Goal: Task Accomplishment & Management: Manage account settings

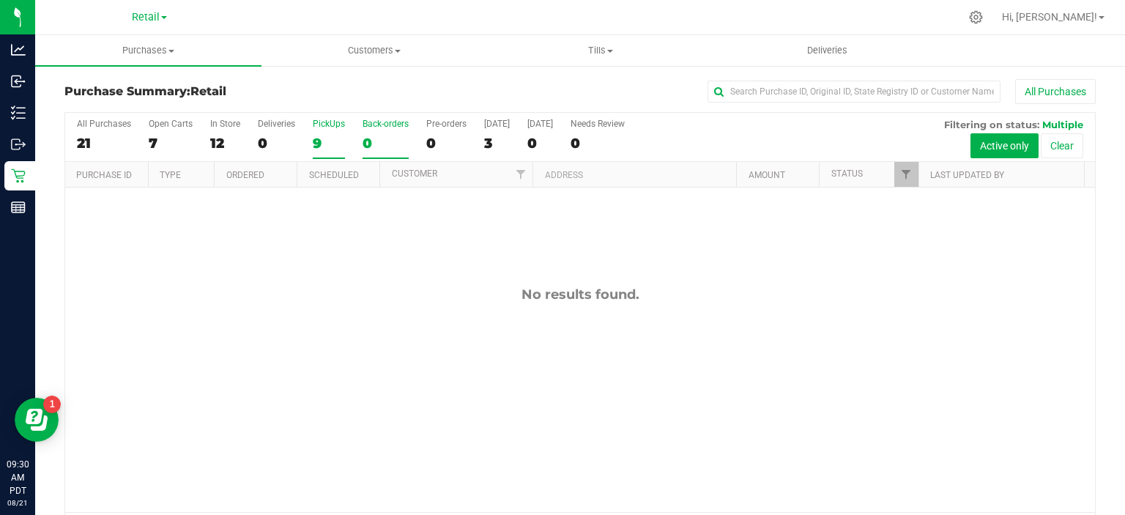
click at [322, 151] on div "9" at bounding box center [329, 143] width 32 height 17
click at [0, 0] on input "PickUps 9" at bounding box center [0, 0] width 0 height 0
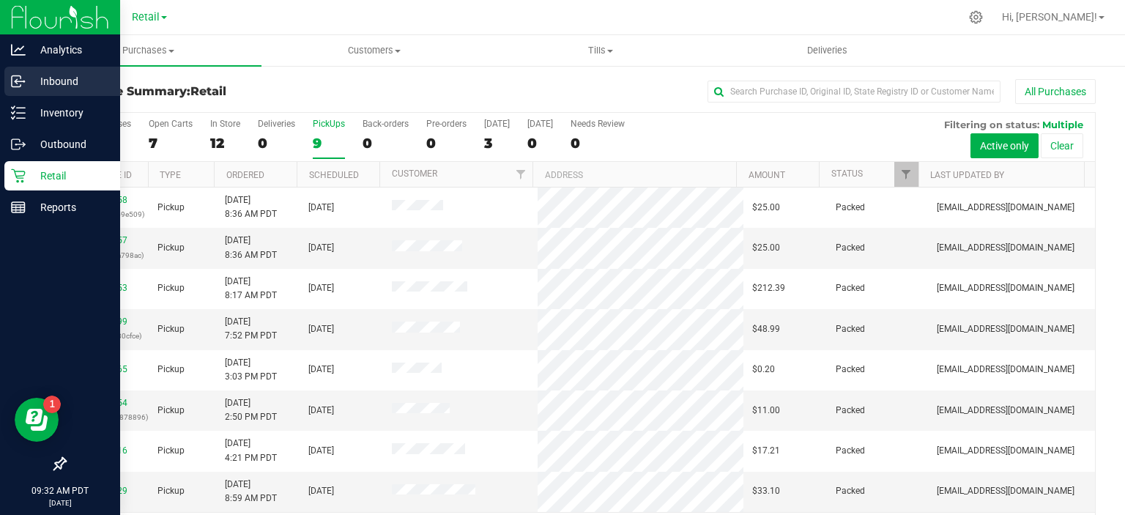
click at [15, 80] on icon at bounding box center [16, 80] width 2 height 2
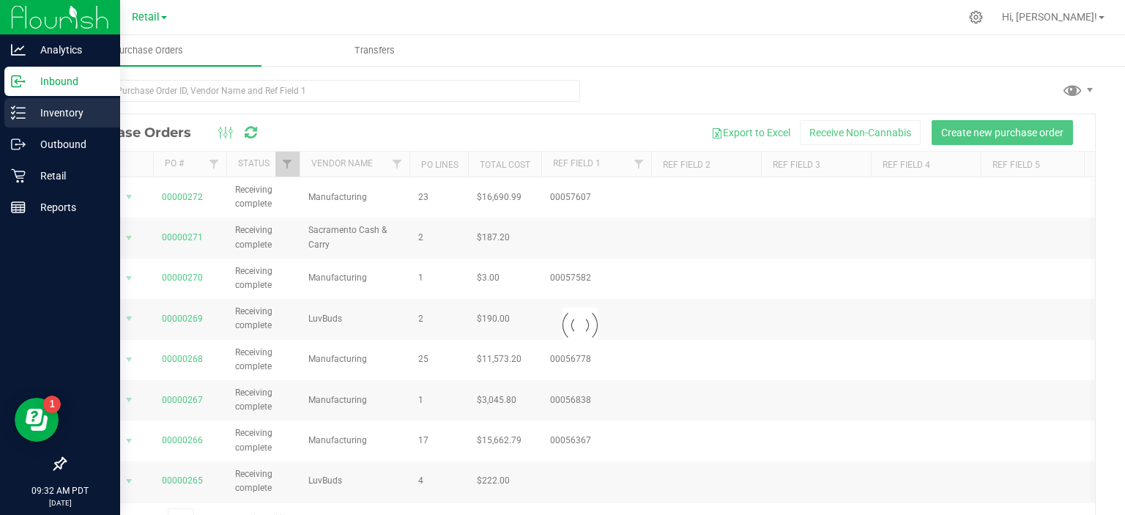
click at [75, 116] on p "Inventory" at bounding box center [70, 113] width 88 height 18
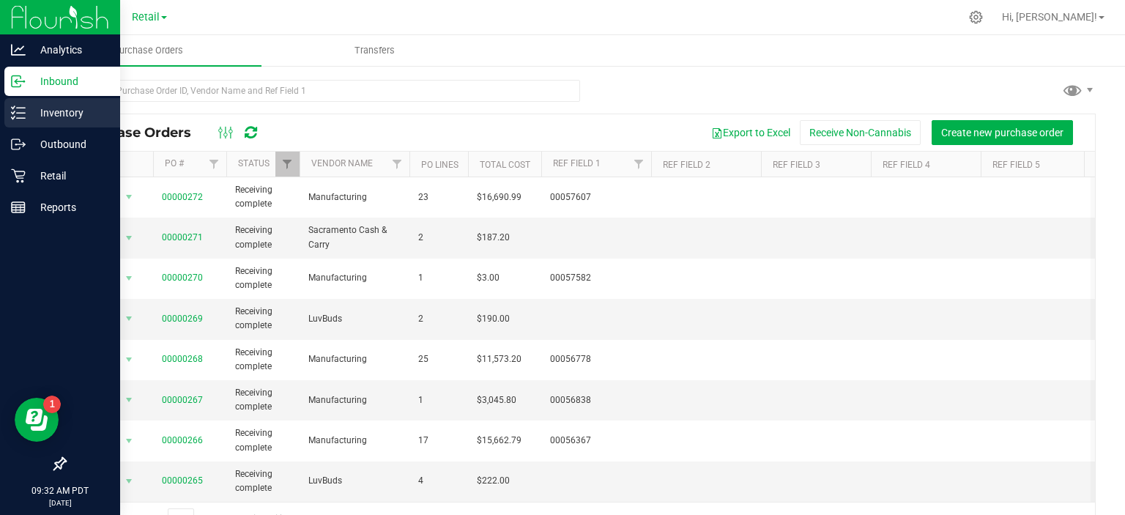
click at [78, 124] on div "Inventory" at bounding box center [62, 112] width 116 height 29
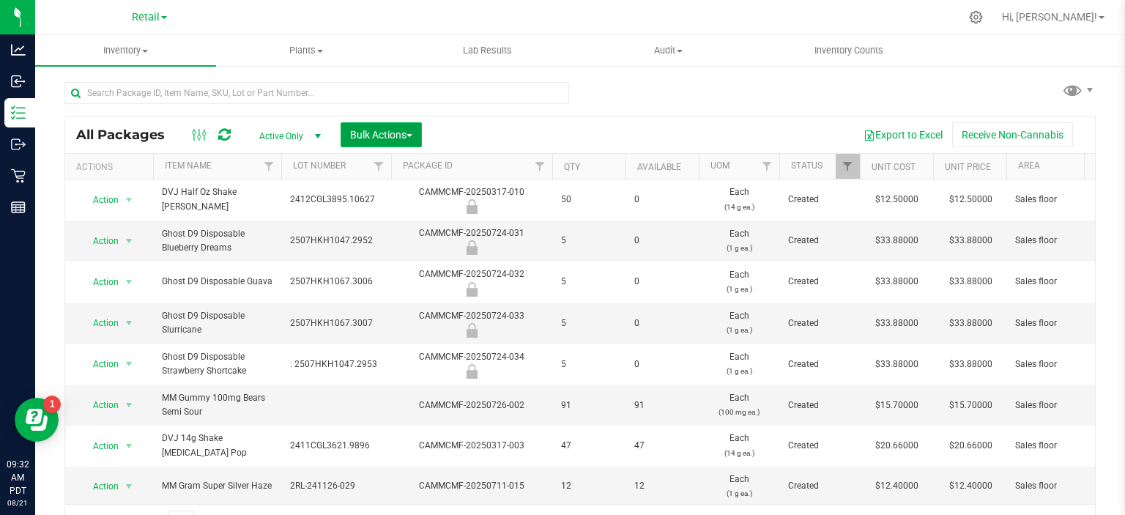
click at [422, 135] on button "Bulk Actions" at bounding box center [381, 134] width 81 height 25
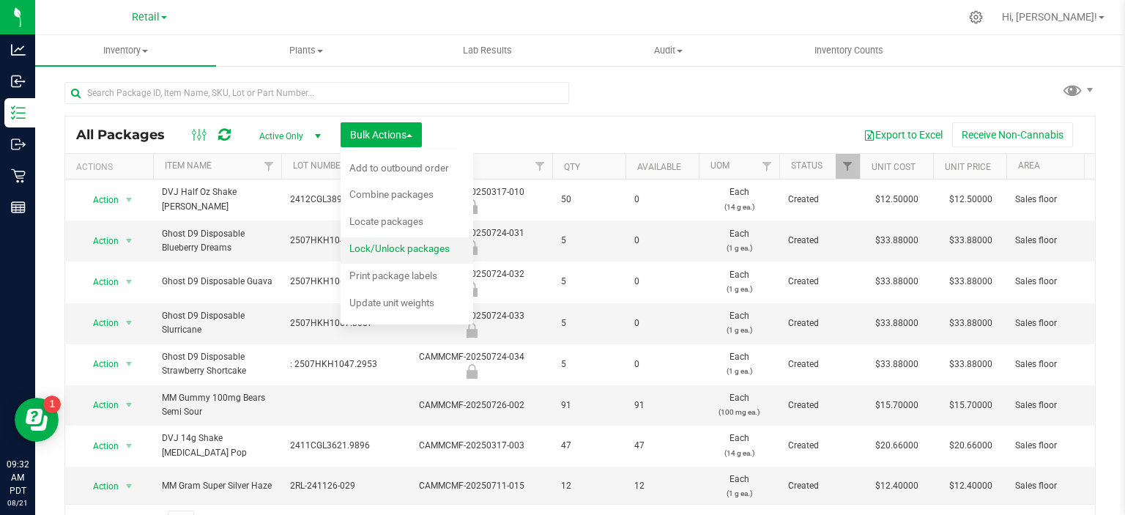
click at [422, 253] on span "Lock/Unlock packages" at bounding box center [399, 248] width 100 height 12
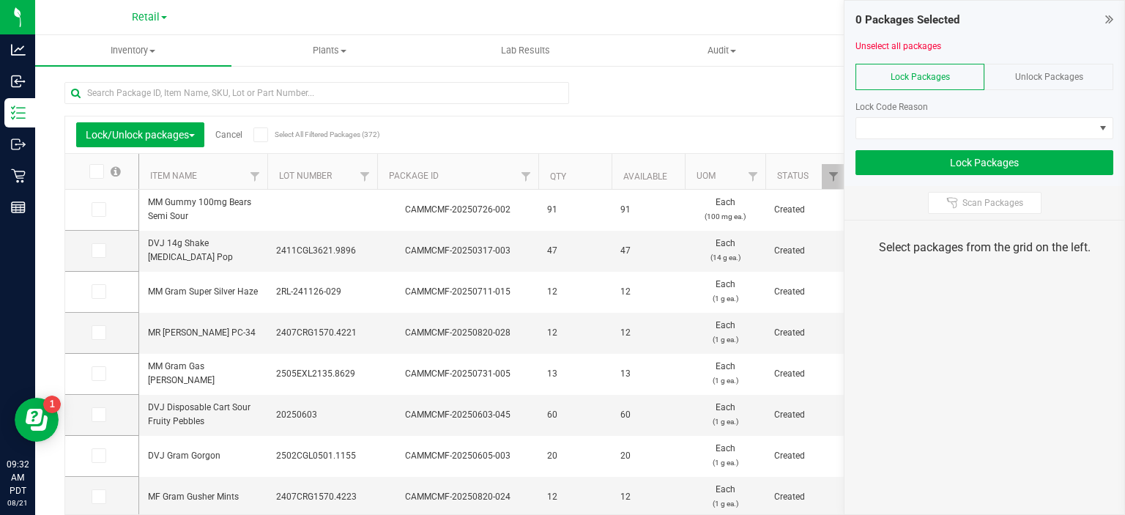
click at [1070, 78] on span "Unlock Packages" at bounding box center [1049, 77] width 68 height 10
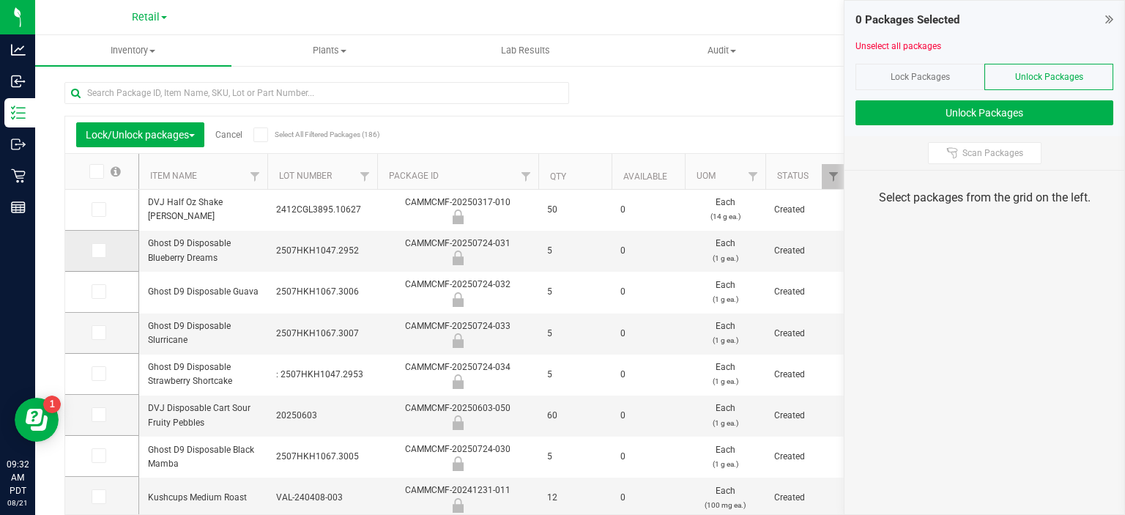
click at [95, 250] on icon at bounding box center [98, 250] width 10 height 0
click at [0, 0] on input "checkbox" at bounding box center [0, 0] width 0 height 0
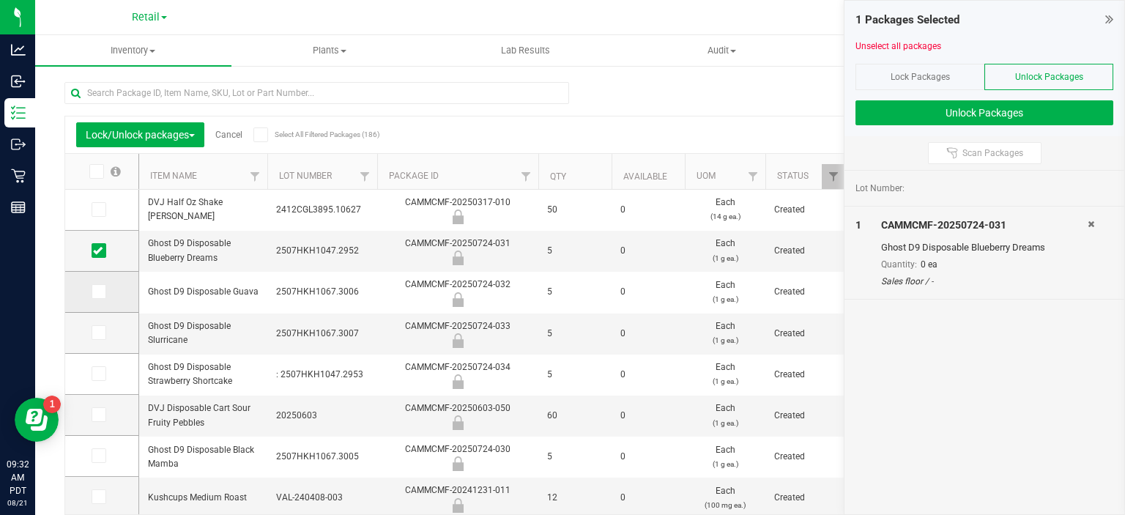
click at [100, 291] on icon at bounding box center [98, 291] width 10 height 0
click at [0, 0] on input "checkbox" at bounding box center [0, 0] width 0 height 0
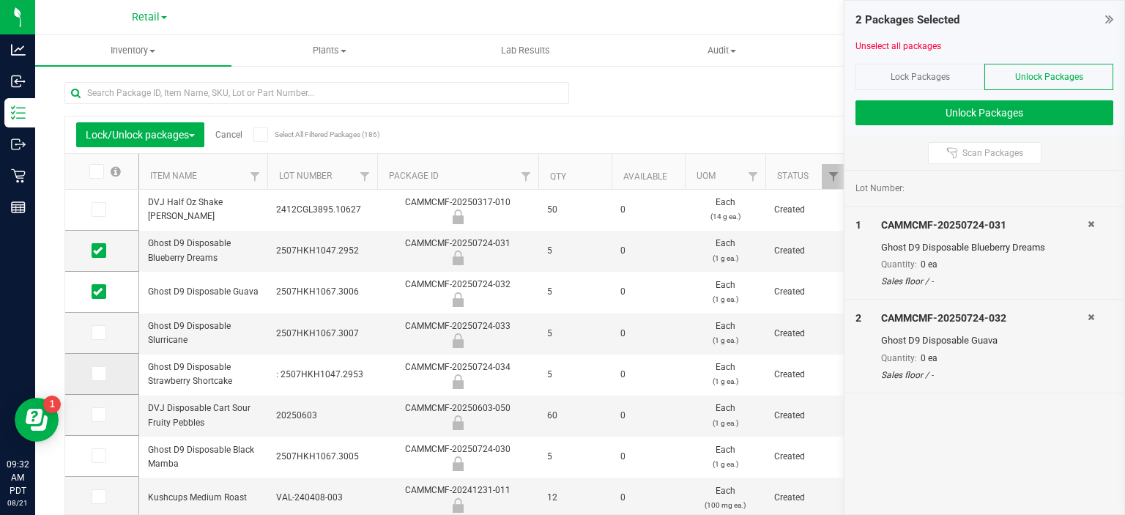
click at [100, 373] on icon at bounding box center [98, 373] width 10 height 0
click at [0, 0] on input "checkbox" at bounding box center [0, 0] width 0 height 0
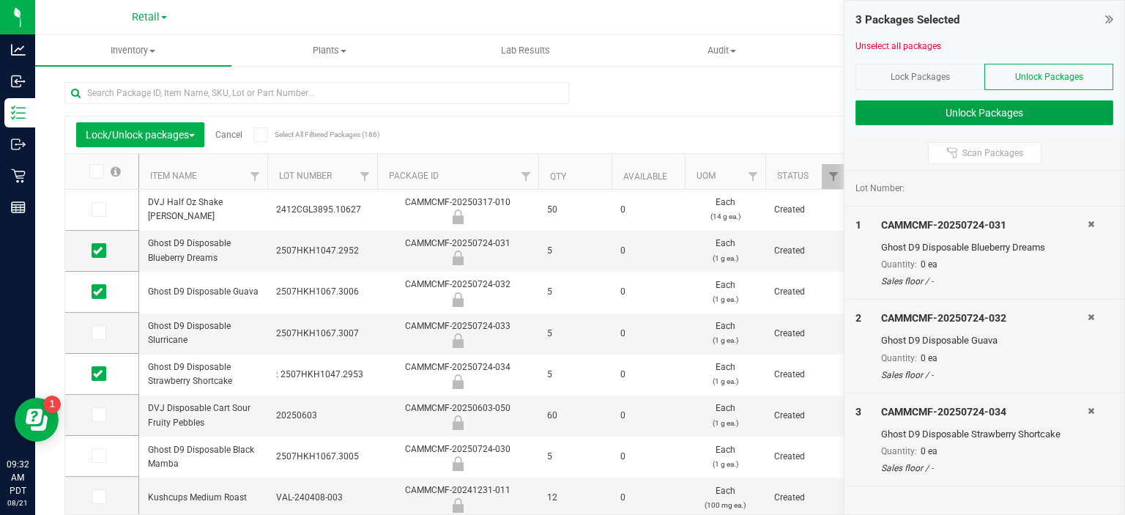
click at [1031, 118] on button "Unlock Packages" at bounding box center [984, 112] width 258 height 25
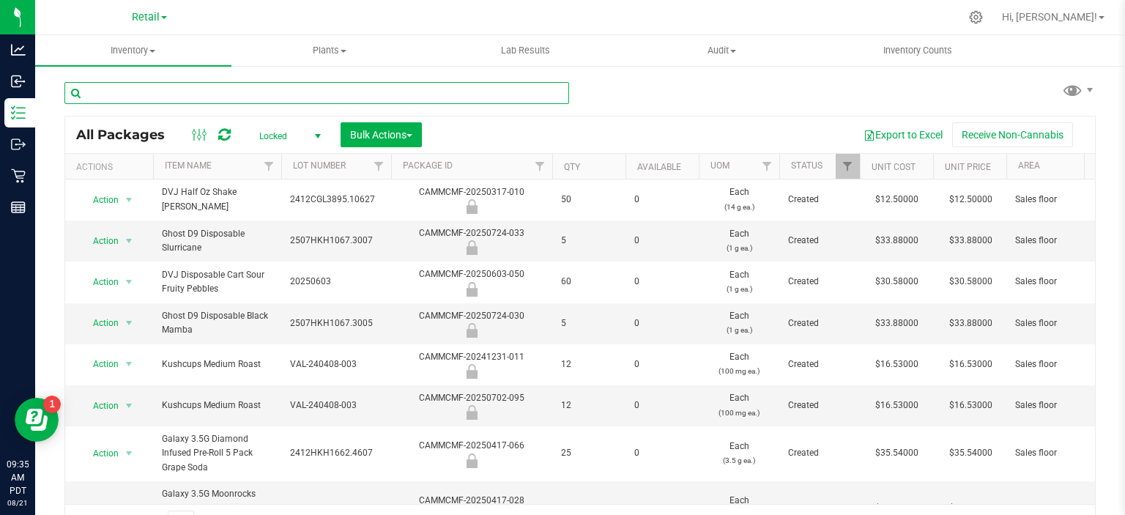
click at [449, 91] on input "text" at bounding box center [316, 93] width 505 height 22
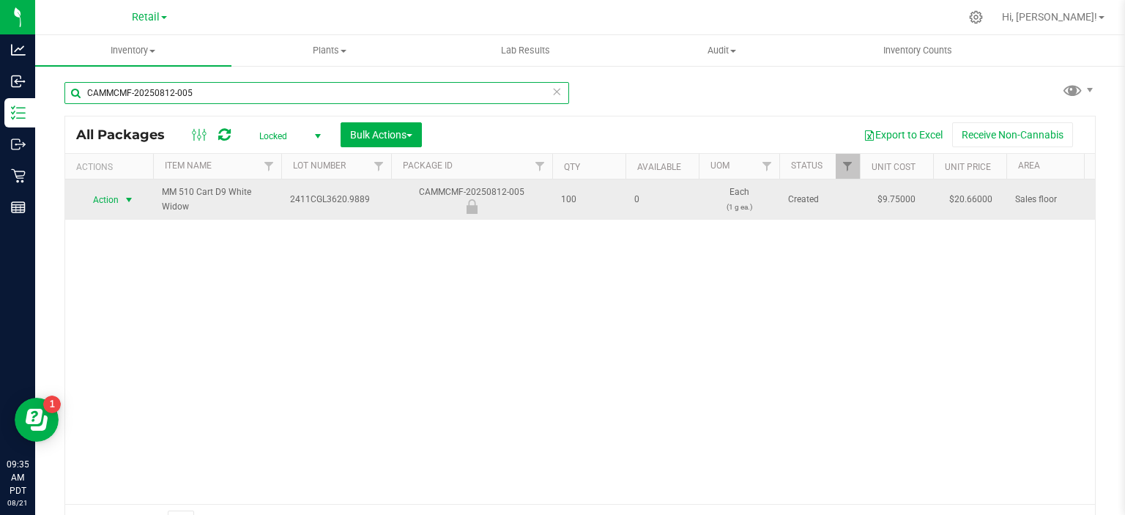
type input "CAMMCMF-20250812-005"
click at [125, 196] on span "select" at bounding box center [129, 200] width 12 height 12
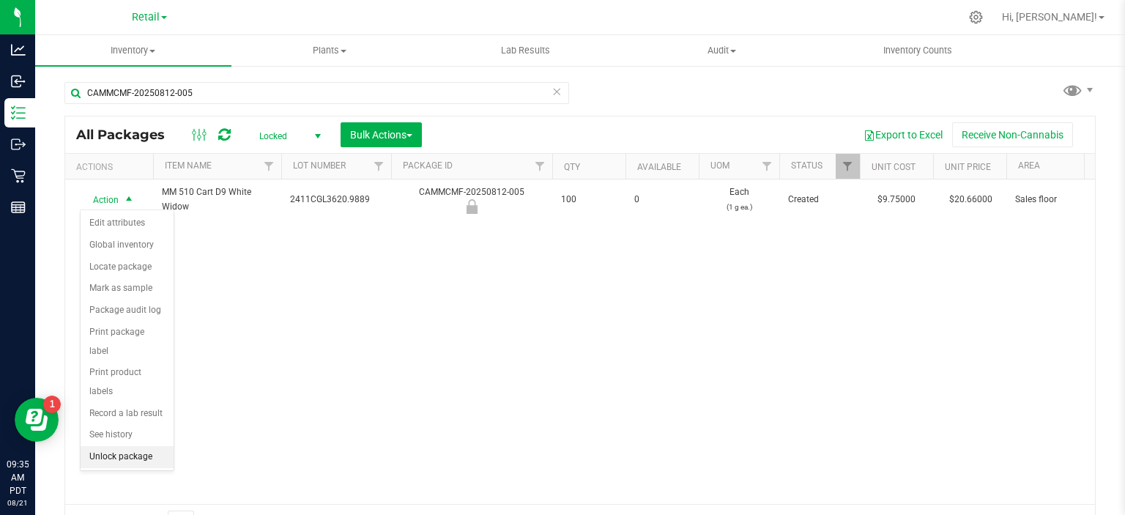
click at [152, 446] on li "Unlock package" at bounding box center [127, 457] width 93 height 22
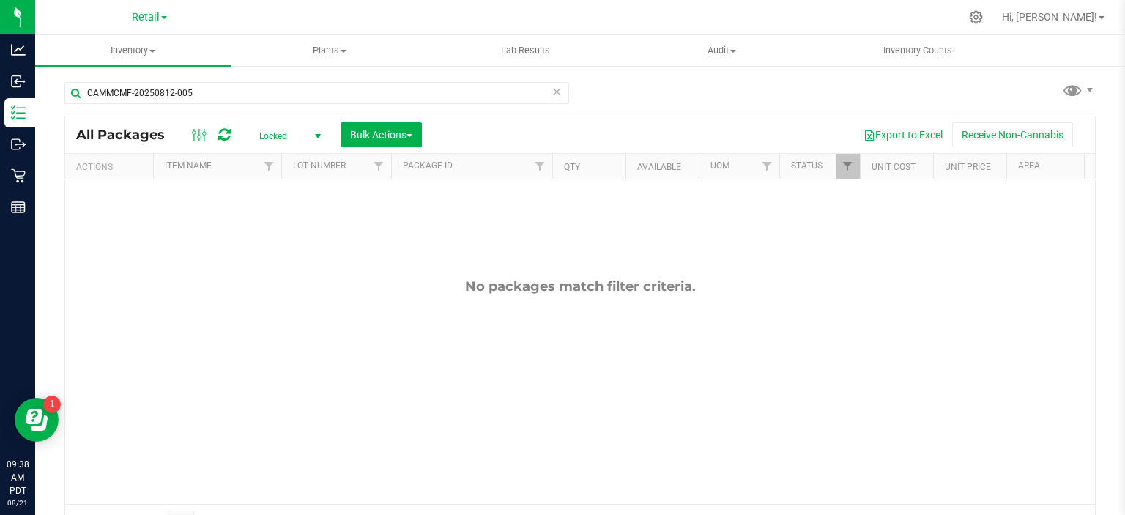
click at [551, 95] on icon at bounding box center [556, 91] width 10 height 18
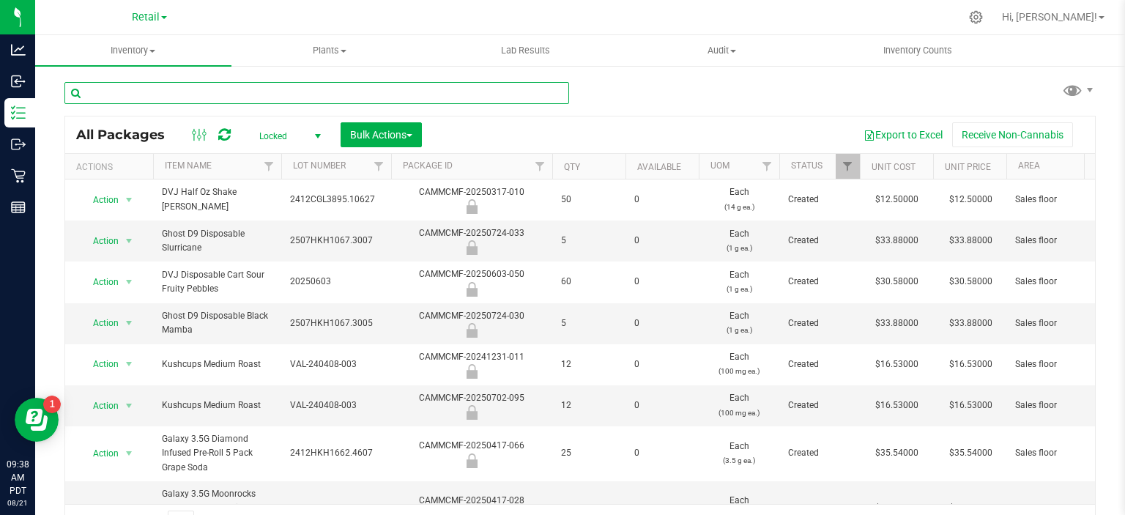
click at [421, 89] on input "text" at bounding box center [316, 93] width 505 height 22
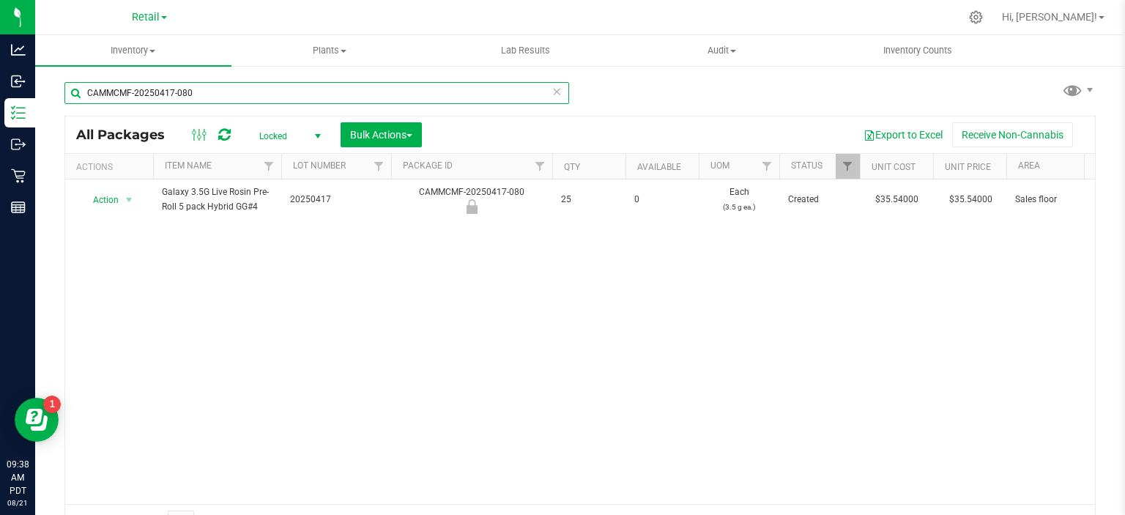
type input "CAMMCMF-20250417-080"
click at [119, 174] on th "Actions" at bounding box center [109, 167] width 88 height 26
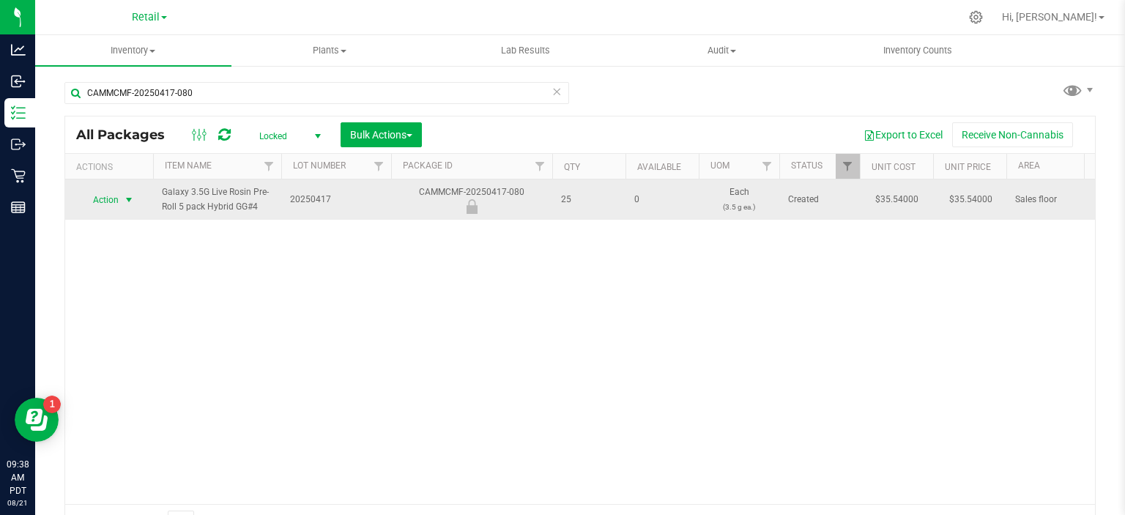
click at [127, 198] on span "select" at bounding box center [129, 200] width 12 height 12
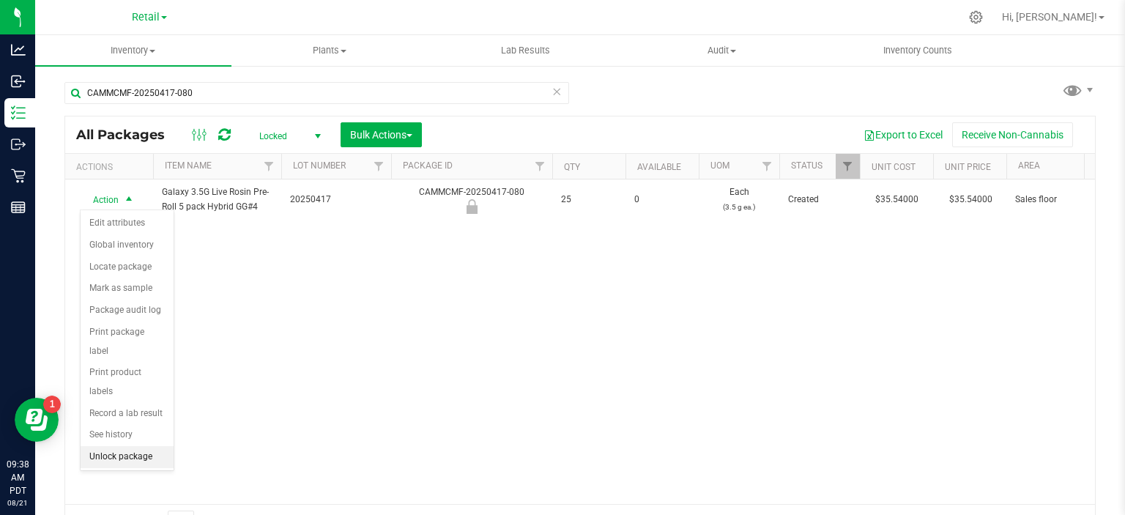
click at [155, 446] on li "Unlock package" at bounding box center [127, 457] width 93 height 22
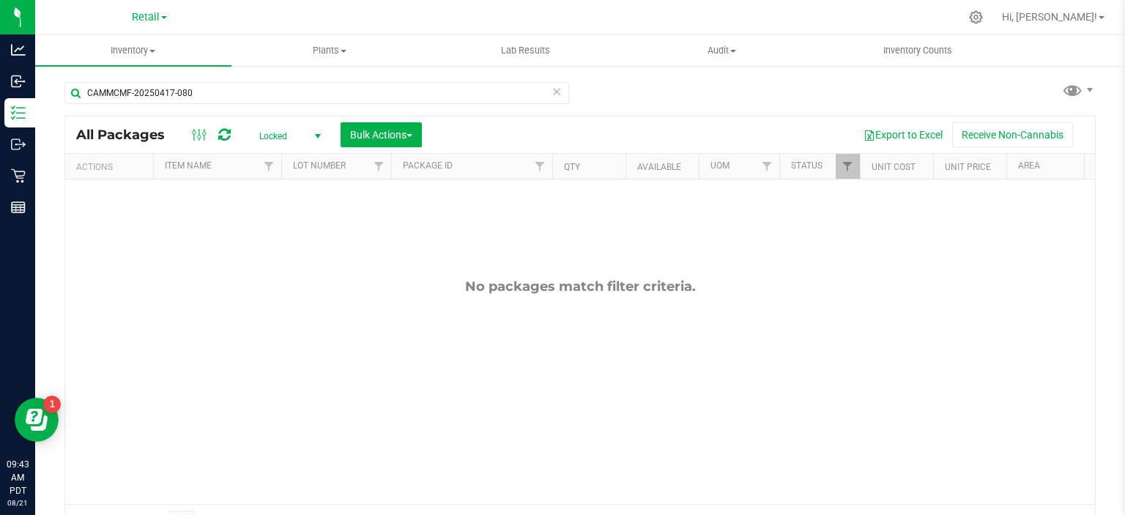
click at [551, 90] on icon at bounding box center [556, 91] width 10 height 18
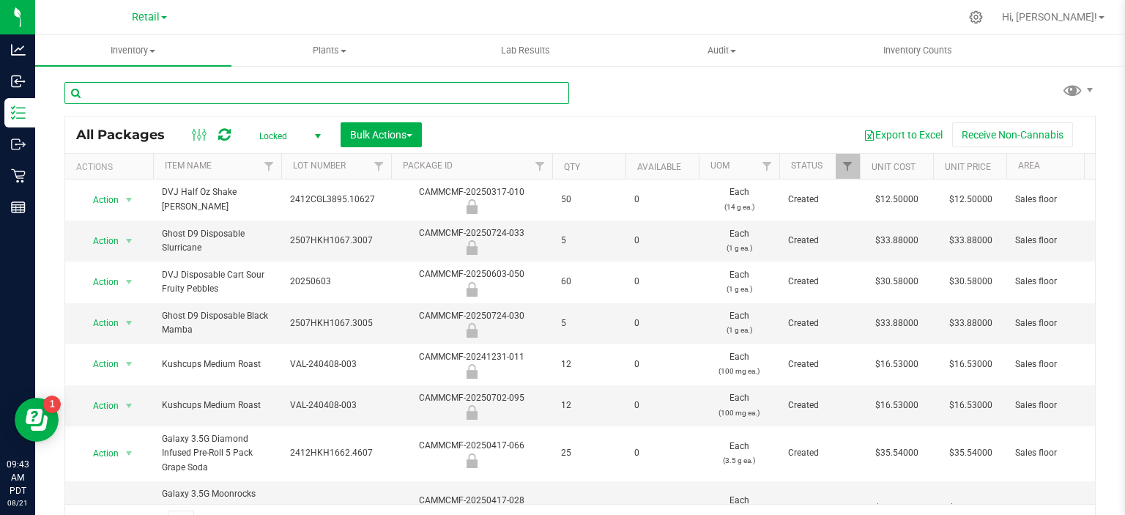
click at [298, 89] on input "text" at bounding box center [316, 93] width 505 height 22
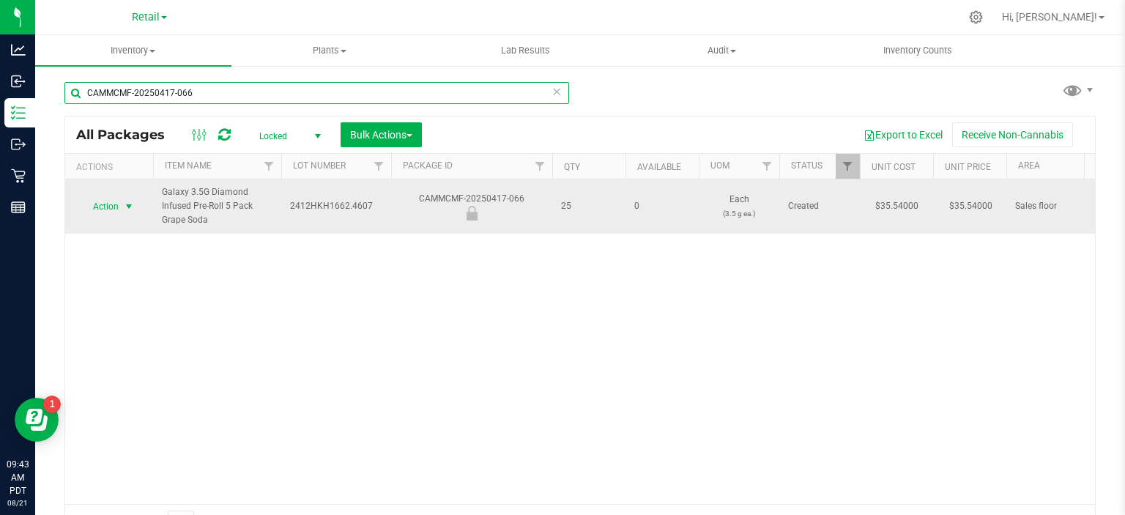
type input "CAMMCMF-20250417-066"
click at [124, 201] on span "select" at bounding box center [129, 207] width 12 height 12
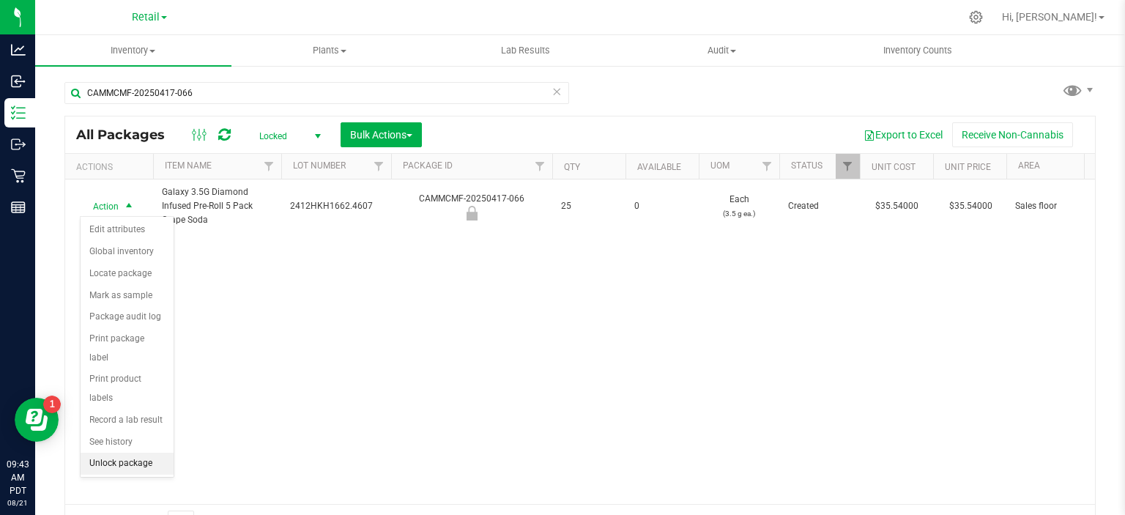
click at [145, 453] on li "Unlock package" at bounding box center [127, 464] width 93 height 22
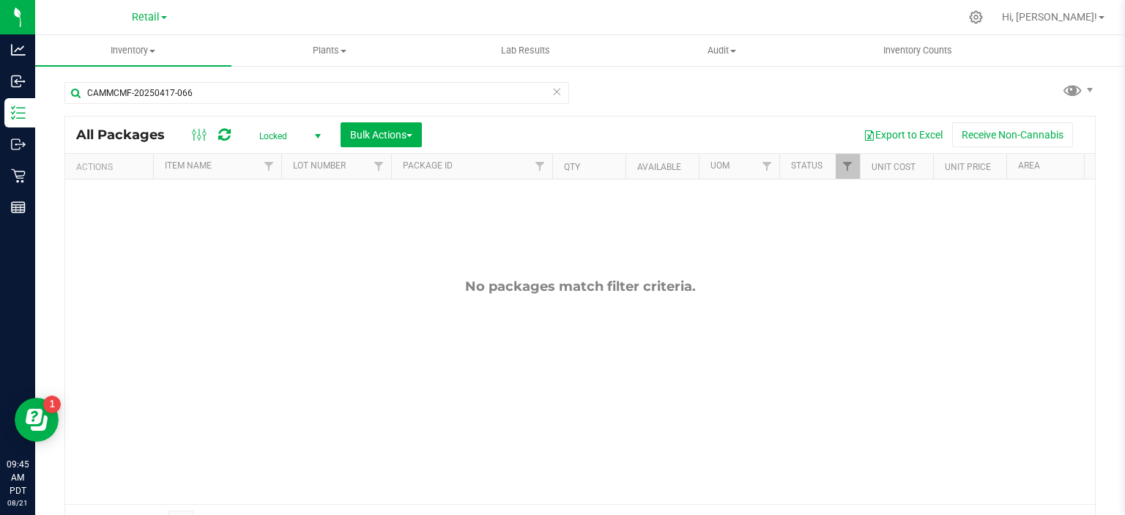
click at [556, 91] on icon at bounding box center [556, 91] width 10 height 18
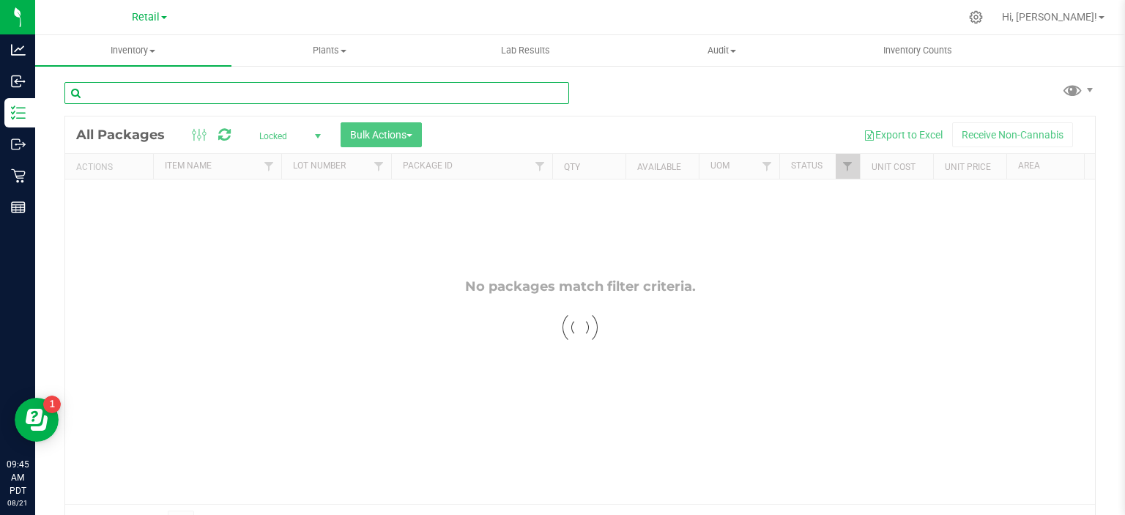
click at [249, 89] on input "text" at bounding box center [316, 93] width 505 height 22
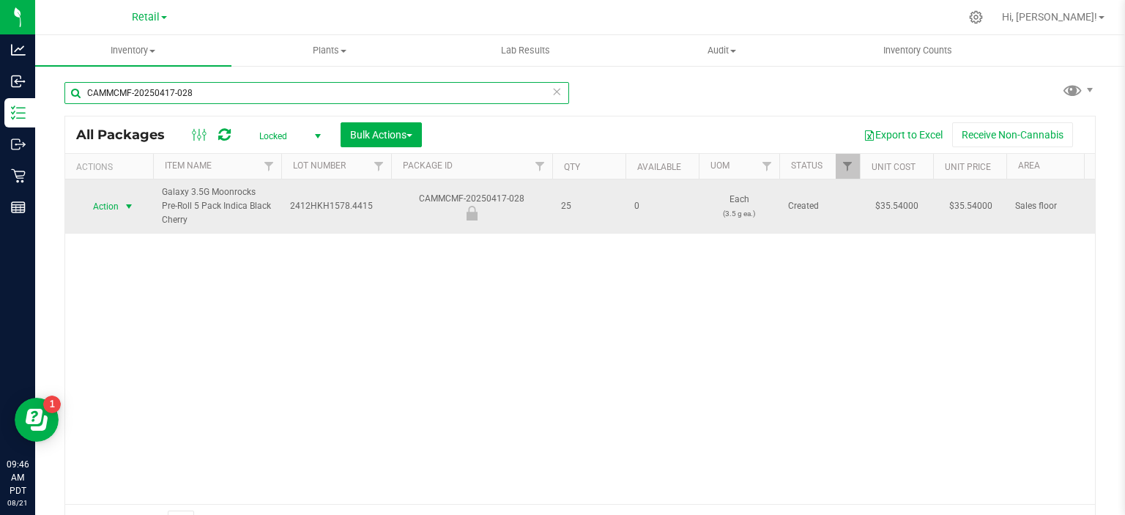
type input "CAMMCMF-20250417-028"
click at [130, 209] on span "select" at bounding box center [129, 207] width 12 height 12
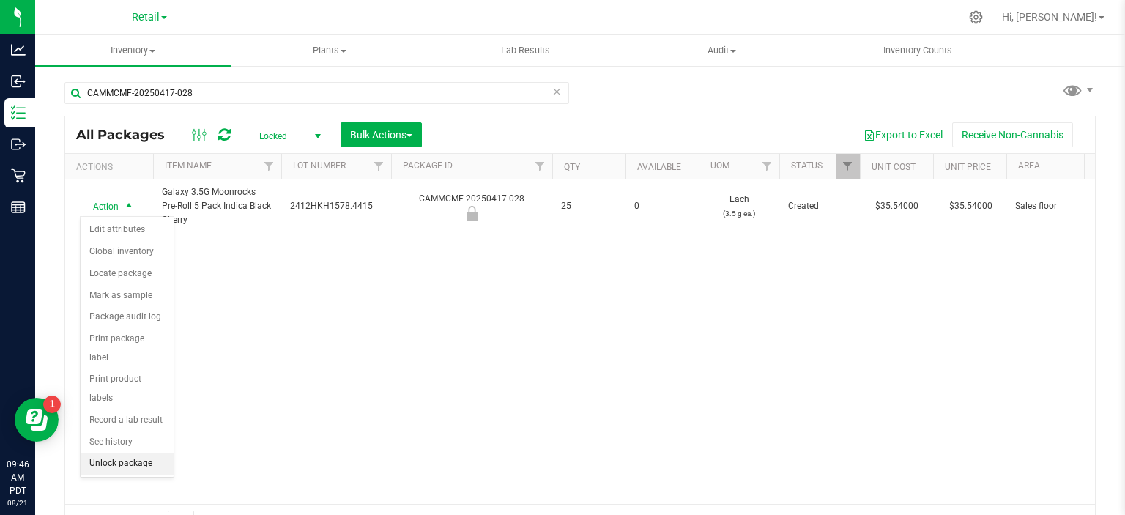
click at [157, 453] on li "Unlock package" at bounding box center [127, 464] width 93 height 22
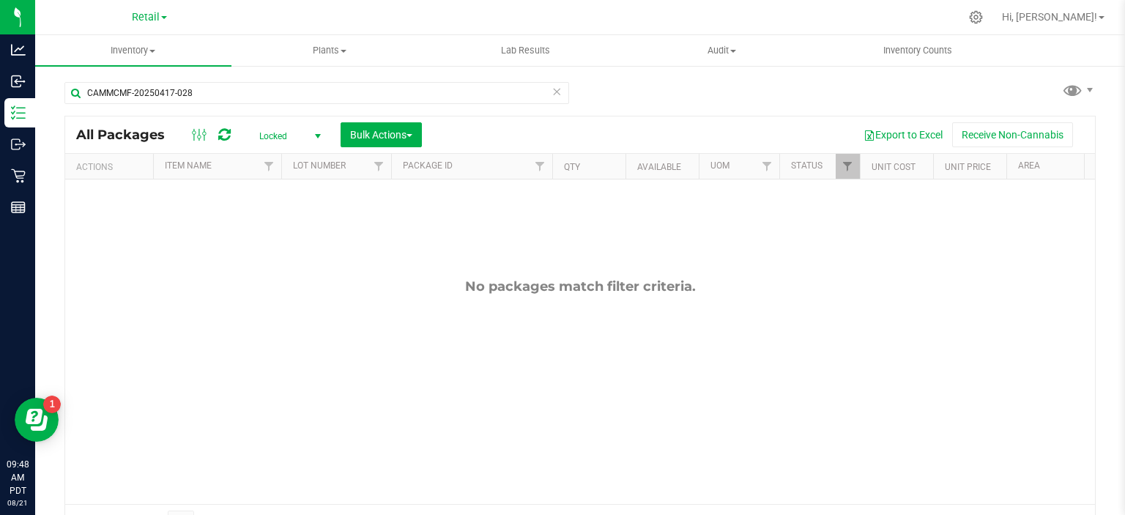
click at [554, 97] on icon at bounding box center [556, 91] width 10 height 18
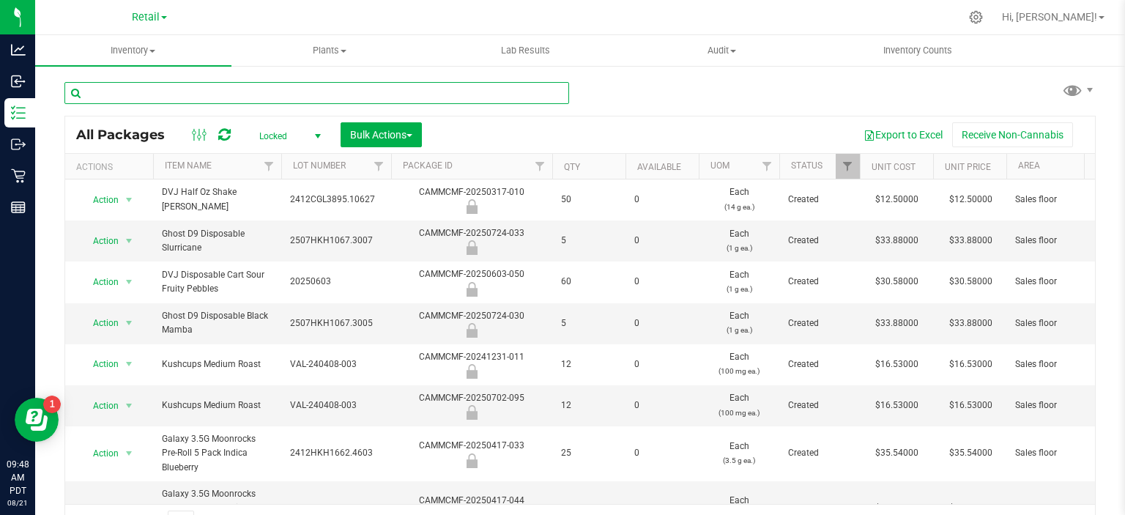
click at [237, 92] on input "text" at bounding box center [316, 93] width 505 height 22
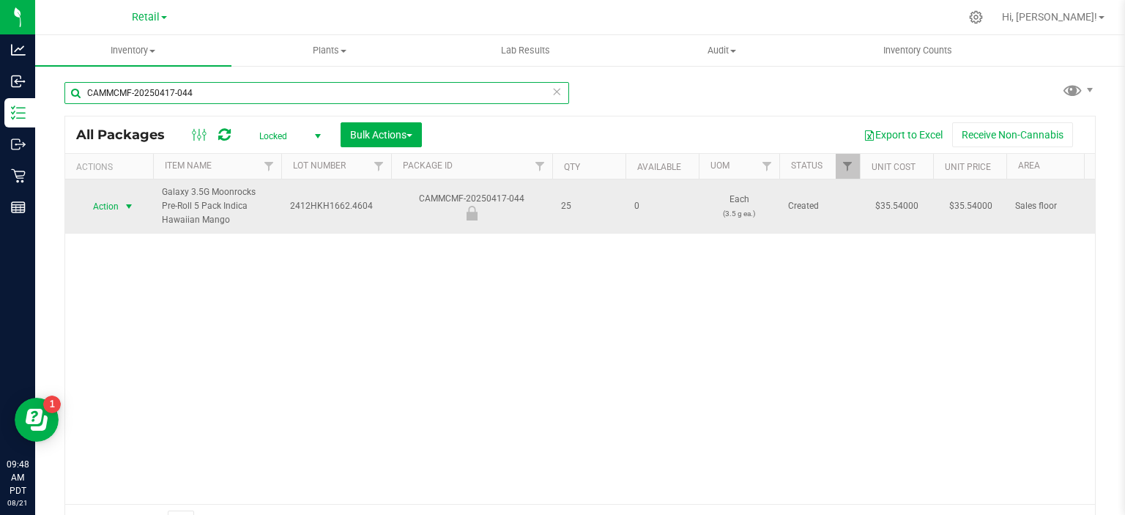
type input "CAMMCMF-20250417-044"
click at [129, 205] on span "select" at bounding box center [129, 207] width 12 height 12
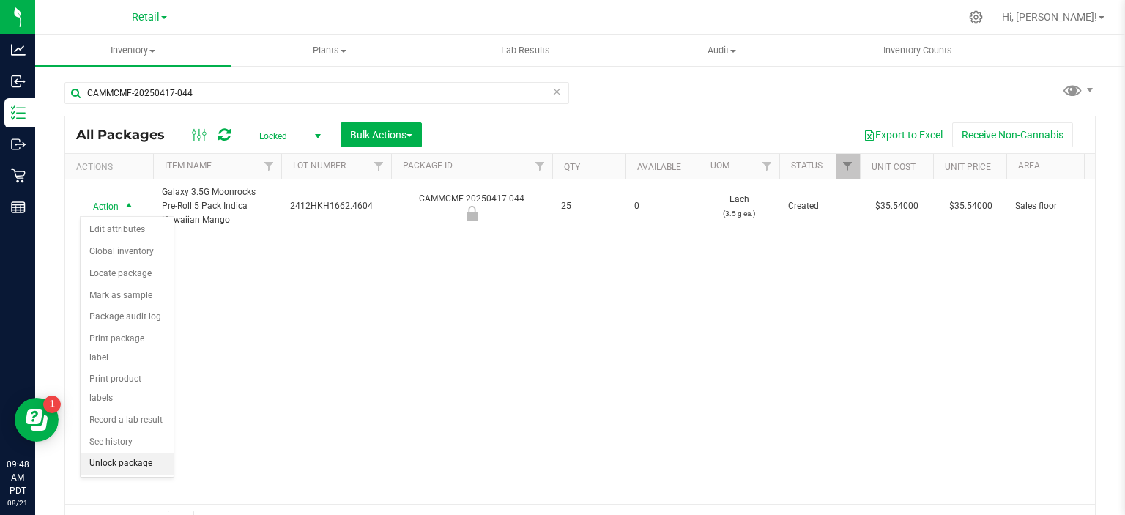
click at [163, 453] on li "Unlock package" at bounding box center [127, 464] width 93 height 22
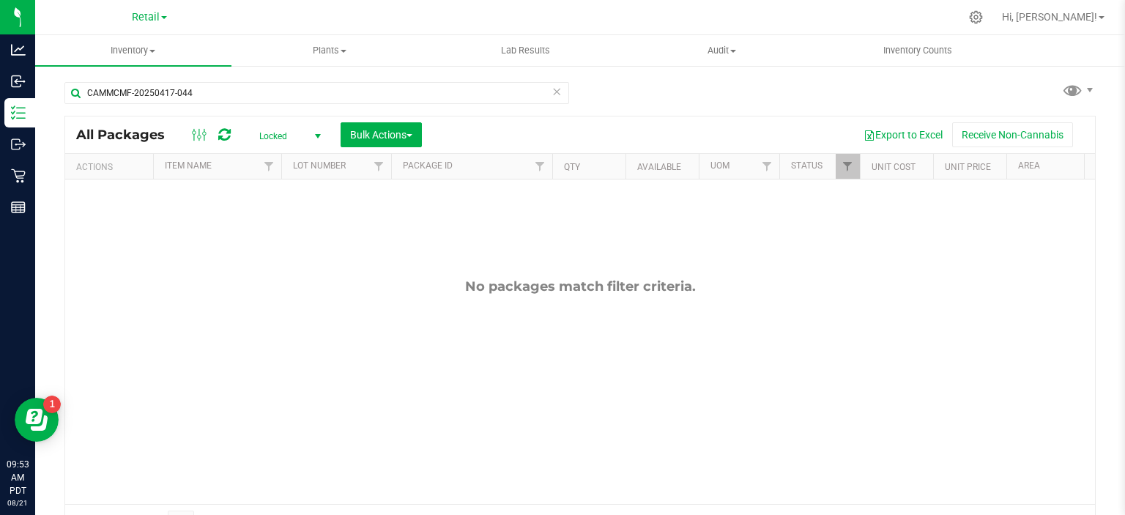
click at [551, 90] on icon at bounding box center [556, 91] width 10 height 18
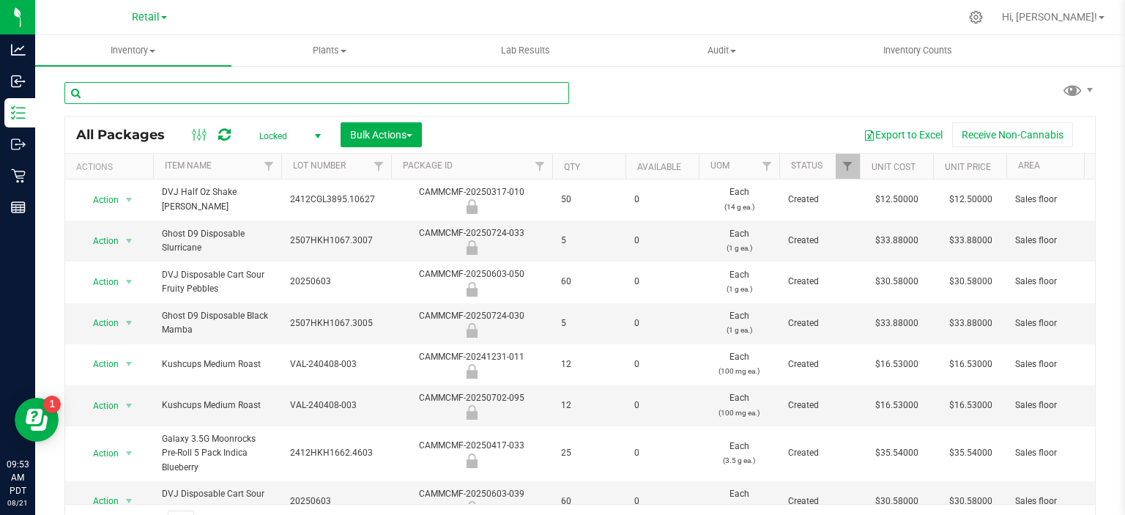
click at [244, 94] on input "text" at bounding box center [316, 93] width 505 height 22
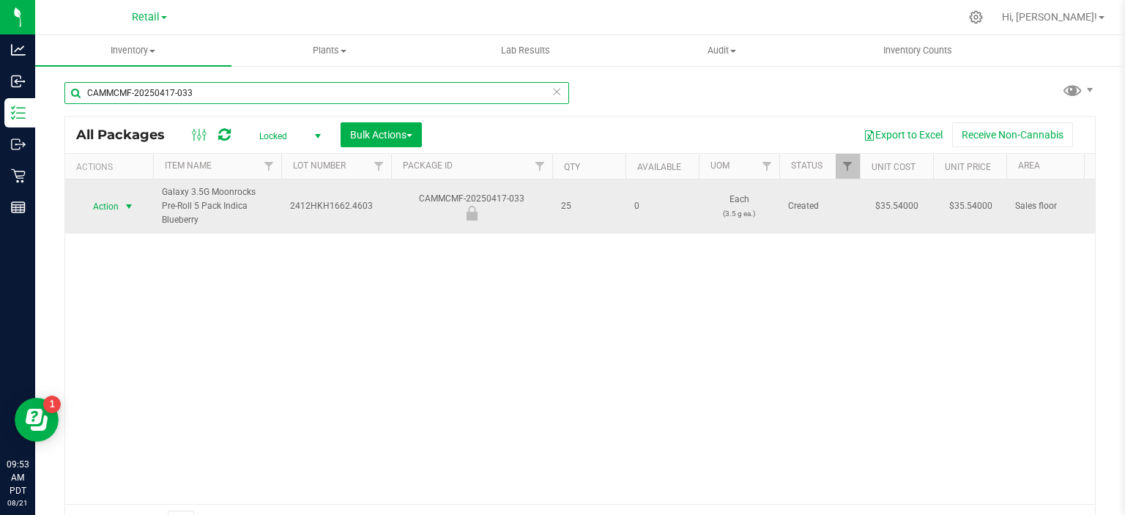
type input "CAMMCMF-20250417-033"
click at [127, 201] on span "select" at bounding box center [129, 207] width 12 height 12
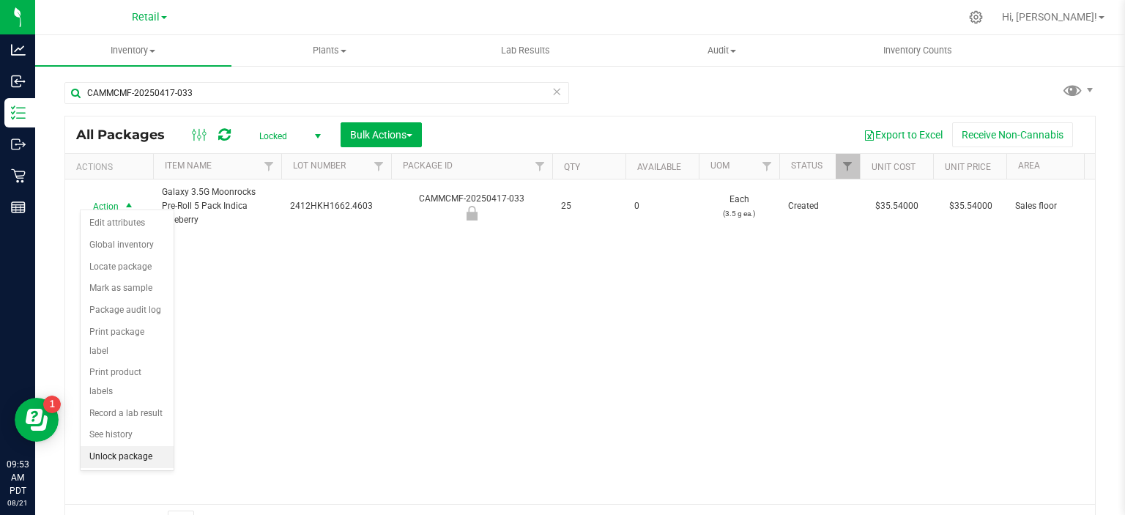
click at [155, 446] on li "Unlock package" at bounding box center [127, 457] width 93 height 22
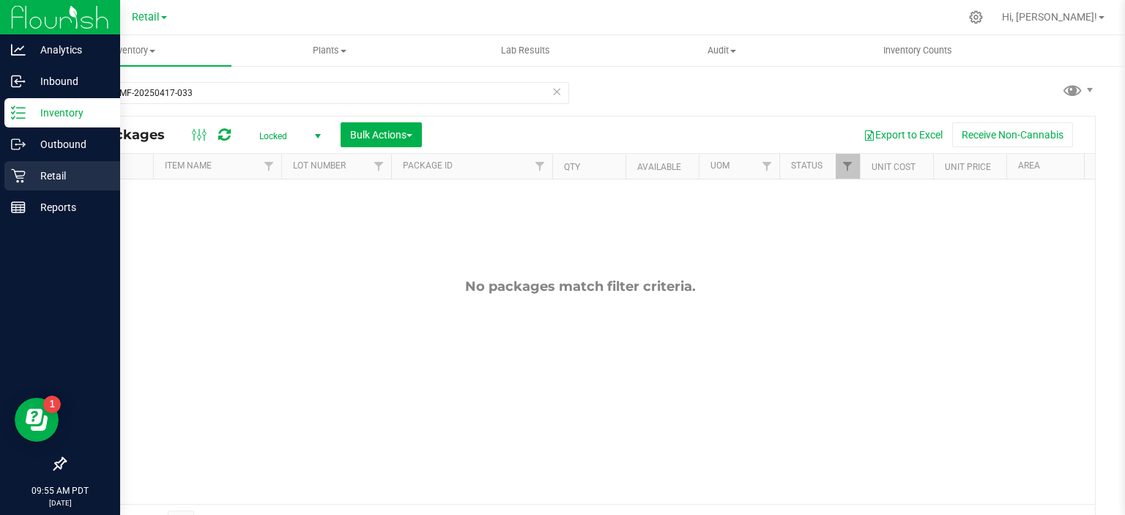
click at [9, 164] on div "Retail" at bounding box center [62, 175] width 116 height 29
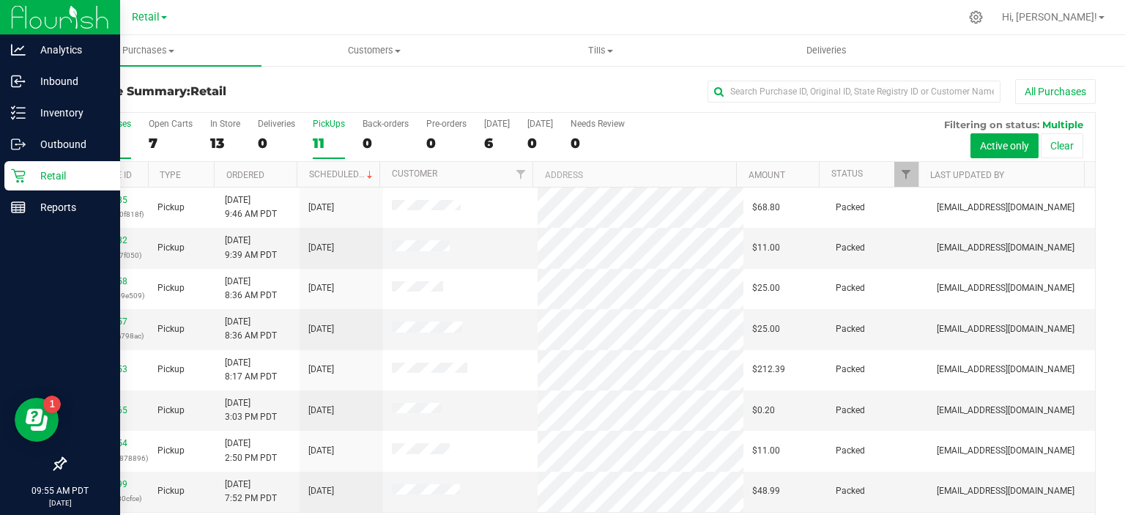
click at [322, 146] on div "11" at bounding box center [329, 143] width 32 height 17
click at [0, 0] on input "PickUps 11" at bounding box center [0, 0] width 0 height 0
click at [364, 173] on span at bounding box center [370, 175] width 12 height 12
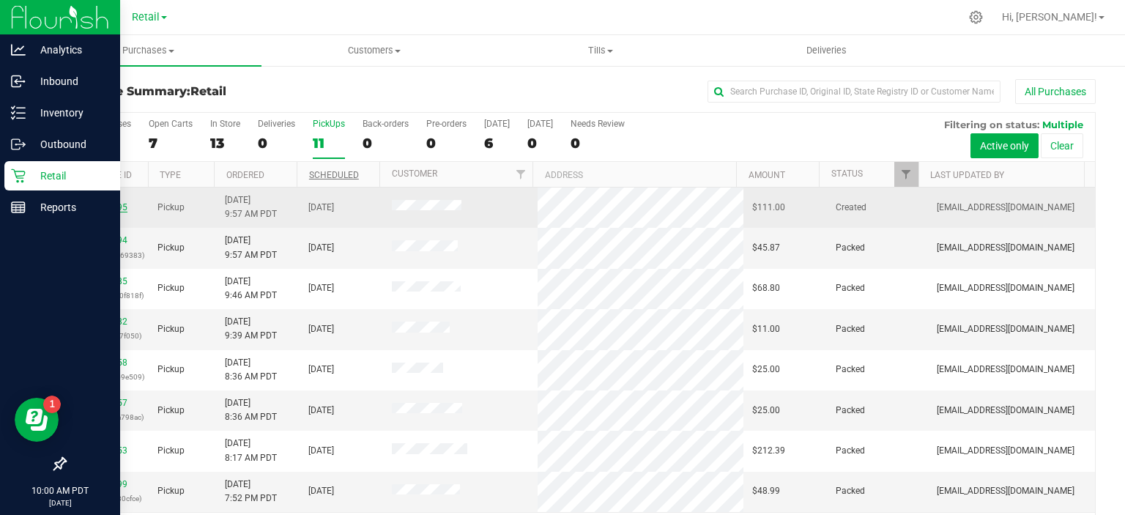
click at [108, 204] on link "00057895" at bounding box center [106, 207] width 41 height 10
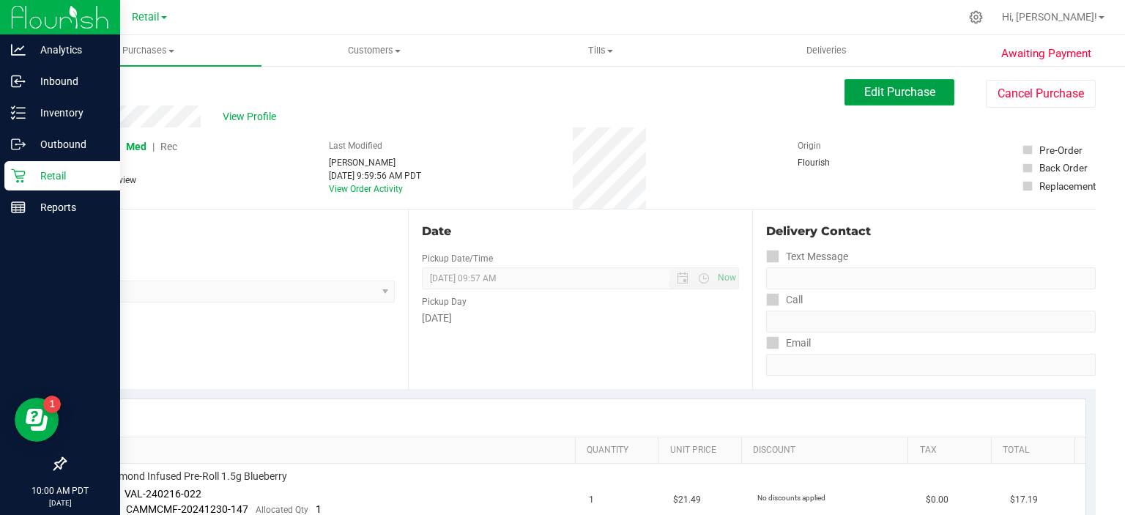
click at [889, 89] on span "Edit Purchase" at bounding box center [899, 92] width 71 height 14
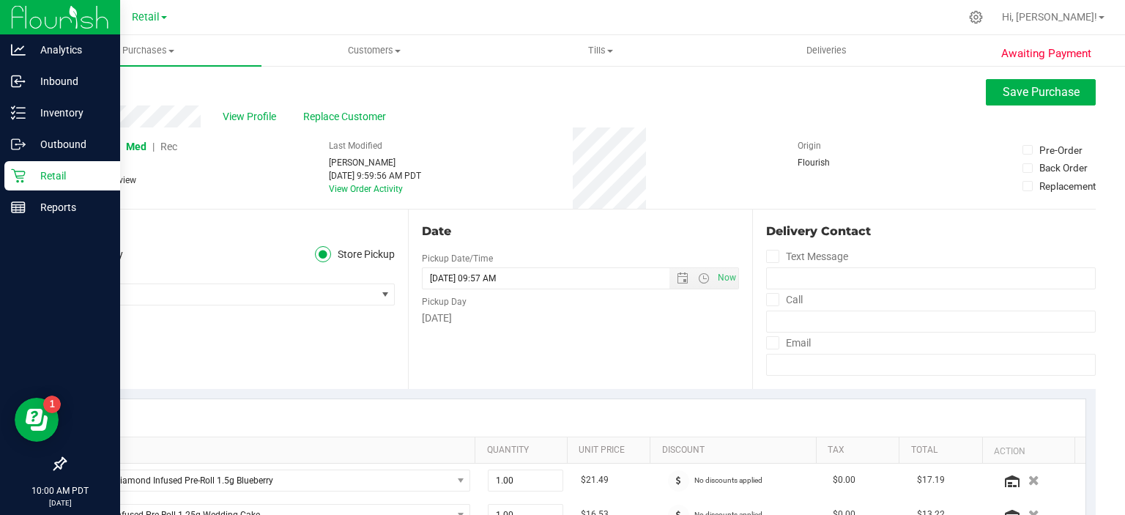
click at [171, 146] on span "Rec" at bounding box center [168, 147] width 17 height 12
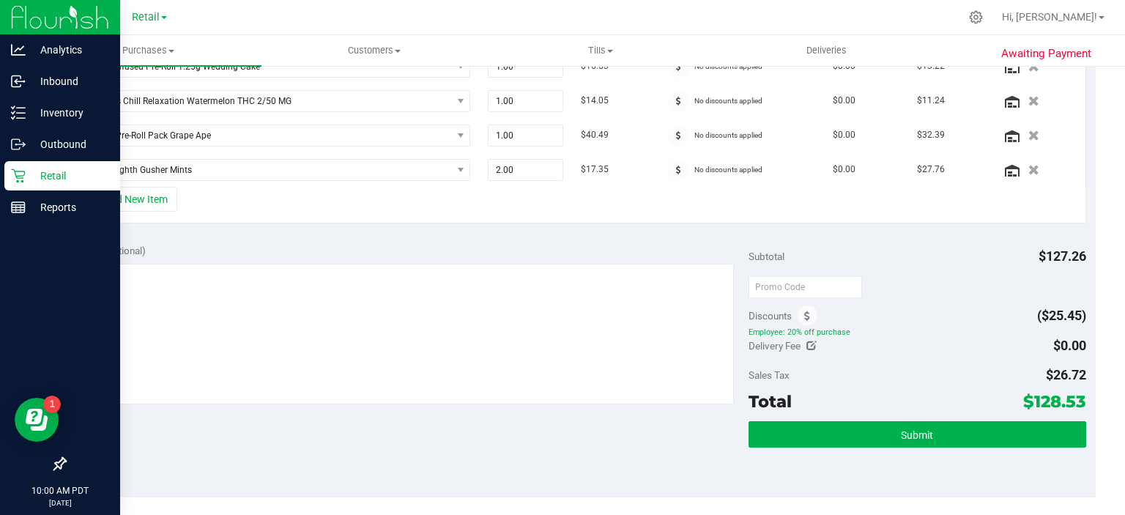
scroll to position [464, 0]
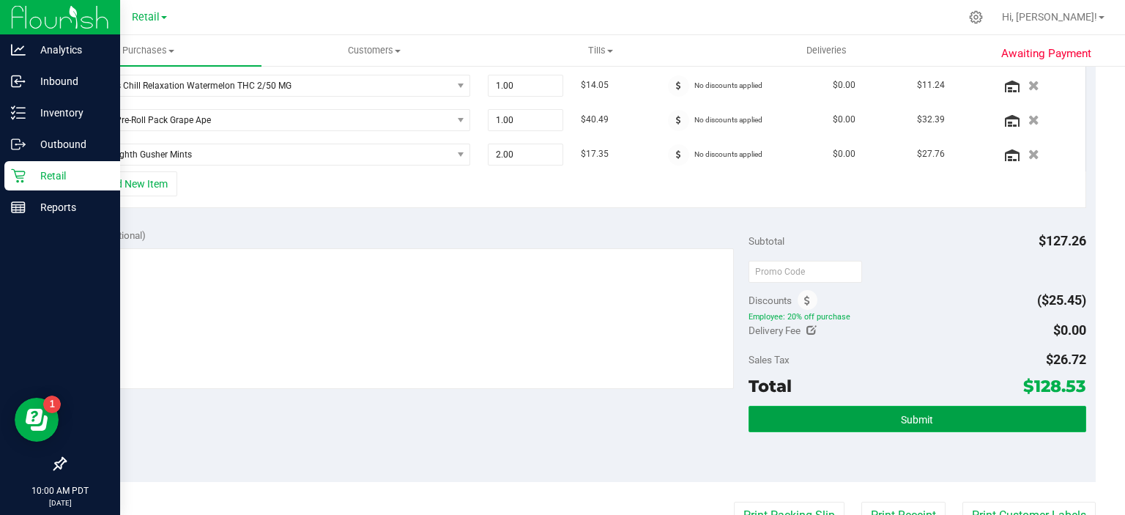
click at [946, 410] on button "Submit" at bounding box center [916, 419] width 337 height 26
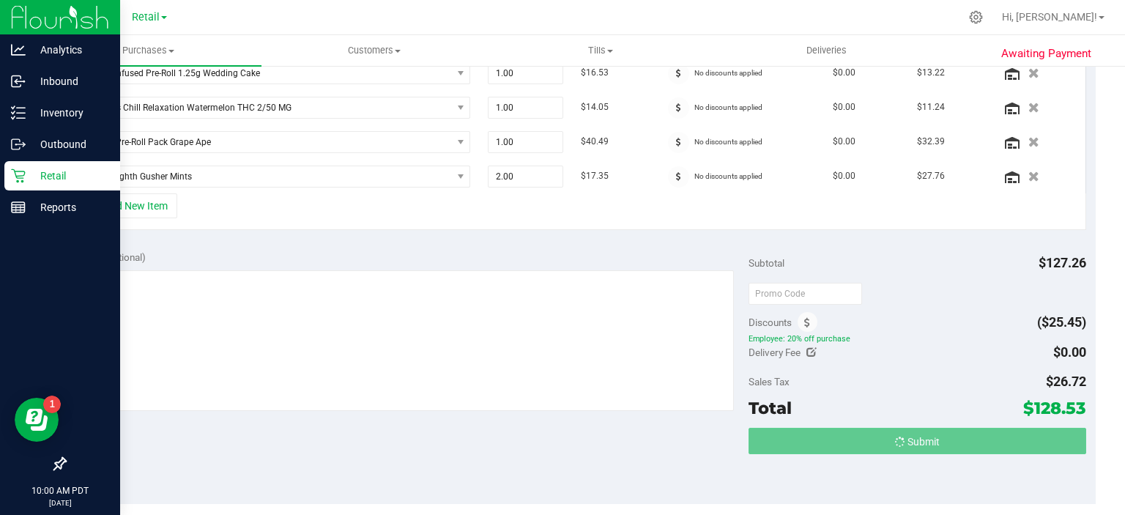
scroll to position [419, 0]
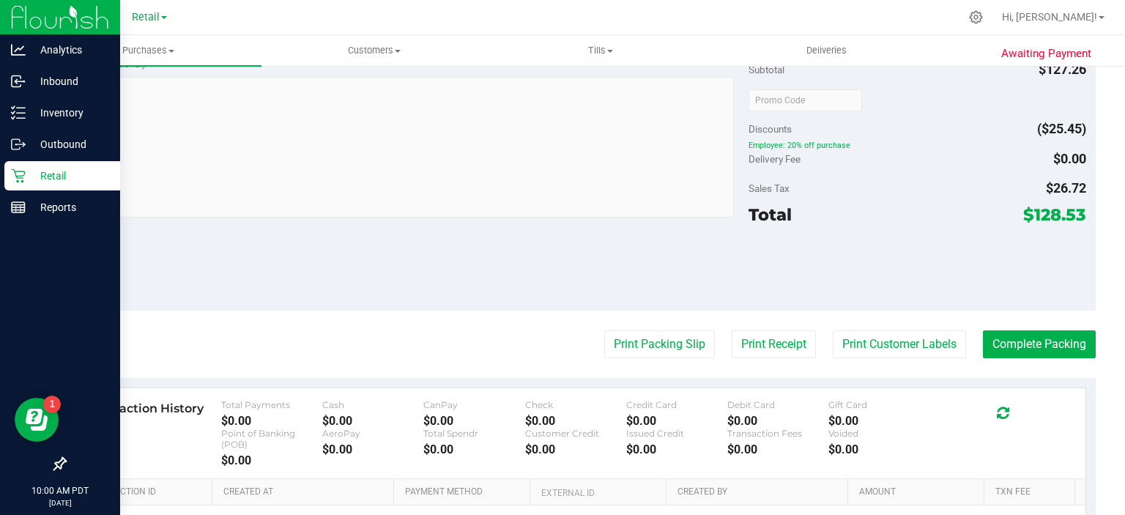
scroll to position [852, 0]
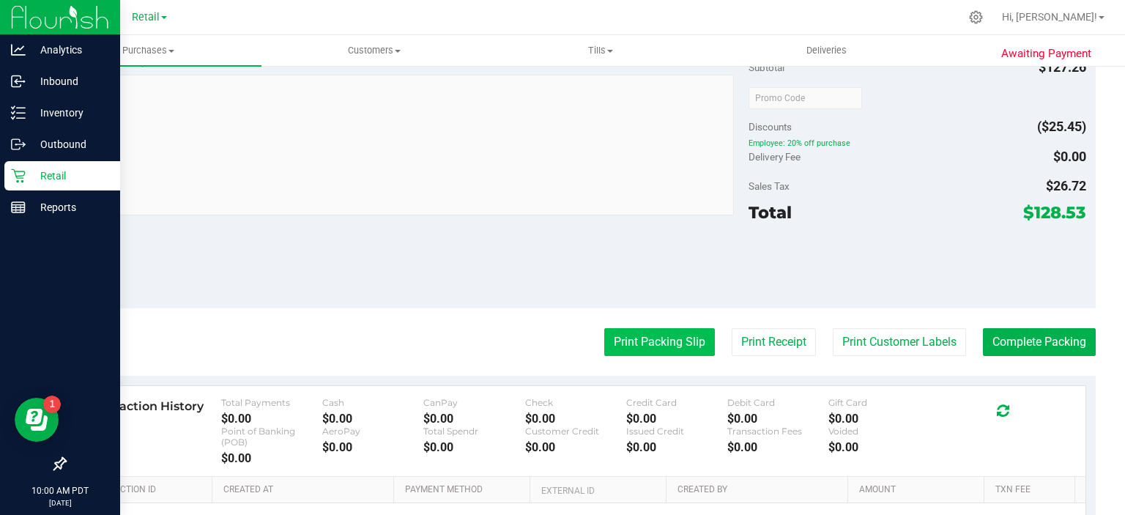
click at [639, 328] on button "Print Packing Slip" at bounding box center [659, 342] width 111 height 28
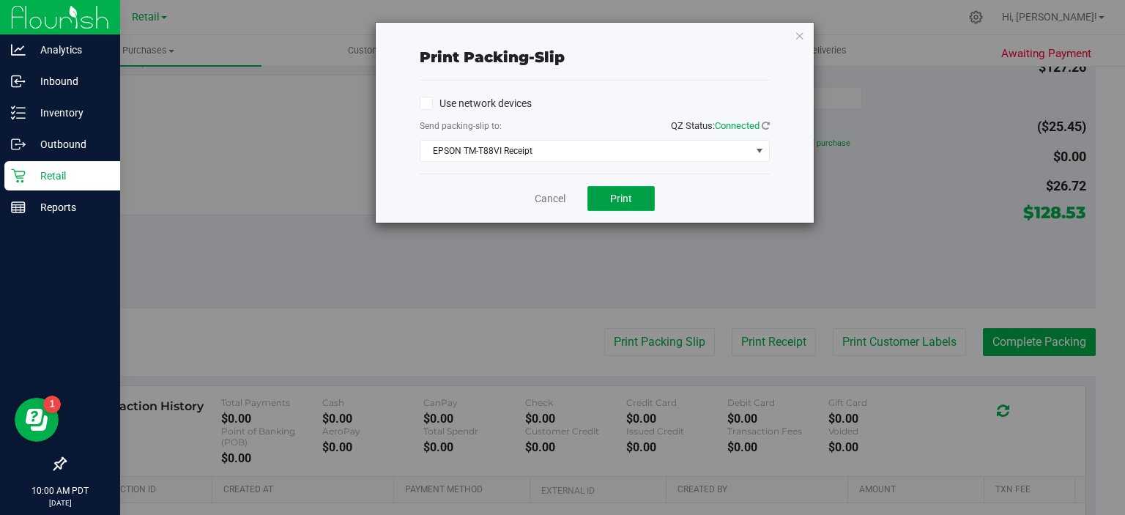
click at [620, 193] on span "Print" at bounding box center [621, 199] width 22 height 12
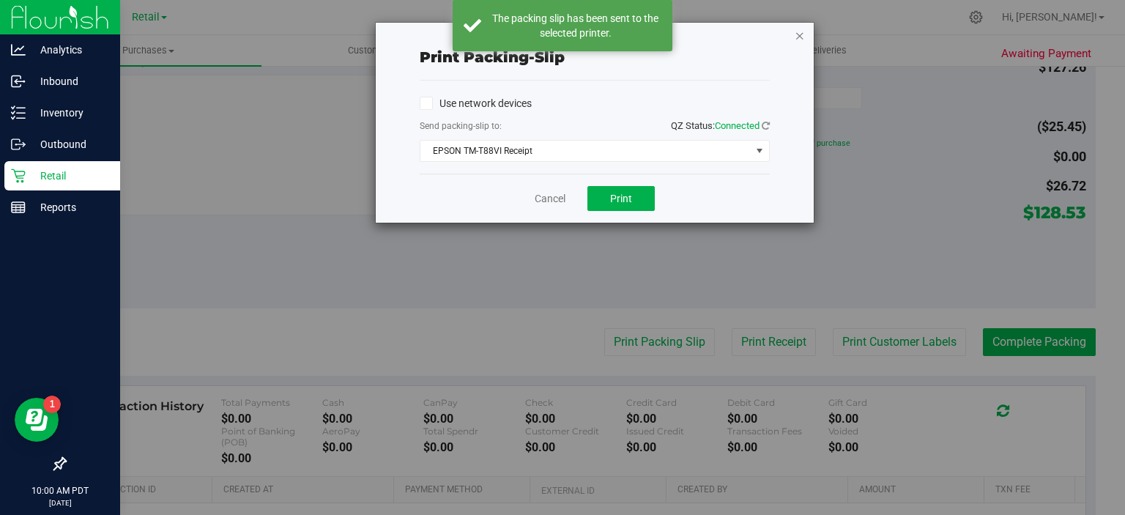
click at [803, 38] on icon "button" at bounding box center [800, 35] width 10 height 18
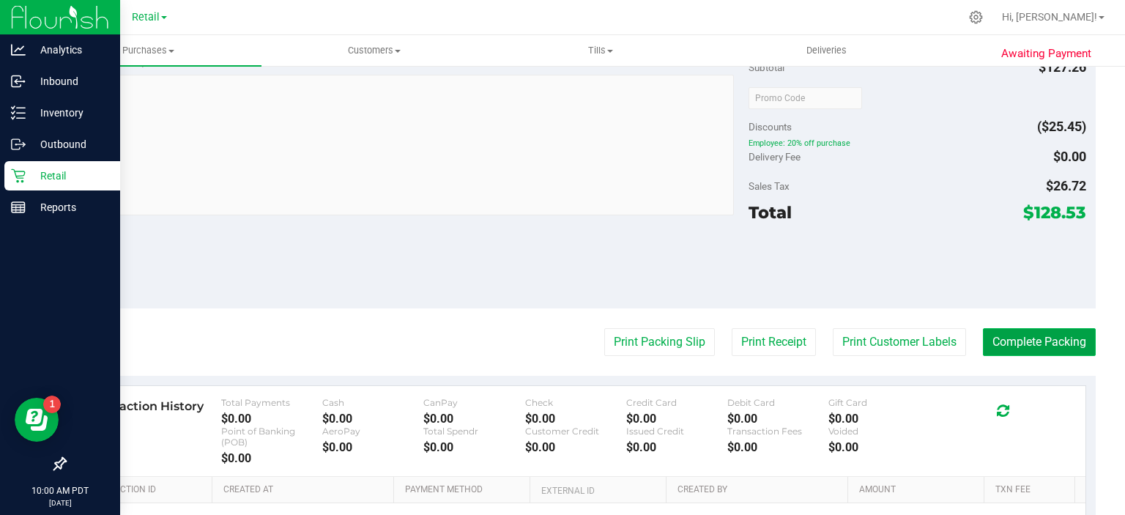
click at [1041, 340] on button "Complete Packing" at bounding box center [1039, 342] width 113 height 28
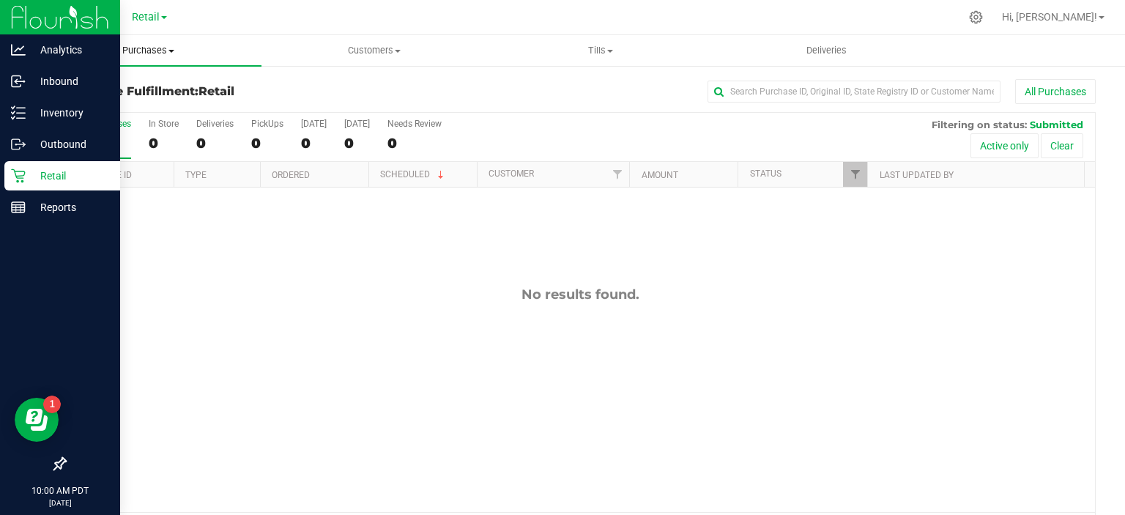
click at [164, 45] on span "Purchases" at bounding box center [148, 50] width 226 height 13
click at [155, 88] on span "Summary of purchases" at bounding box center [110, 88] width 150 height 12
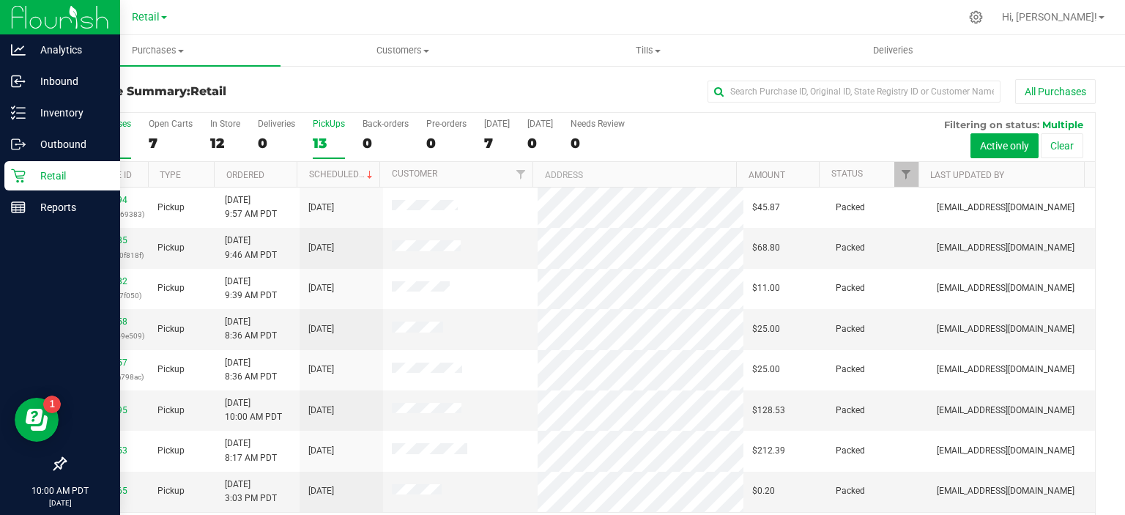
click at [319, 145] on div "13" at bounding box center [329, 143] width 32 height 17
click at [0, 0] on input "PickUps 13" at bounding box center [0, 0] width 0 height 0
click at [346, 170] on link "Scheduled" at bounding box center [342, 174] width 67 height 10
click at [369, 135] on div "0" at bounding box center [386, 143] width 46 height 17
click at [0, 0] on input "Back-orders 0" at bounding box center [0, 0] width 0 height 0
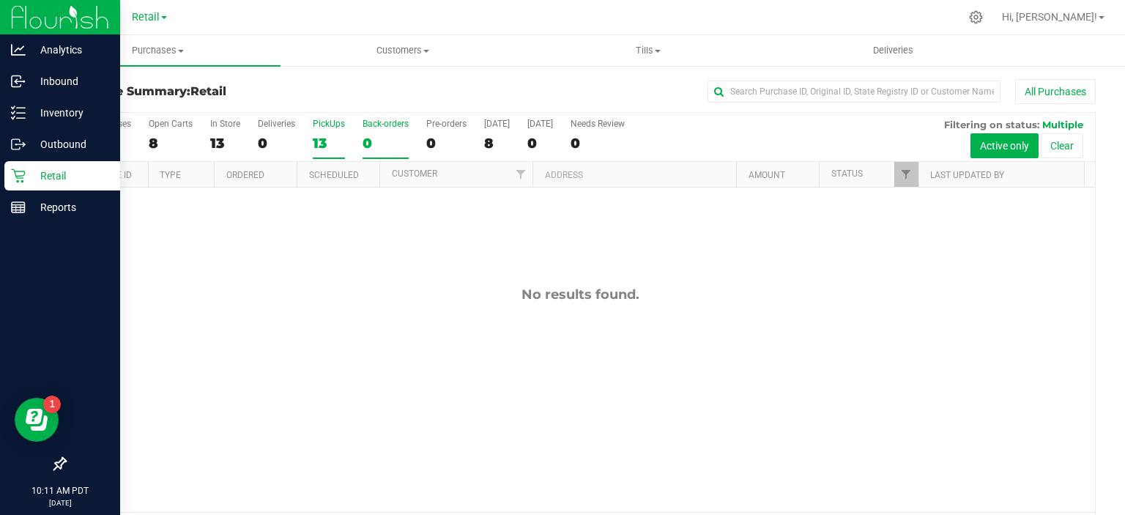
click at [332, 144] on div "13" at bounding box center [329, 143] width 32 height 17
click at [0, 0] on input "PickUps 13" at bounding box center [0, 0] width 0 height 0
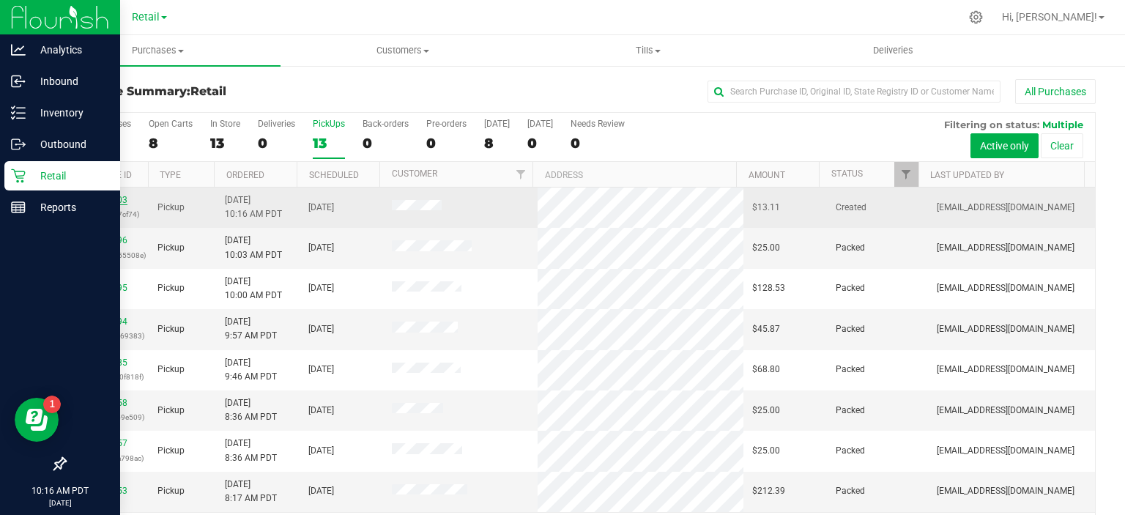
click at [117, 198] on link "00057903" at bounding box center [106, 200] width 41 height 10
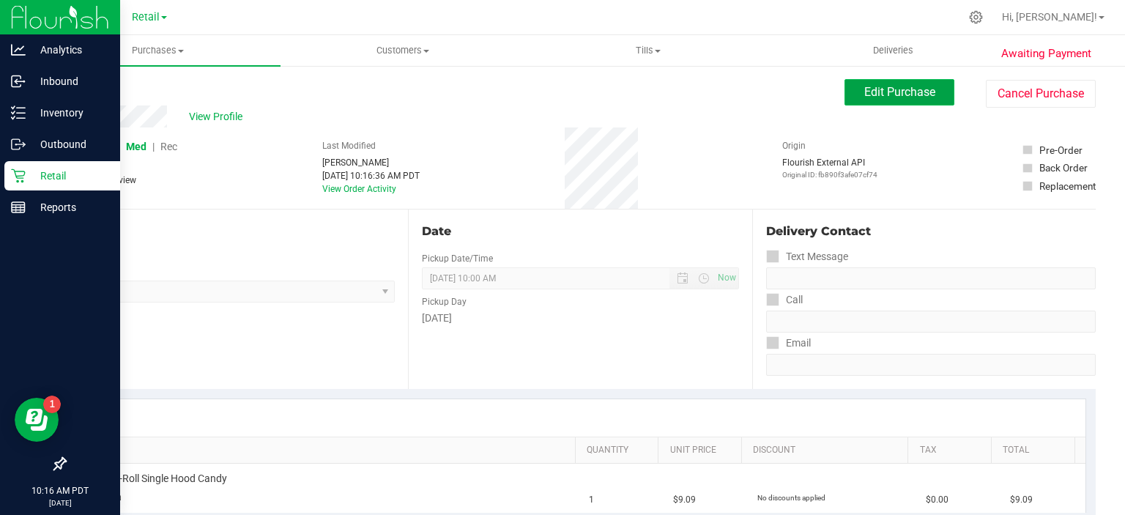
click at [902, 95] on span "Edit Purchase" at bounding box center [899, 92] width 71 height 14
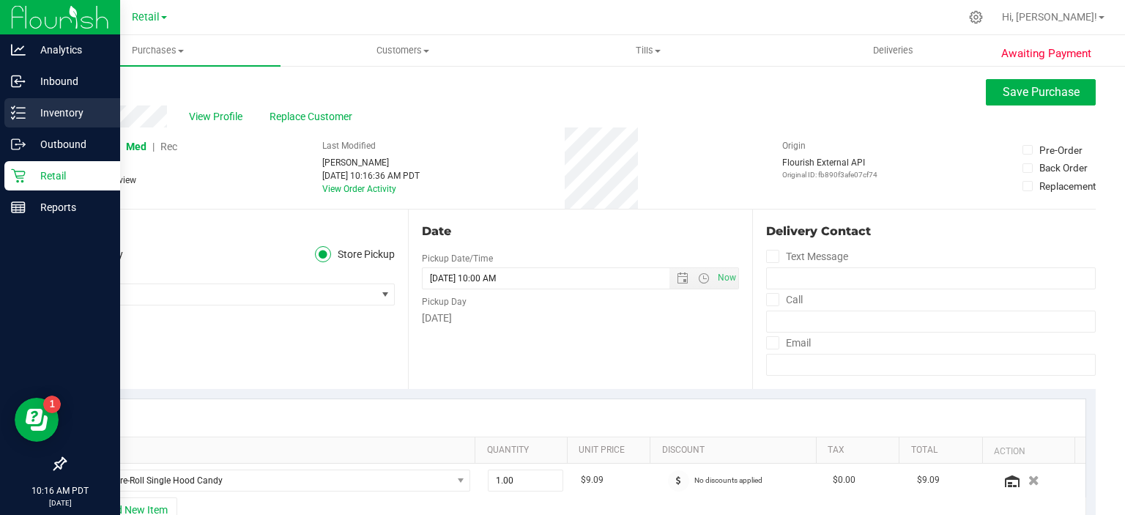
click at [12, 117] on icon at bounding box center [18, 112] width 15 height 15
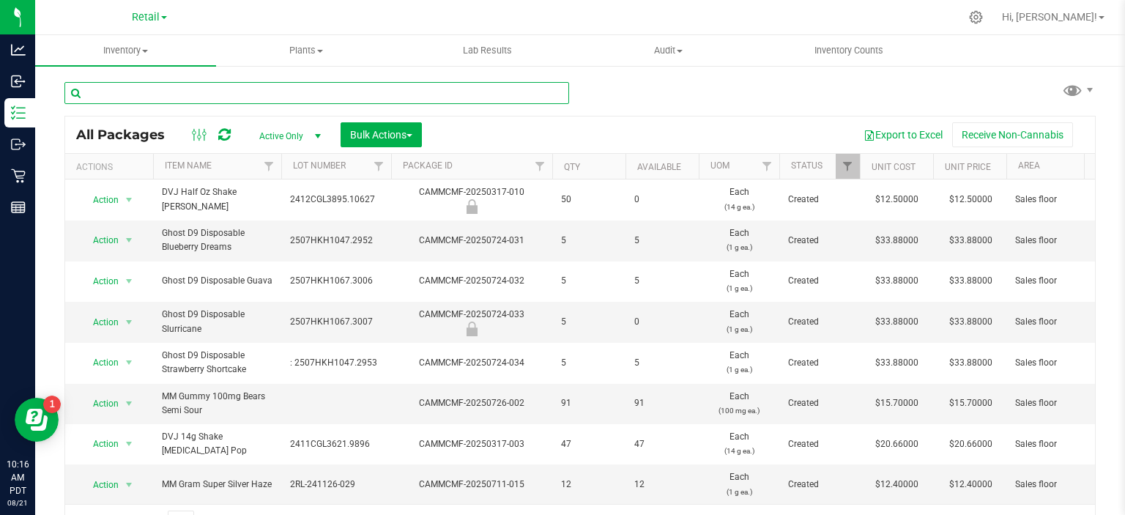
click at [291, 94] on input "text" at bounding box center [316, 93] width 505 height 22
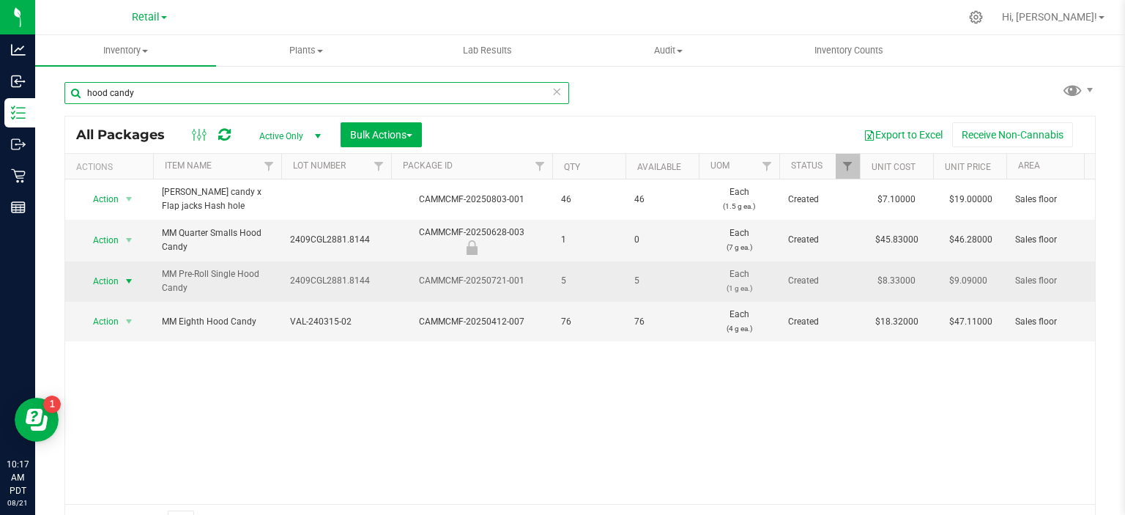
type input "hood candy"
click at [133, 283] on span "select" at bounding box center [129, 281] width 12 height 12
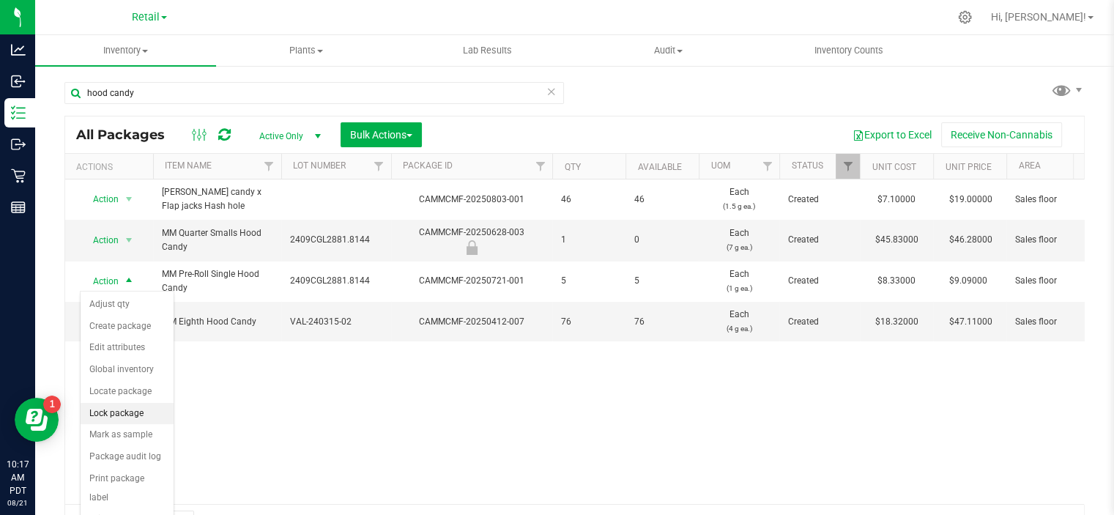
click at [139, 411] on li "Lock package" at bounding box center [127, 414] width 93 height 22
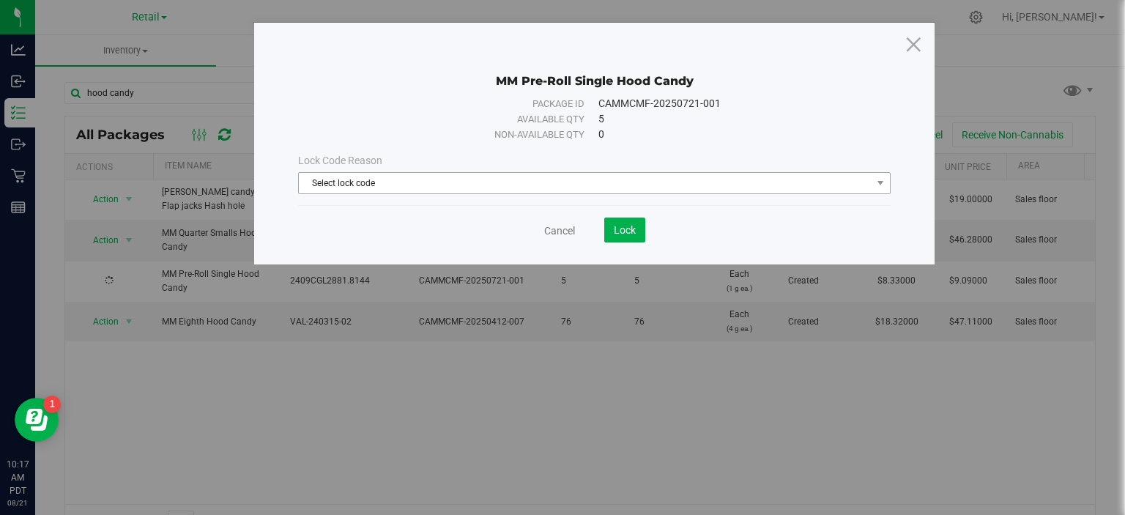
click at [796, 179] on span "Select lock code" at bounding box center [585, 183] width 573 height 21
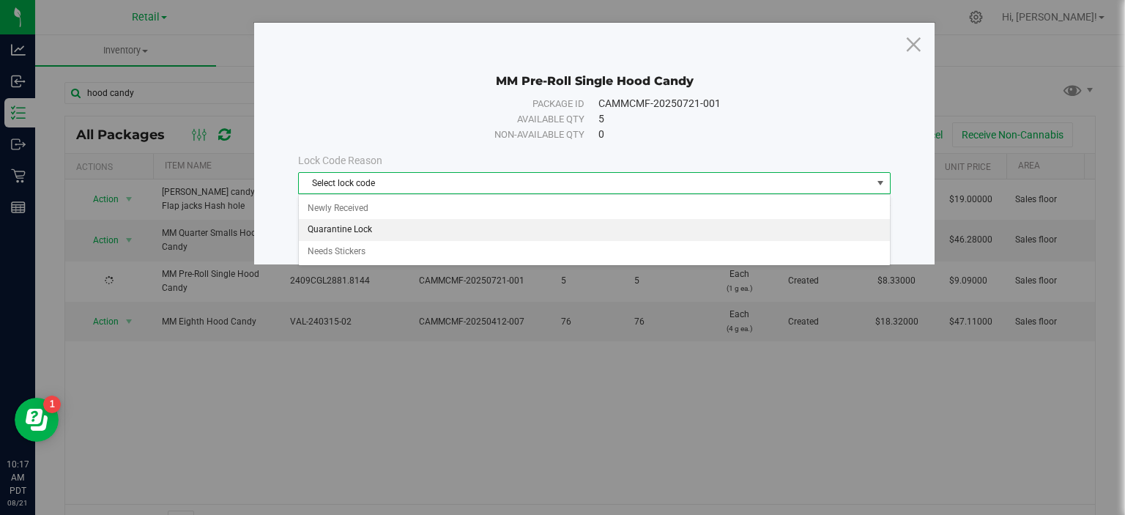
click at [365, 230] on li "Quarantine Lock" at bounding box center [594, 230] width 591 height 22
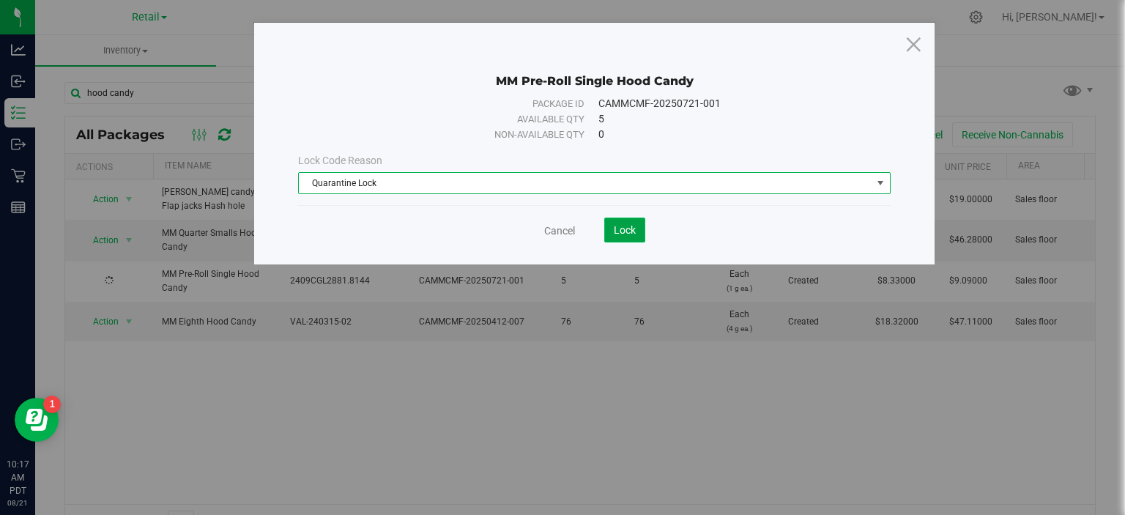
click at [636, 222] on button "Lock" at bounding box center [624, 230] width 41 height 25
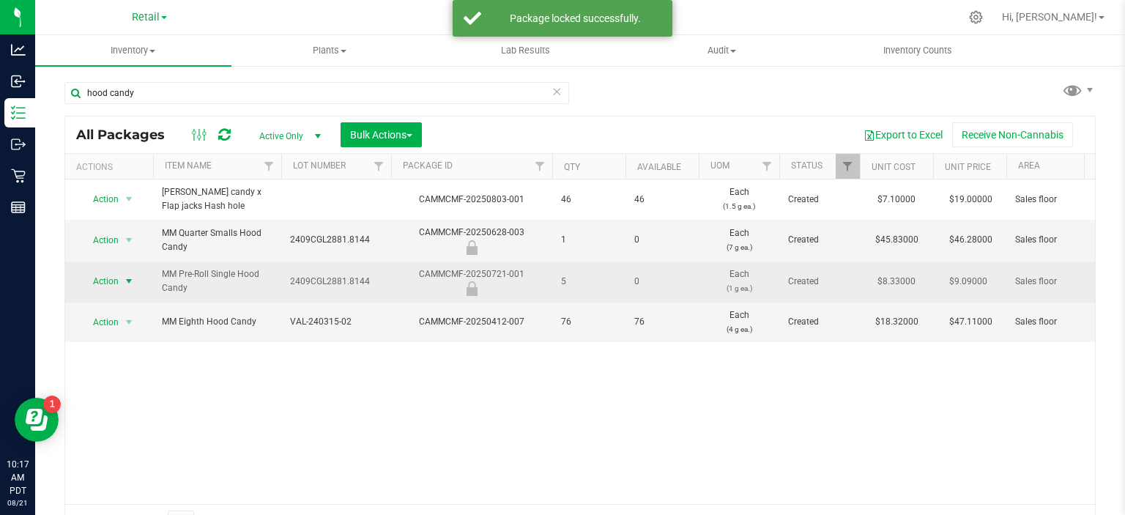
click at [126, 278] on span "select" at bounding box center [129, 281] width 12 height 12
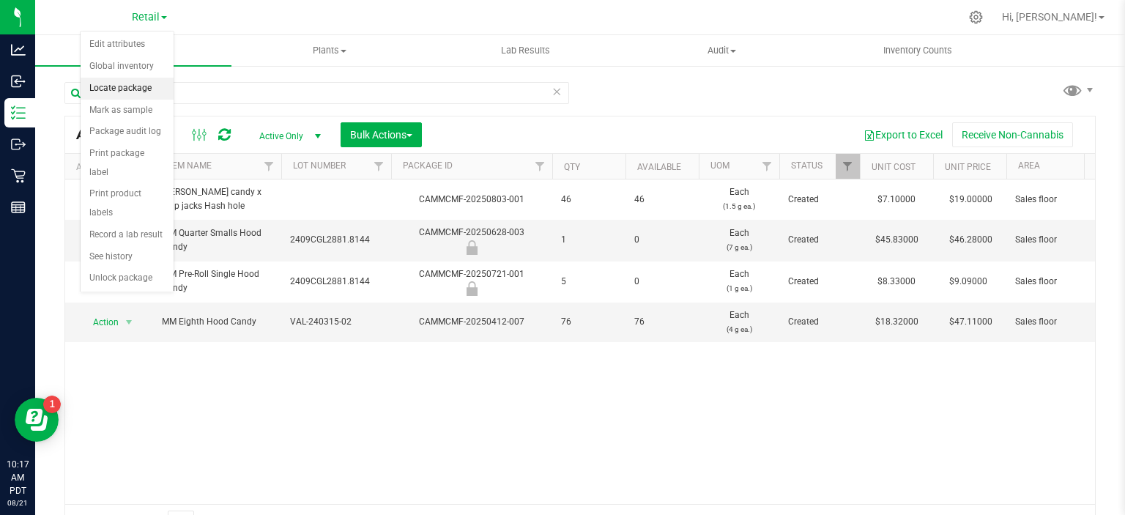
click at [141, 87] on li "Locate package" at bounding box center [127, 89] width 93 height 22
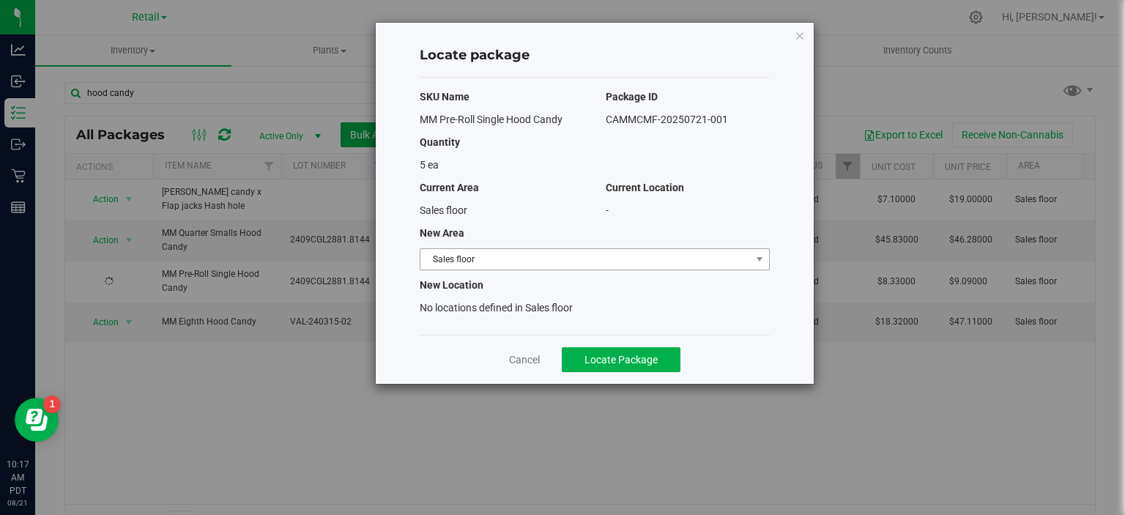
click at [724, 253] on span "Sales floor" at bounding box center [585, 259] width 330 height 21
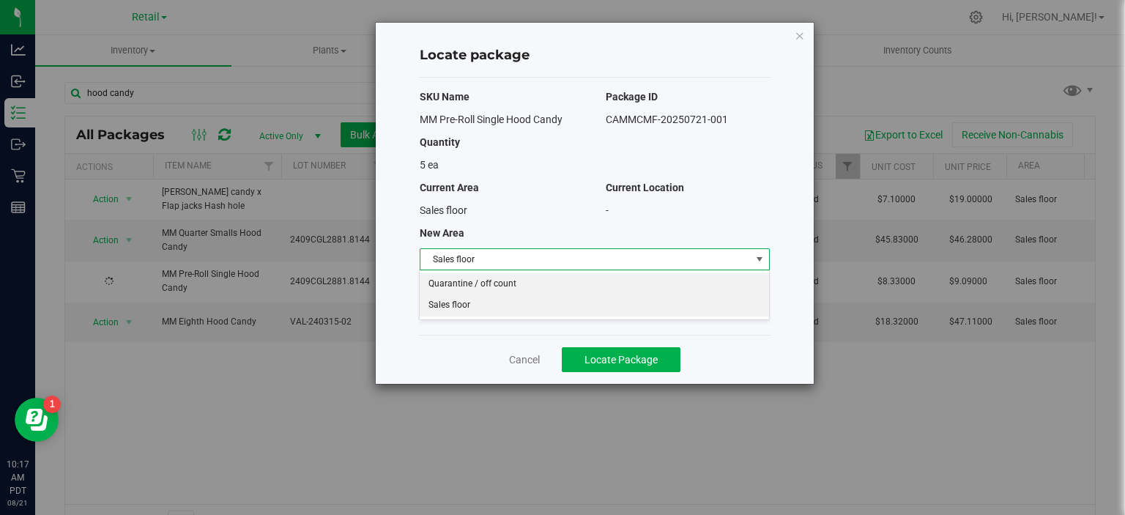
click at [510, 281] on li "Quarantine / off count" at bounding box center [594, 284] width 349 height 22
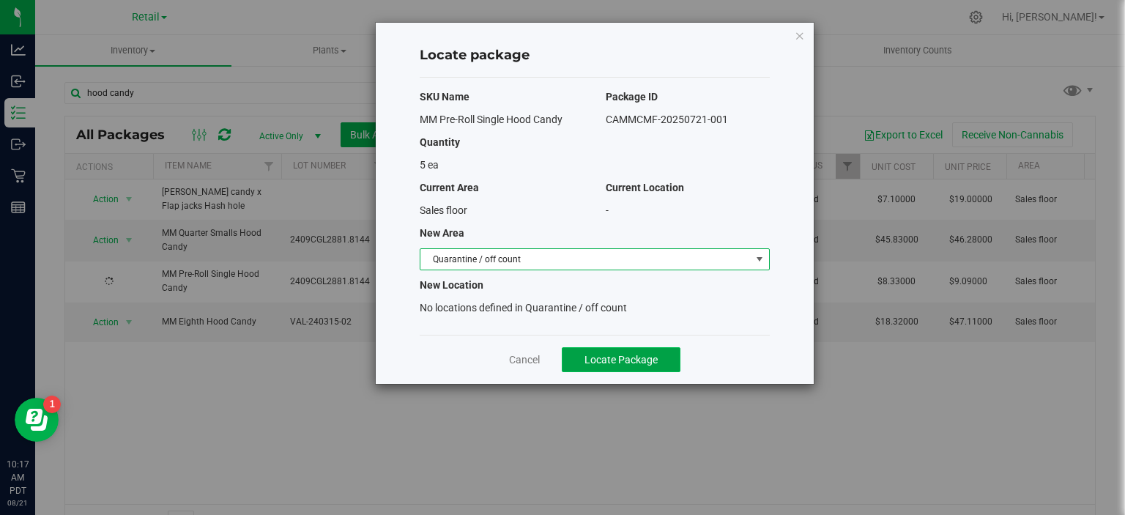
click at [658, 351] on button "Locate Package" at bounding box center [621, 359] width 119 height 25
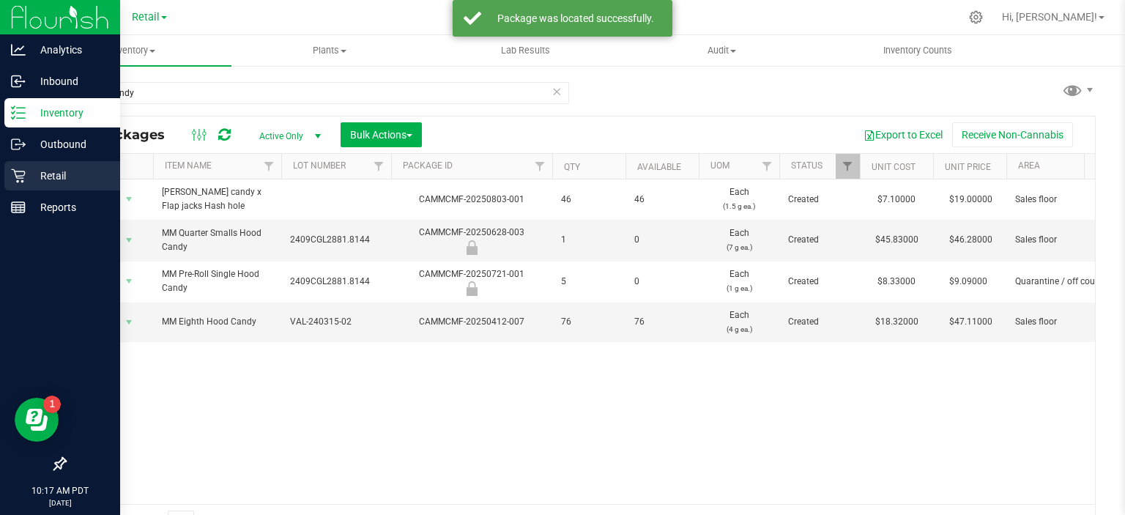
click at [12, 173] on icon at bounding box center [18, 175] width 15 height 15
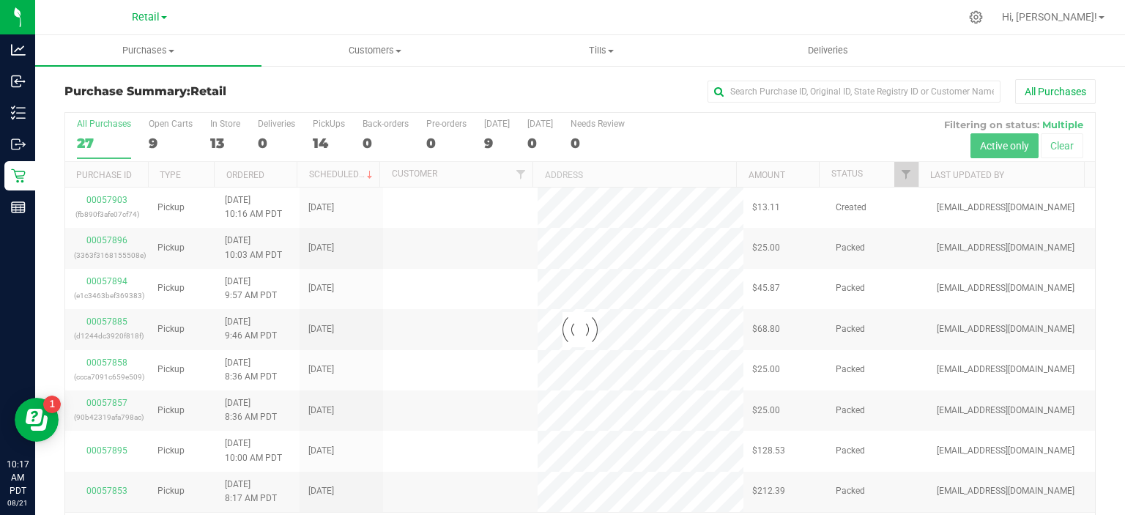
click at [331, 147] on div at bounding box center [580, 330] width 1030 height 434
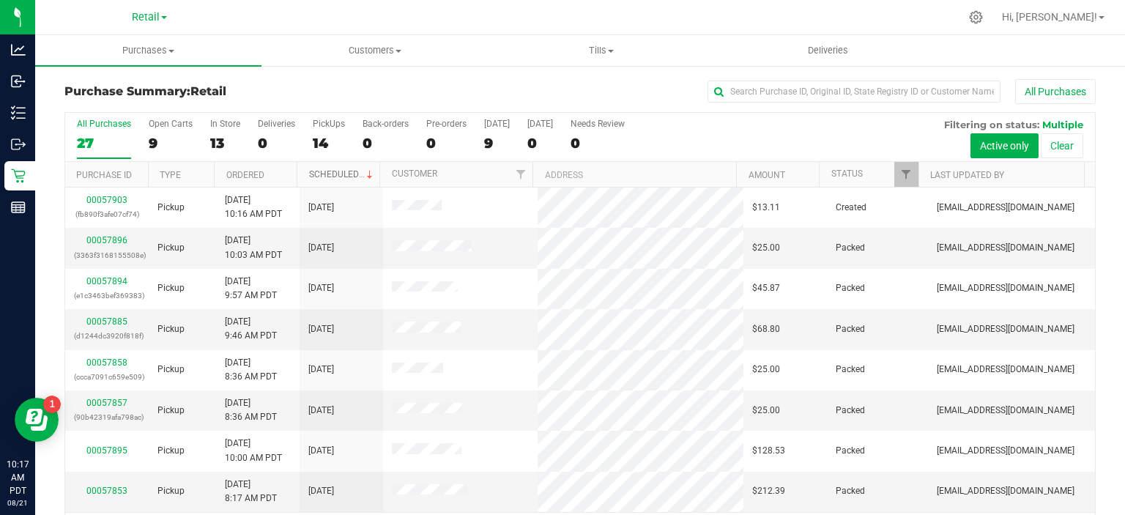
click at [364, 173] on span at bounding box center [370, 175] width 12 height 12
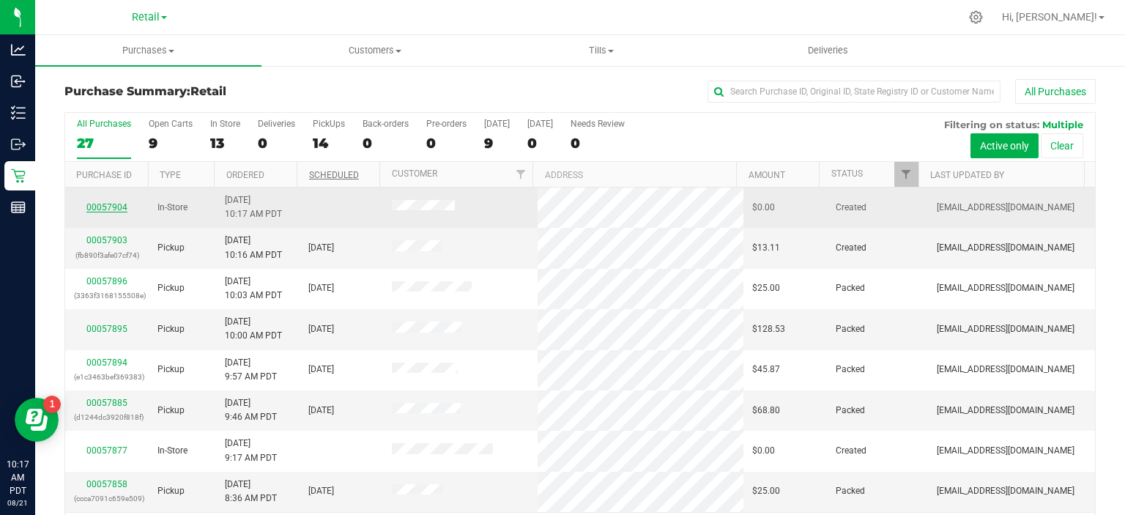
click at [110, 204] on link "00057904" at bounding box center [106, 207] width 41 height 10
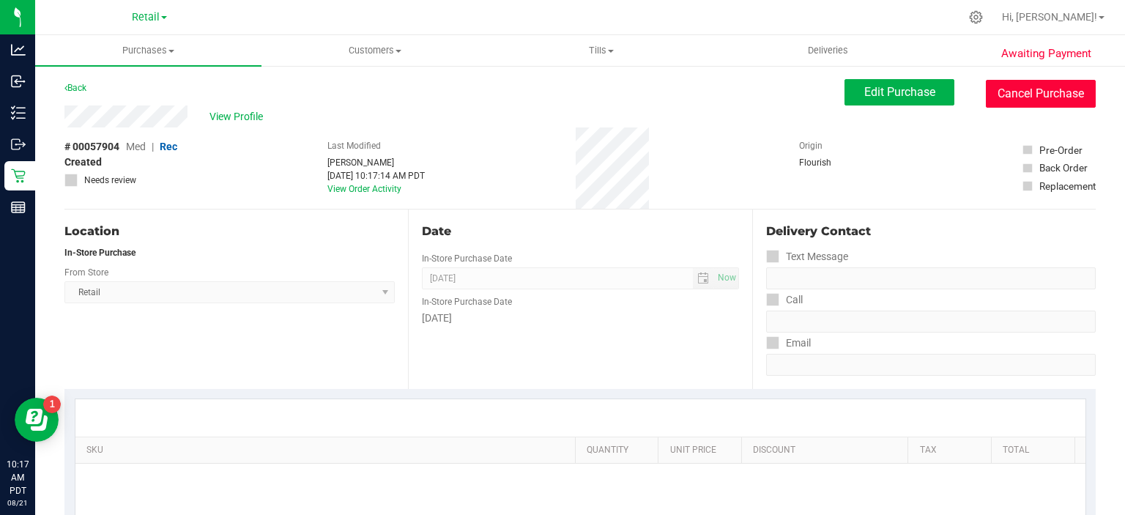
click at [1049, 92] on button "Cancel Purchase" at bounding box center [1041, 94] width 110 height 28
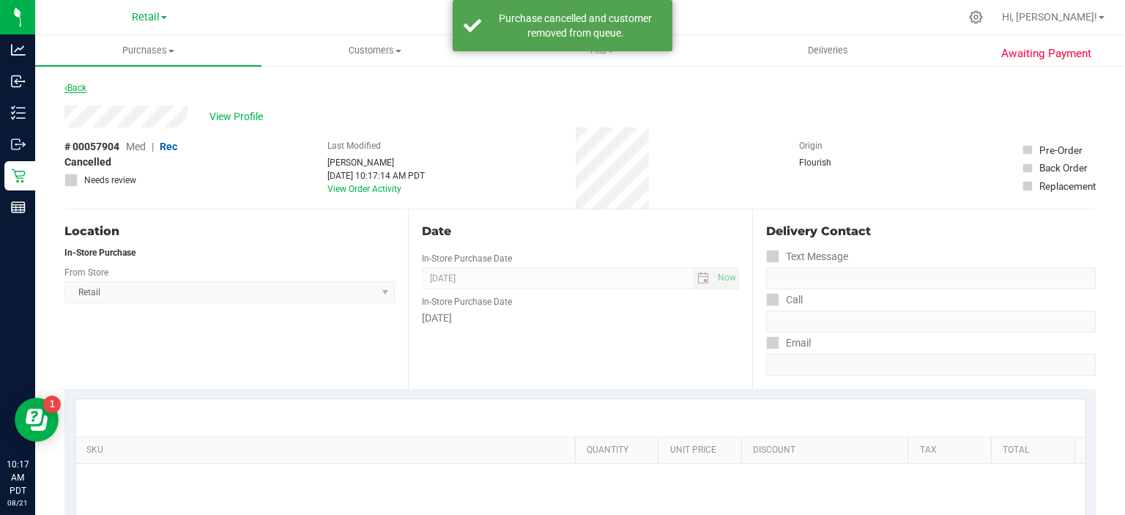
click at [86, 92] on link "Back" at bounding box center [75, 88] width 22 height 10
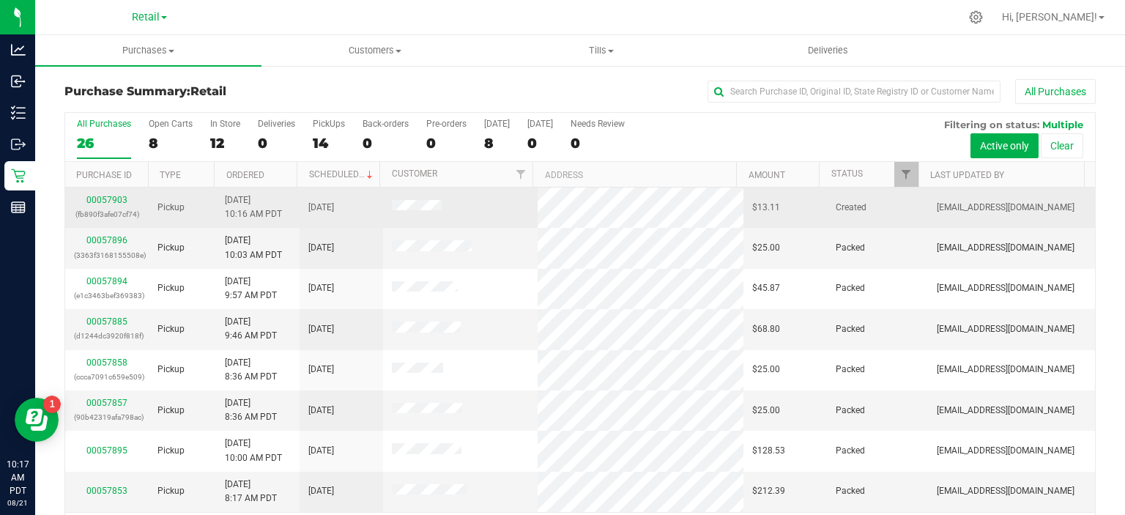
click at [350, 188] on td "[DATE]" at bounding box center [341, 207] width 83 height 40
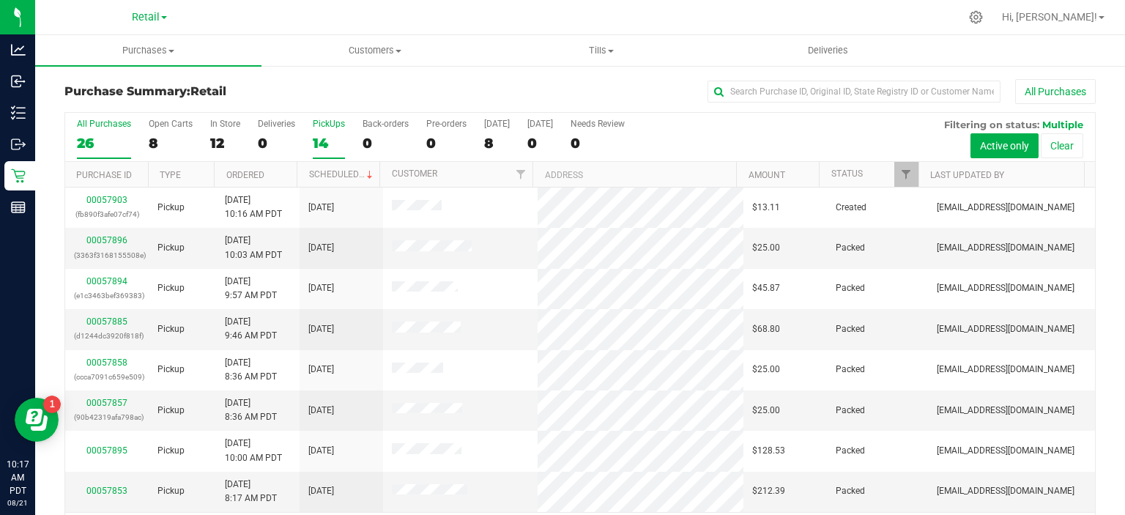
click at [321, 138] on div "14" at bounding box center [329, 143] width 32 height 17
click at [0, 0] on input "PickUps 14" at bounding box center [0, 0] width 0 height 0
click at [364, 173] on span at bounding box center [370, 175] width 12 height 12
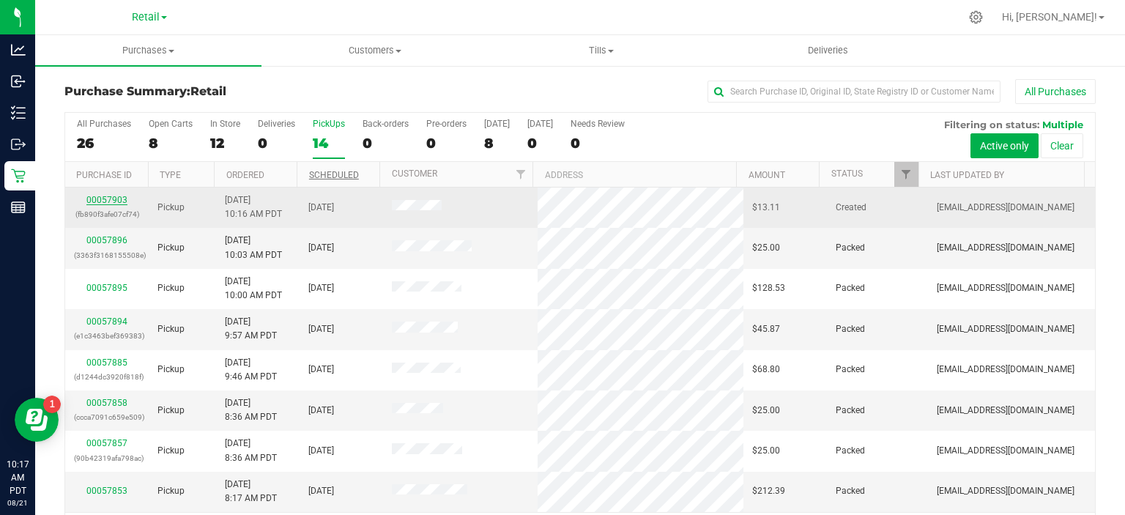
click at [111, 201] on link "00057903" at bounding box center [106, 200] width 41 height 10
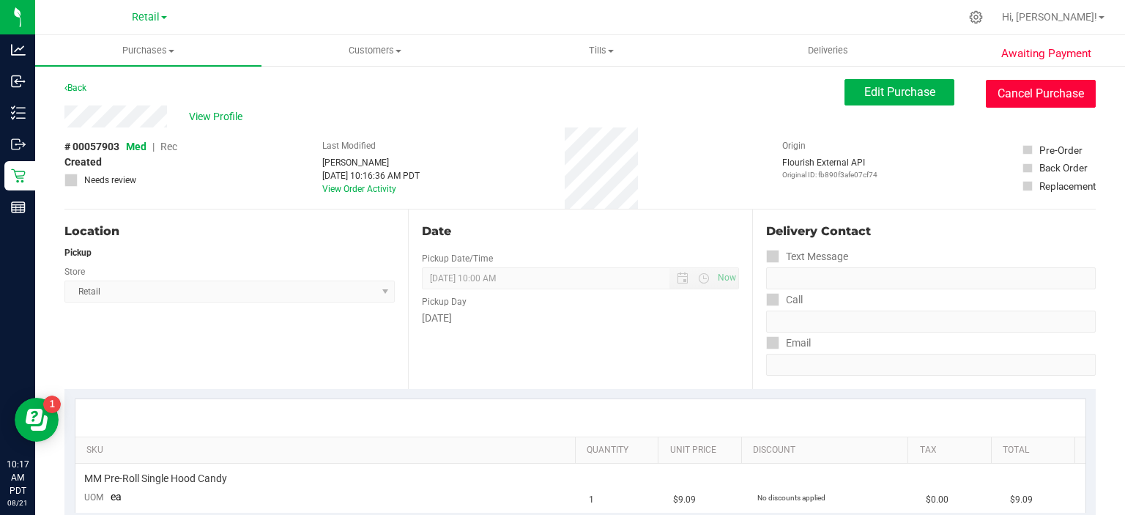
click at [1054, 94] on button "Cancel Purchase" at bounding box center [1041, 94] width 110 height 28
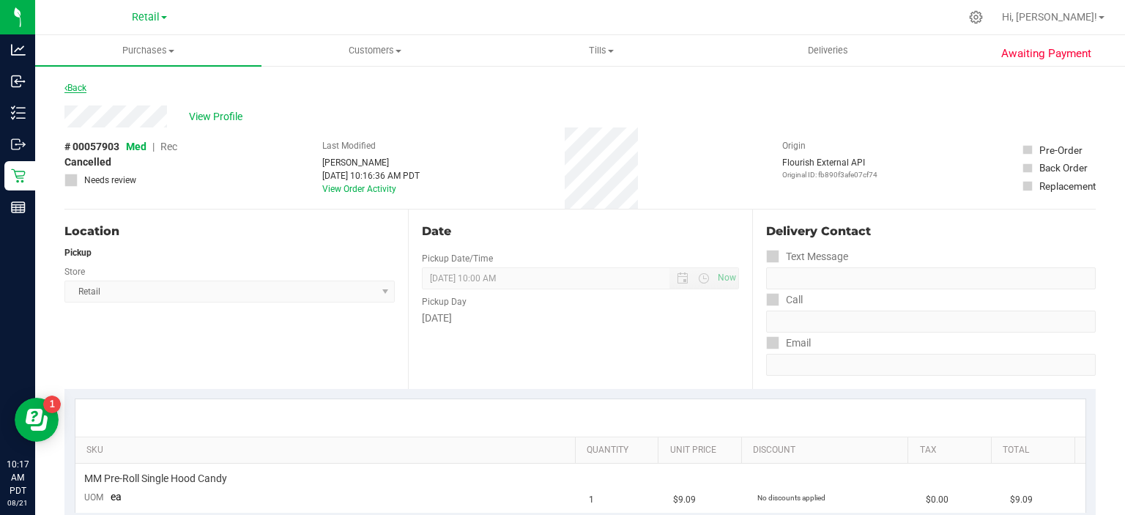
click at [80, 86] on link "Back" at bounding box center [75, 88] width 22 height 10
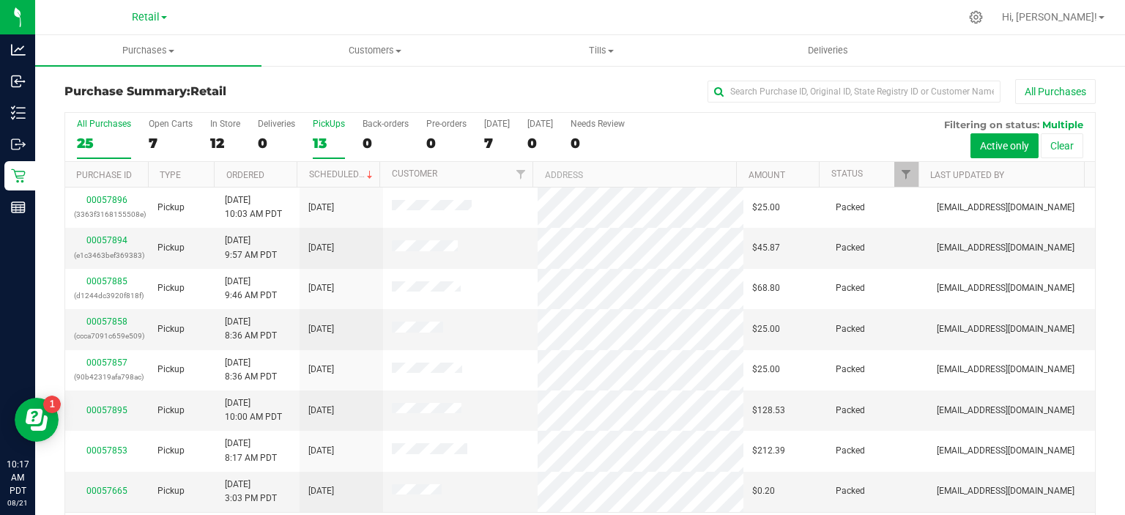
click at [335, 138] on div "13" at bounding box center [329, 143] width 32 height 17
click at [0, 0] on input "PickUps 13" at bounding box center [0, 0] width 0 height 0
click at [364, 173] on span at bounding box center [370, 175] width 12 height 12
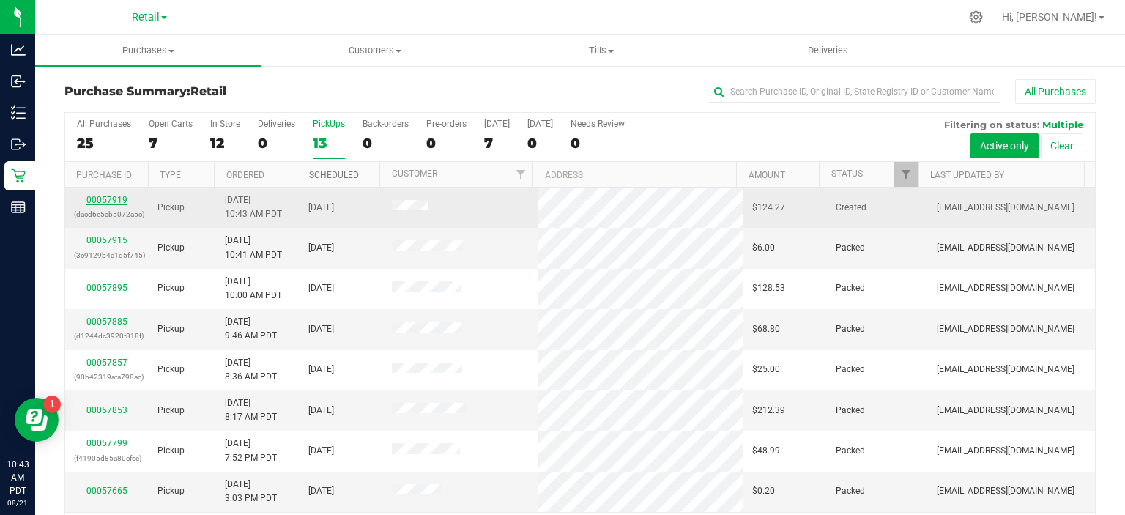
click at [103, 196] on link "00057919" at bounding box center [106, 200] width 41 height 10
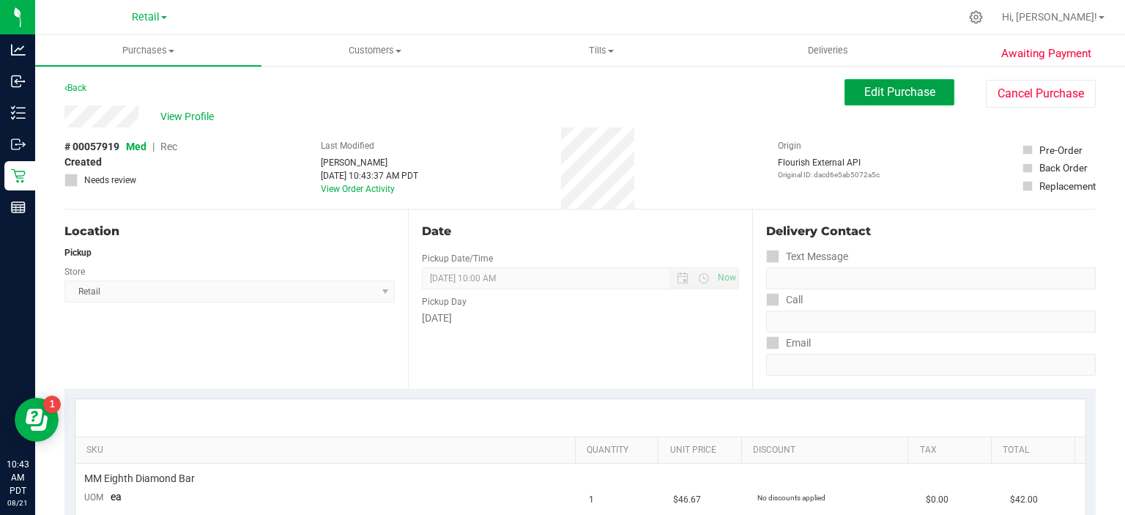
click at [897, 91] on span "Edit Purchase" at bounding box center [899, 92] width 71 height 14
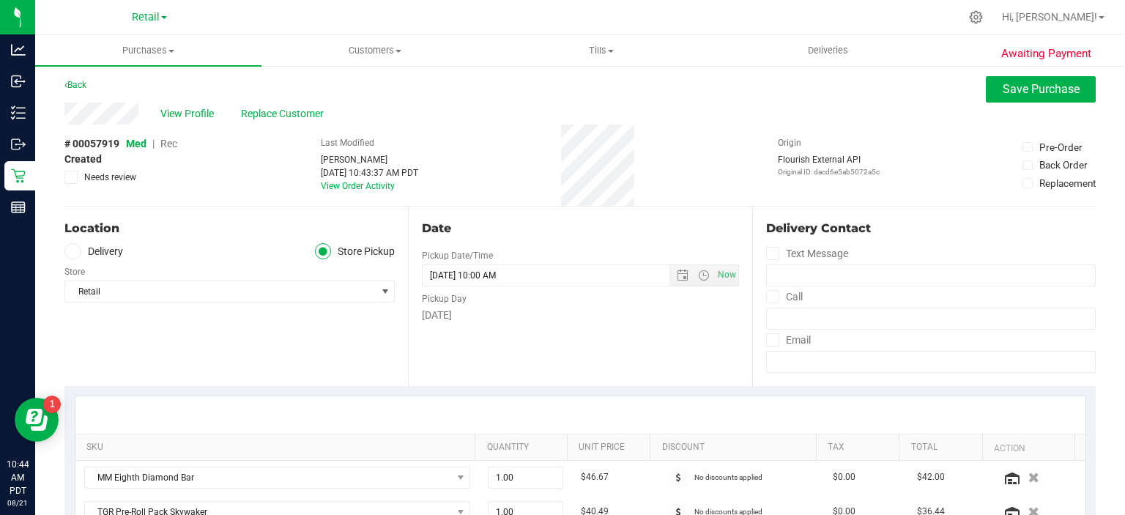
scroll to position [4, 0]
click at [168, 141] on span "Rec" at bounding box center [168, 143] width 17 height 12
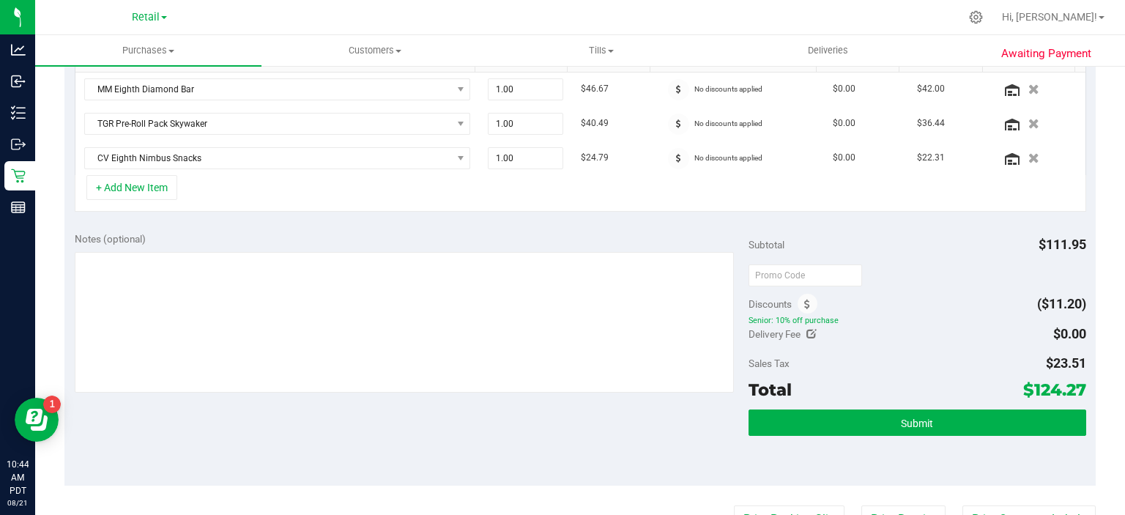
scroll to position [408, 0]
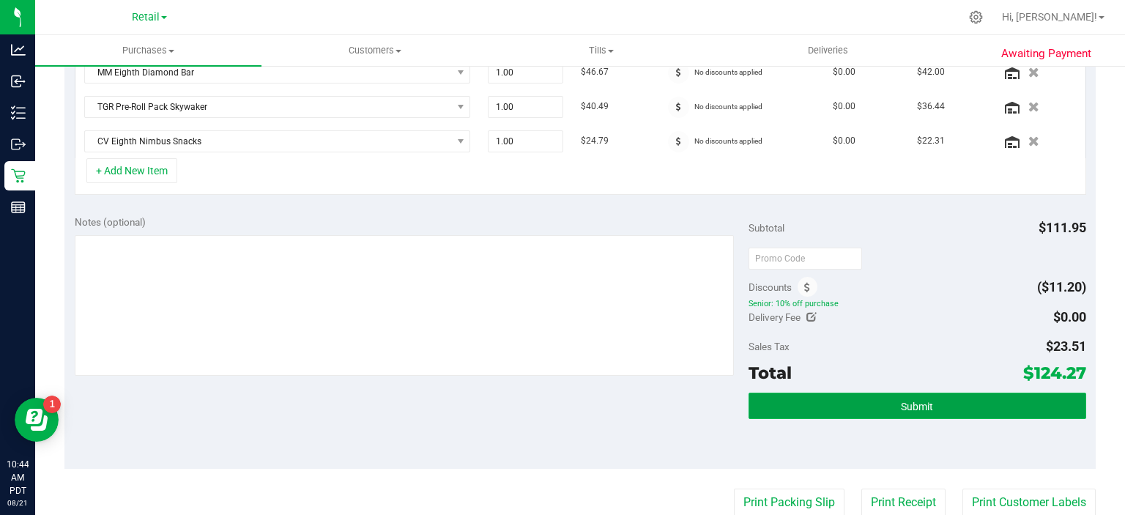
click at [942, 395] on button "Submit" at bounding box center [916, 406] width 337 height 26
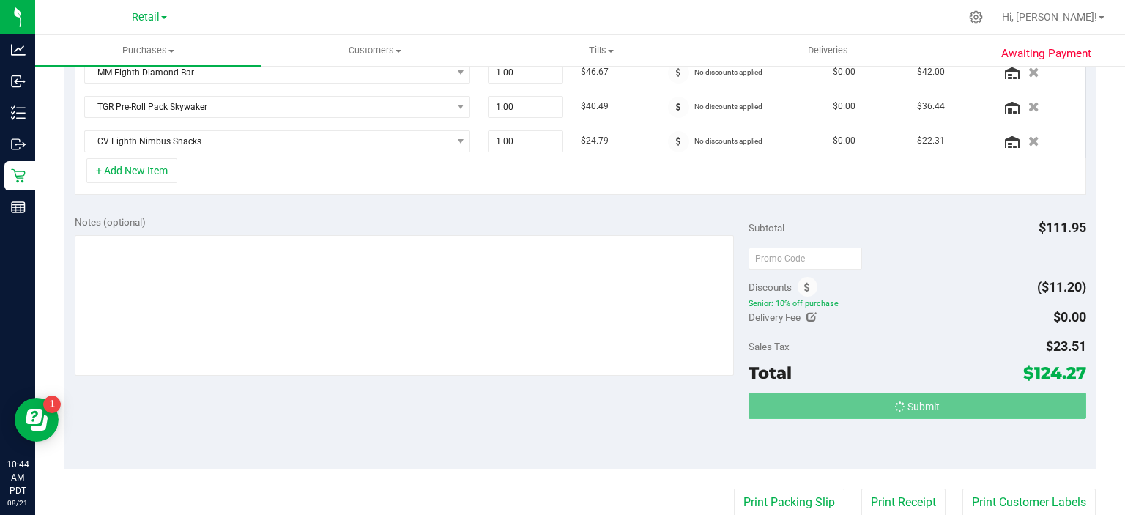
scroll to position [410, 0]
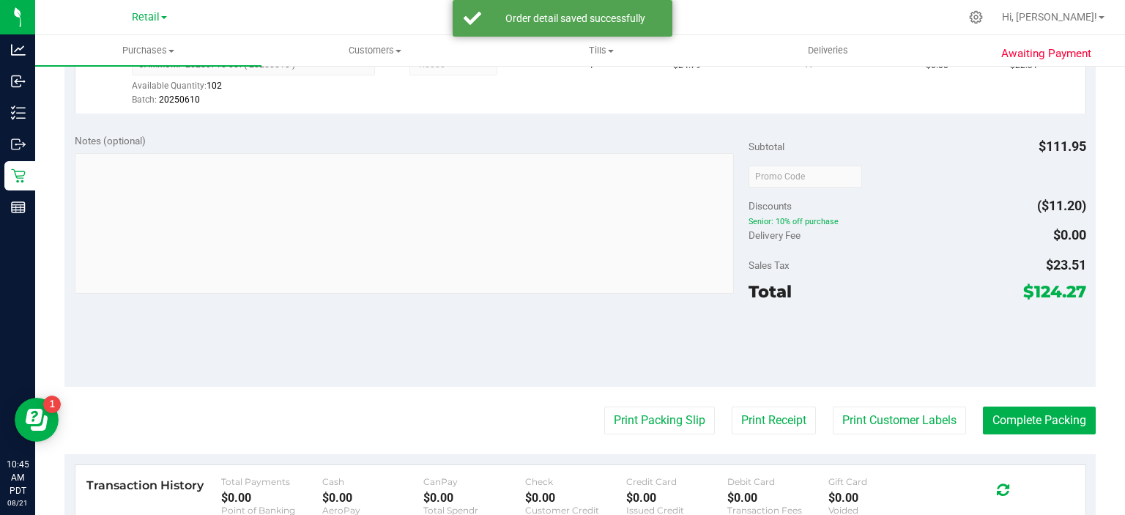
scroll to position [743, 0]
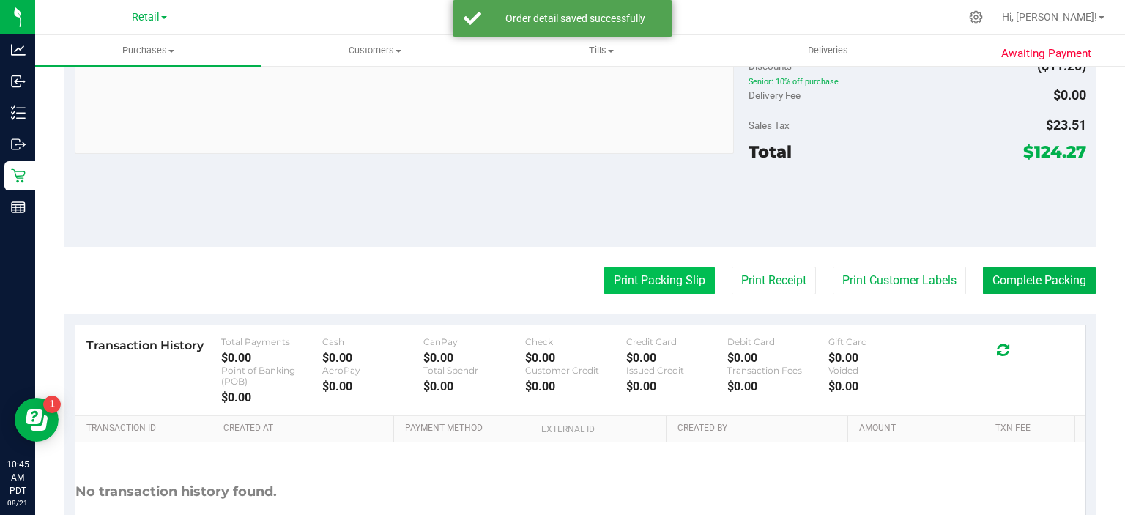
click at [658, 268] on button "Print Packing Slip" at bounding box center [659, 281] width 111 height 28
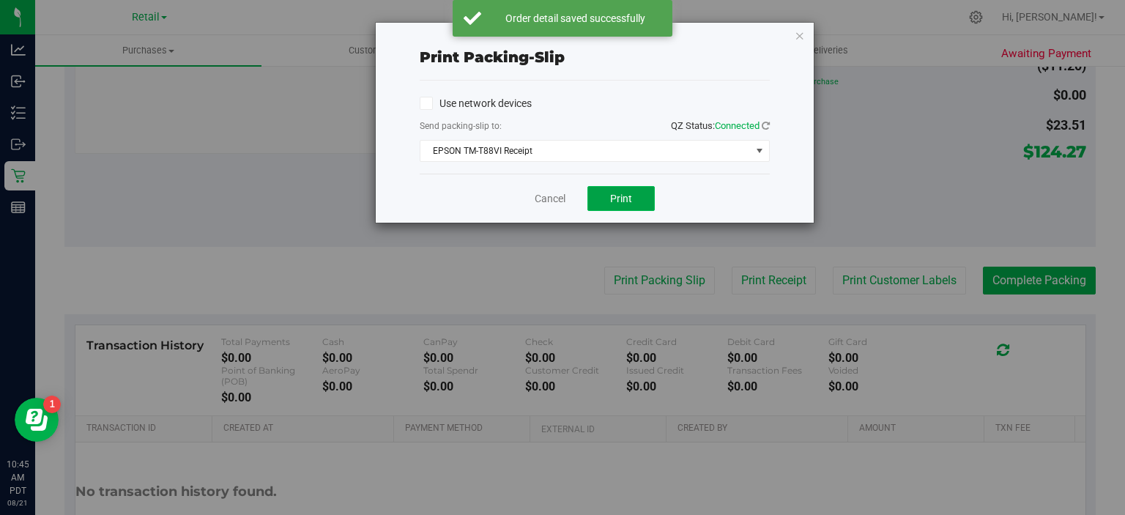
click at [639, 192] on button "Print" at bounding box center [620, 198] width 67 height 25
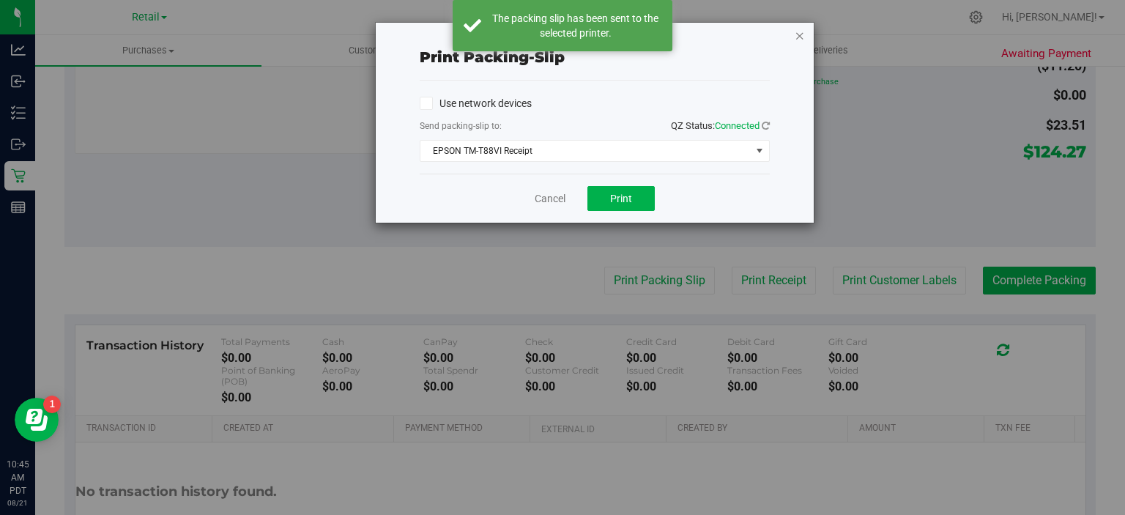
click at [803, 35] on icon "button" at bounding box center [800, 35] width 10 height 18
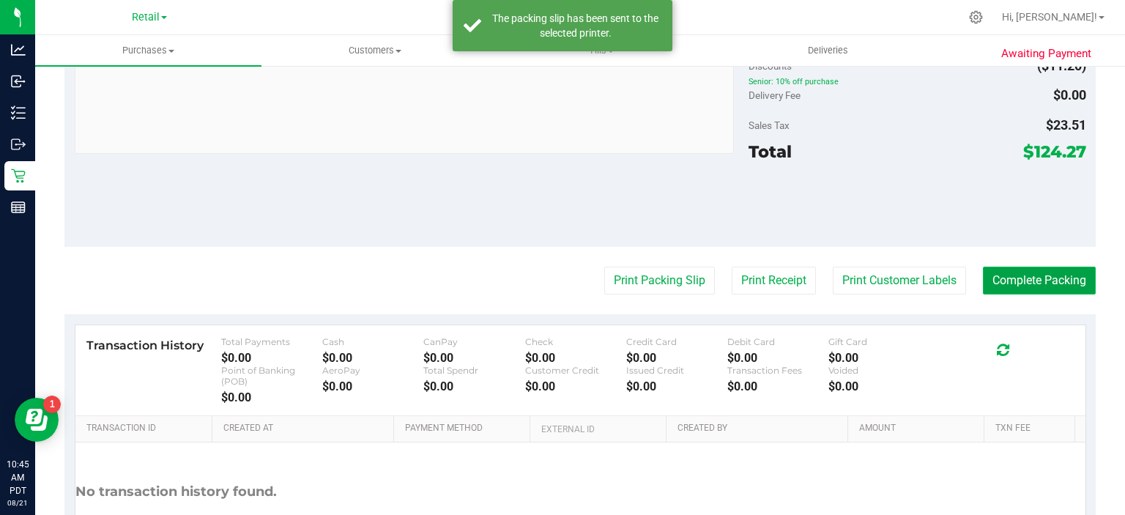
click at [1037, 279] on button "Complete Packing" at bounding box center [1039, 281] width 113 height 28
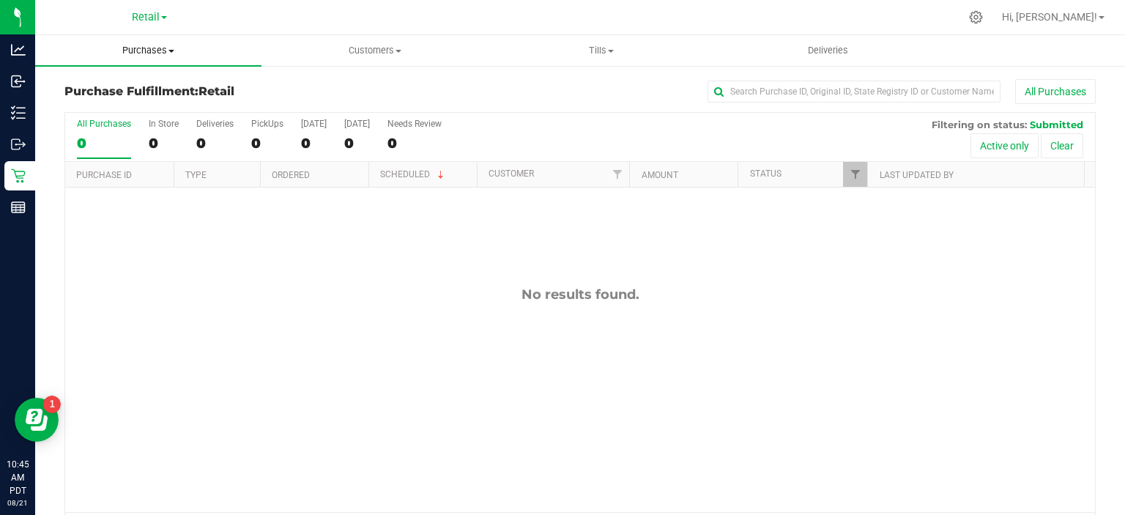
click at [176, 50] on span "Purchases" at bounding box center [148, 50] width 226 height 13
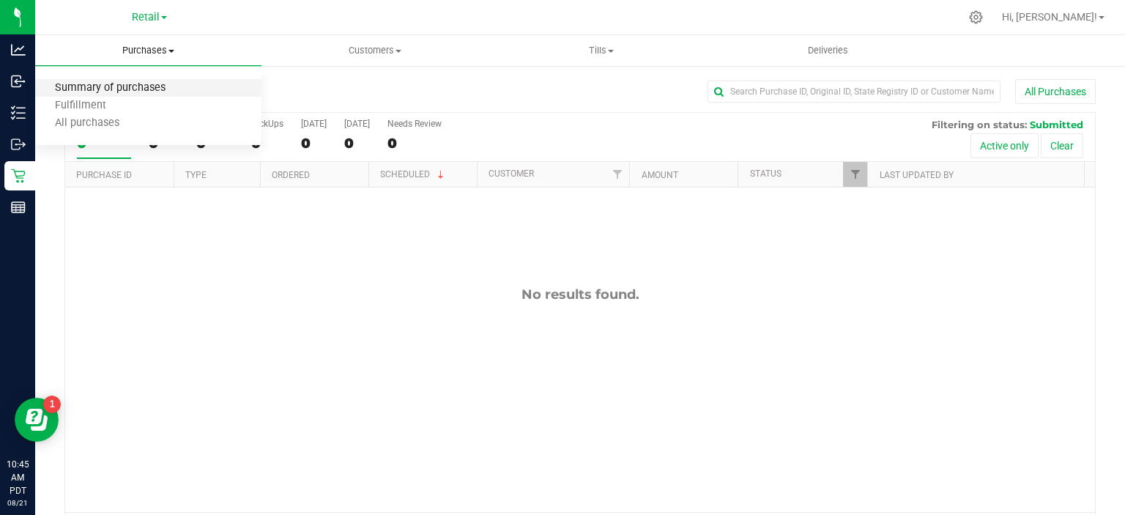
click at [143, 83] on span "Summary of purchases" at bounding box center [110, 88] width 150 height 12
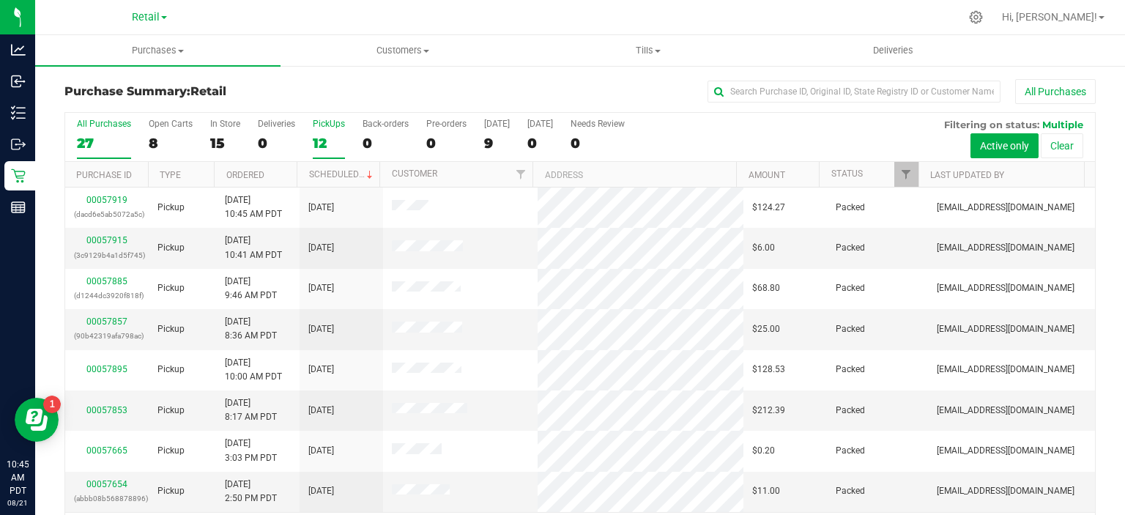
click at [329, 138] on div "12" at bounding box center [329, 143] width 32 height 17
click at [0, 0] on input "PickUps 12" at bounding box center [0, 0] width 0 height 0
click at [349, 176] on link "Scheduled" at bounding box center [342, 174] width 67 height 10
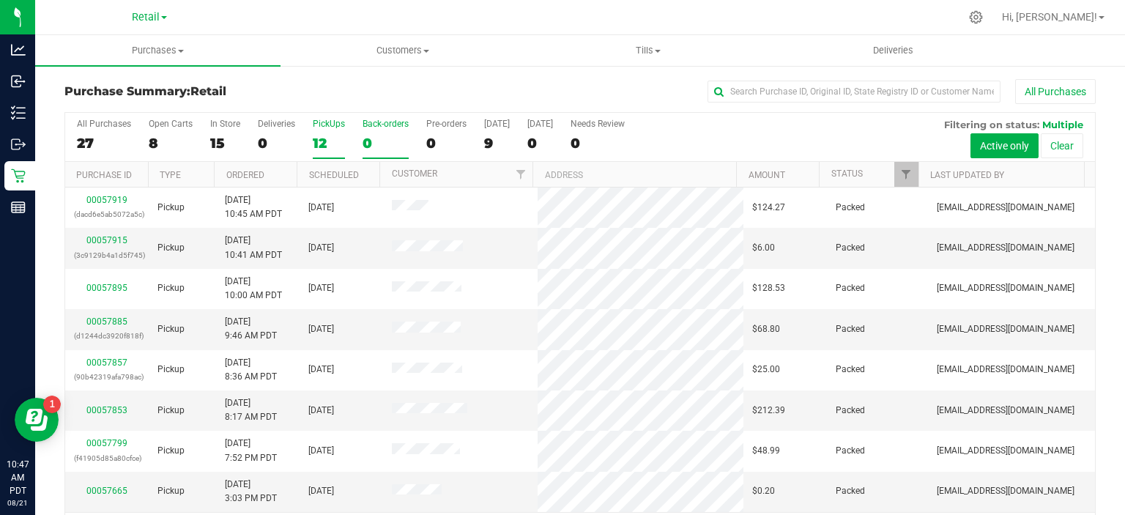
click at [365, 137] on div "0" at bounding box center [386, 143] width 46 height 17
click at [0, 0] on input "Back-orders 0" at bounding box center [0, 0] width 0 height 0
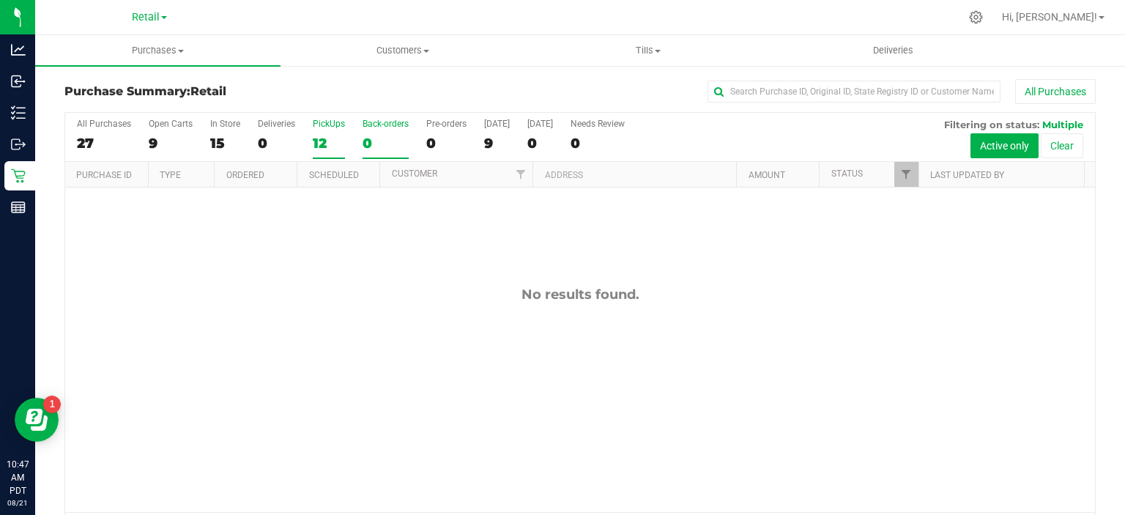
click at [331, 138] on div "12" at bounding box center [329, 143] width 32 height 17
click at [0, 0] on input "PickUps 12" at bounding box center [0, 0] width 0 height 0
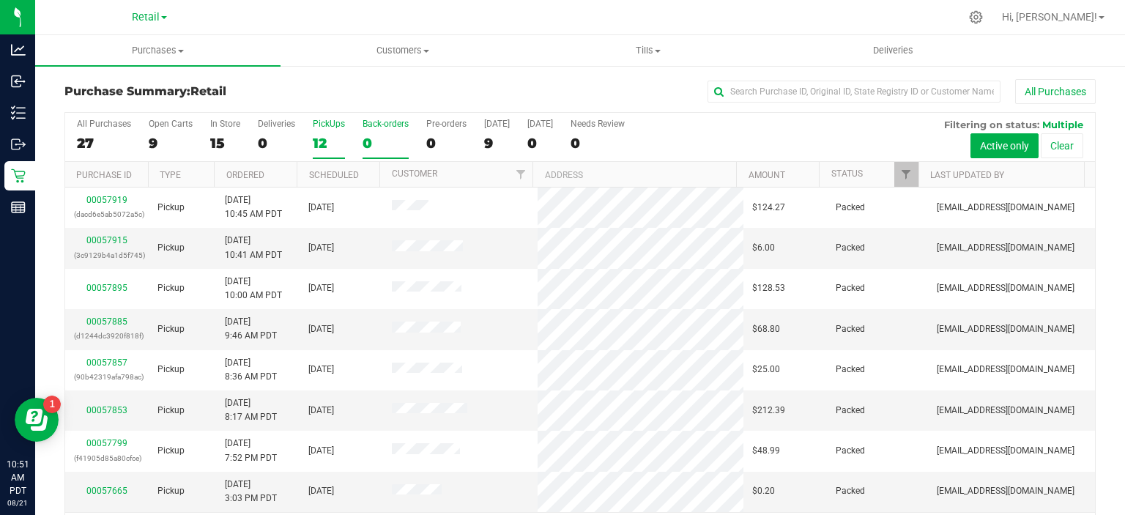
click at [365, 144] on div "0" at bounding box center [386, 143] width 46 height 17
click at [0, 0] on input "Back-orders 0" at bounding box center [0, 0] width 0 height 0
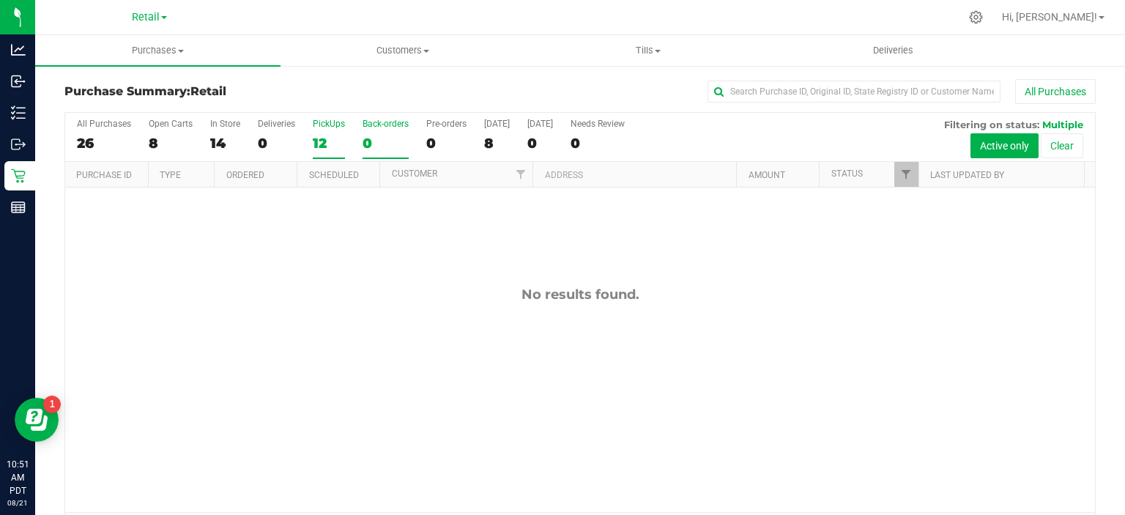
click at [328, 139] on div "12" at bounding box center [329, 143] width 32 height 17
click at [0, 0] on input "PickUps 12" at bounding box center [0, 0] width 0 height 0
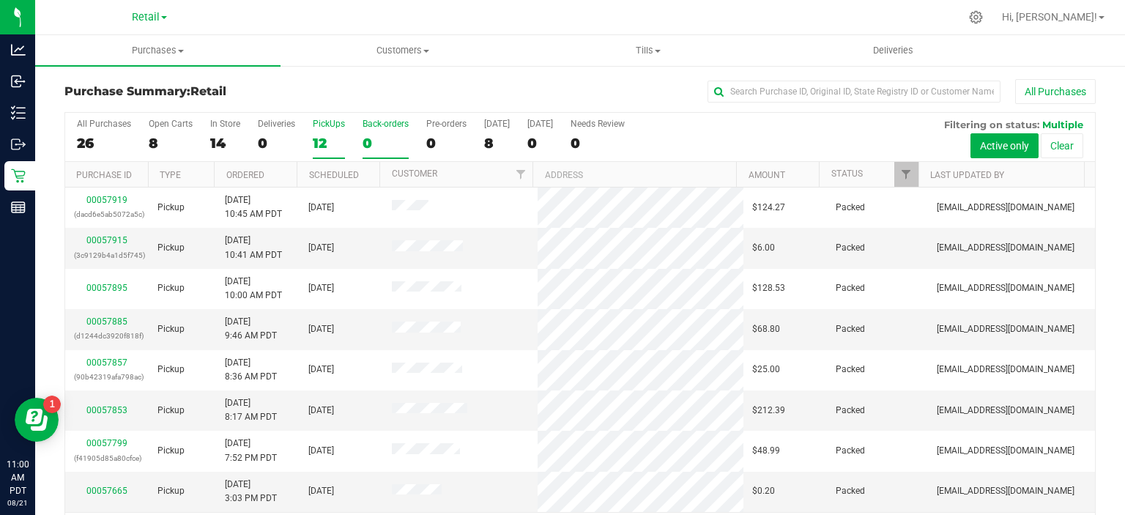
click at [382, 143] on div "0" at bounding box center [386, 143] width 46 height 17
click at [0, 0] on input "Back-orders 0" at bounding box center [0, 0] width 0 height 0
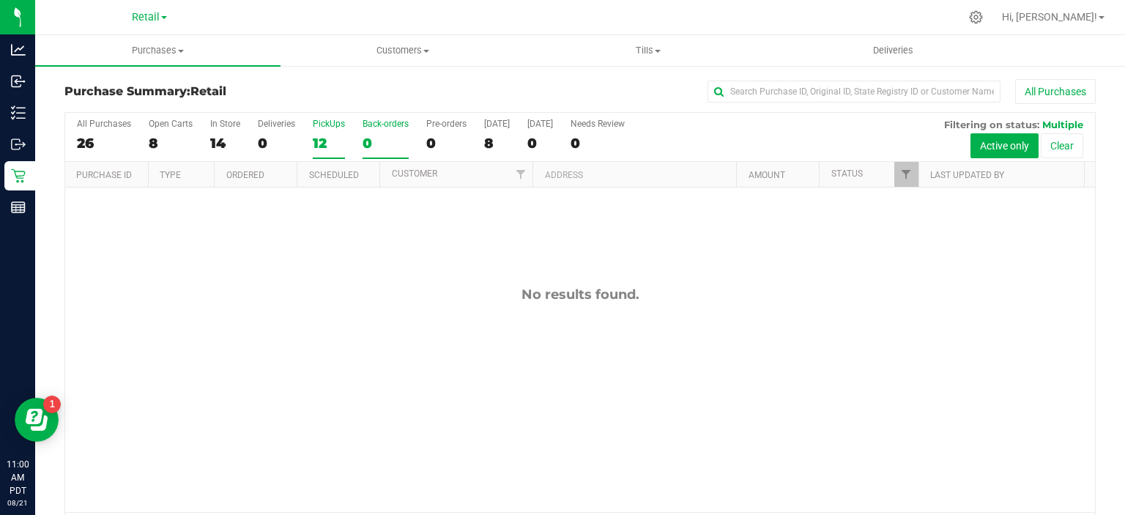
click at [319, 136] on div "12" at bounding box center [329, 143] width 32 height 17
click at [0, 0] on input "PickUps 12" at bounding box center [0, 0] width 0 height 0
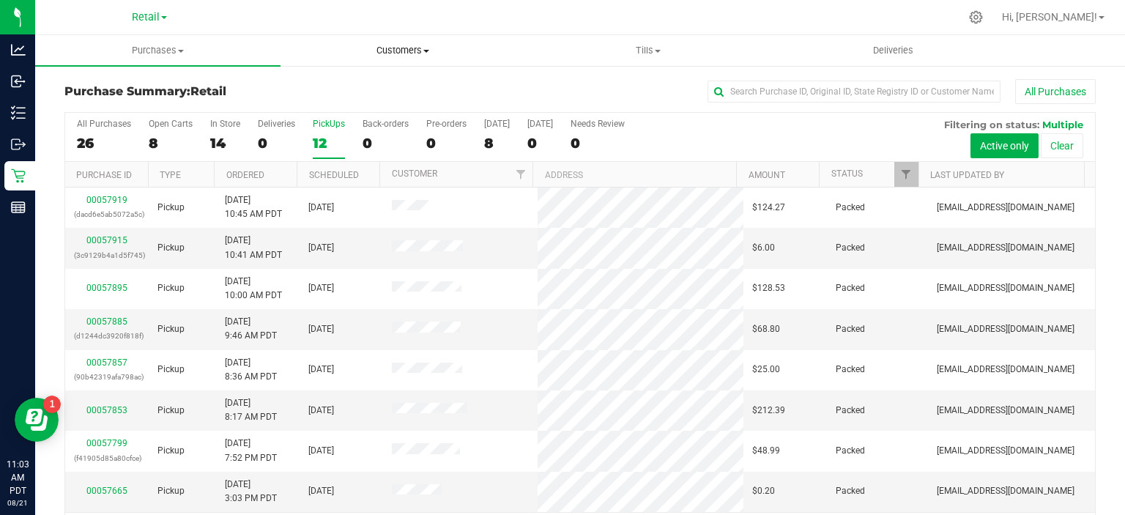
click at [417, 47] on span "Customers" at bounding box center [403, 50] width 244 height 13
click at [357, 84] on span "All customers" at bounding box center [332, 88] width 105 height 12
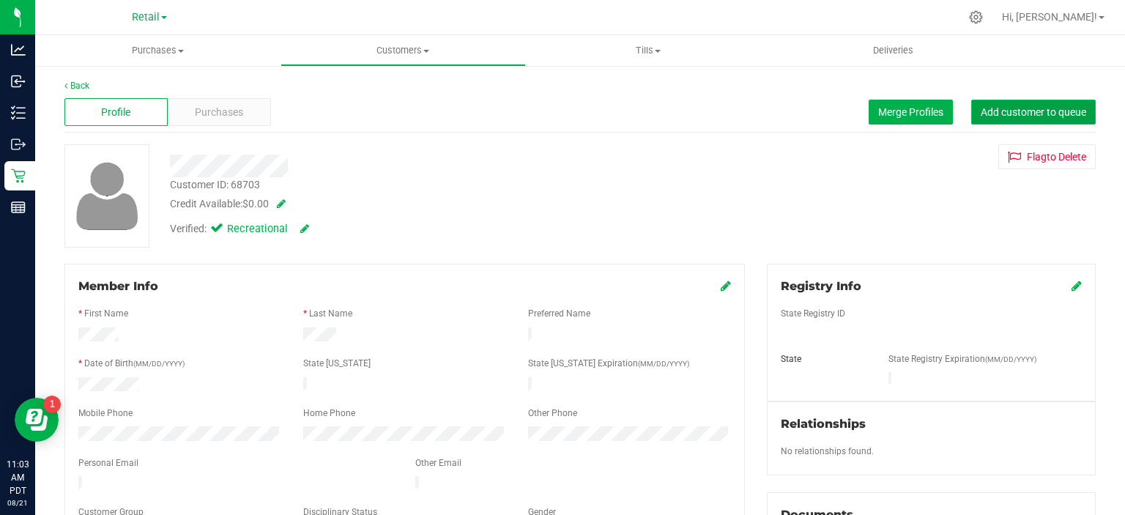
click at [1047, 108] on span "Add customer to queue" at bounding box center [1033, 112] width 105 height 12
click at [181, 51] on span at bounding box center [181, 51] width 6 height 3
click at [147, 87] on span "Summary of purchases" at bounding box center [110, 88] width 150 height 12
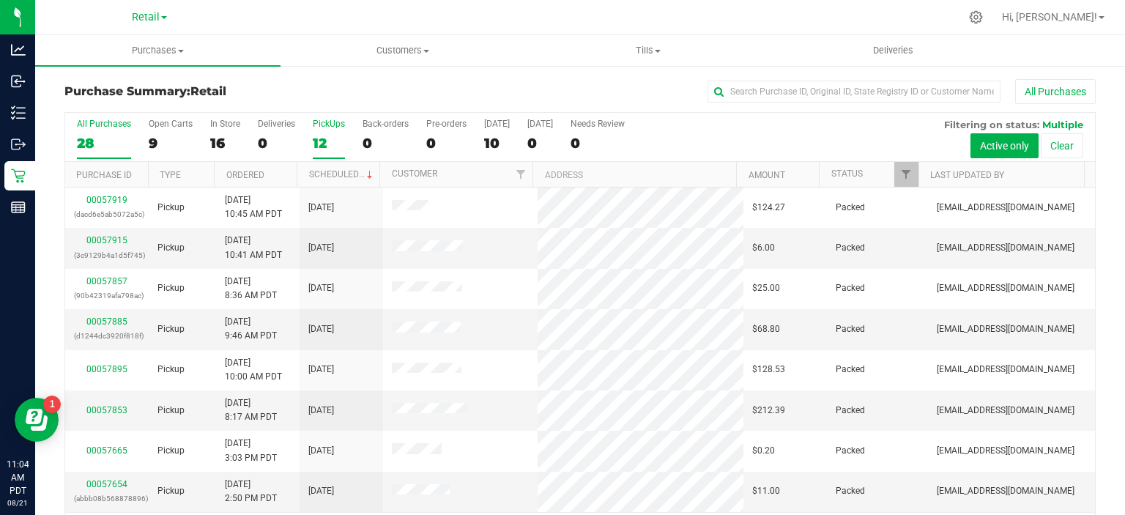
click at [318, 138] on div "12" at bounding box center [329, 143] width 32 height 17
click at [0, 0] on input "PickUps 12" at bounding box center [0, 0] width 0 height 0
click at [340, 173] on link "Scheduled" at bounding box center [342, 174] width 67 height 10
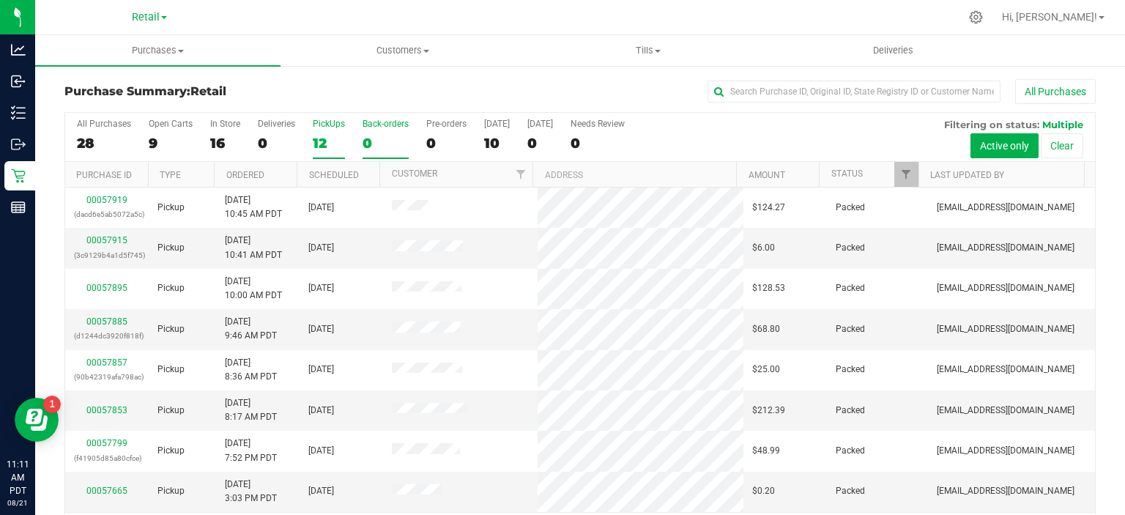
click at [378, 130] on label "Back-orders 0" at bounding box center [386, 139] width 46 height 40
click at [0, 0] on input "Back-orders 0" at bounding box center [0, 0] width 0 height 0
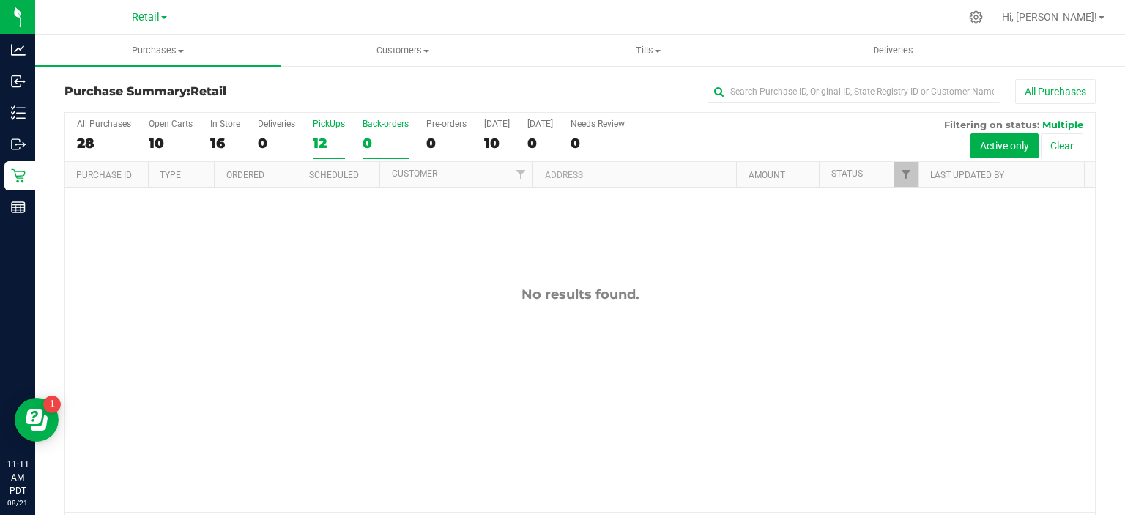
click at [320, 142] on div "12" at bounding box center [329, 143] width 32 height 17
click at [0, 0] on input "PickUps 12" at bounding box center [0, 0] width 0 height 0
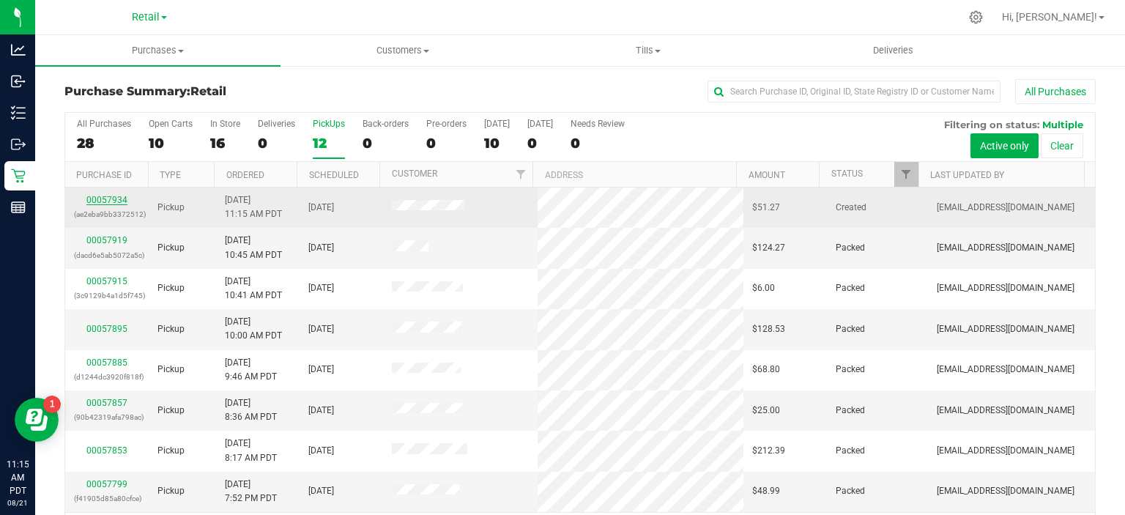
click at [115, 197] on link "00057934" at bounding box center [106, 200] width 41 height 10
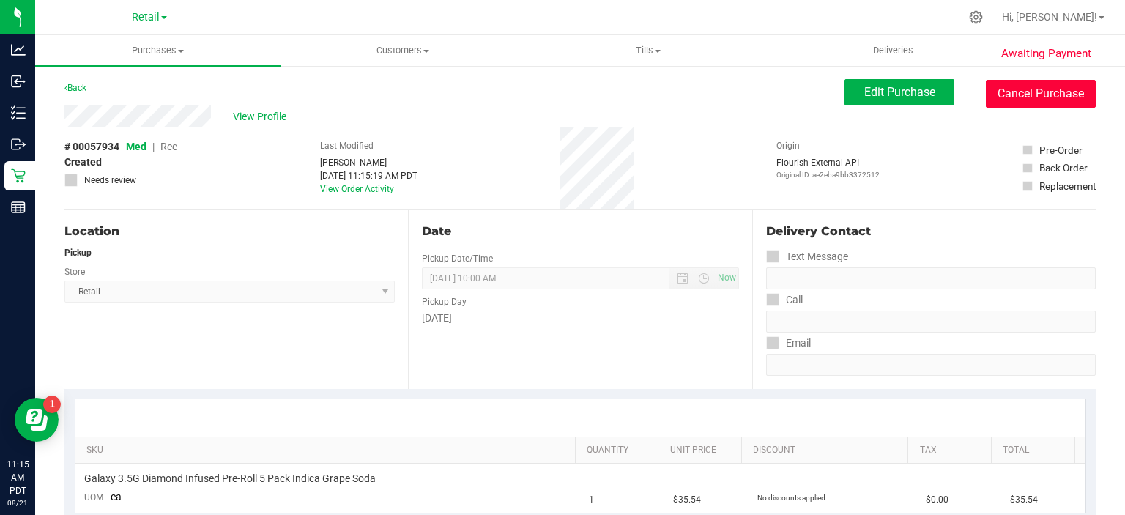
click at [1030, 92] on button "Cancel Purchase" at bounding box center [1041, 94] width 110 height 28
click at [876, 97] on span "Edit Purchase" at bounding box center [899, 92] width 71 height 14
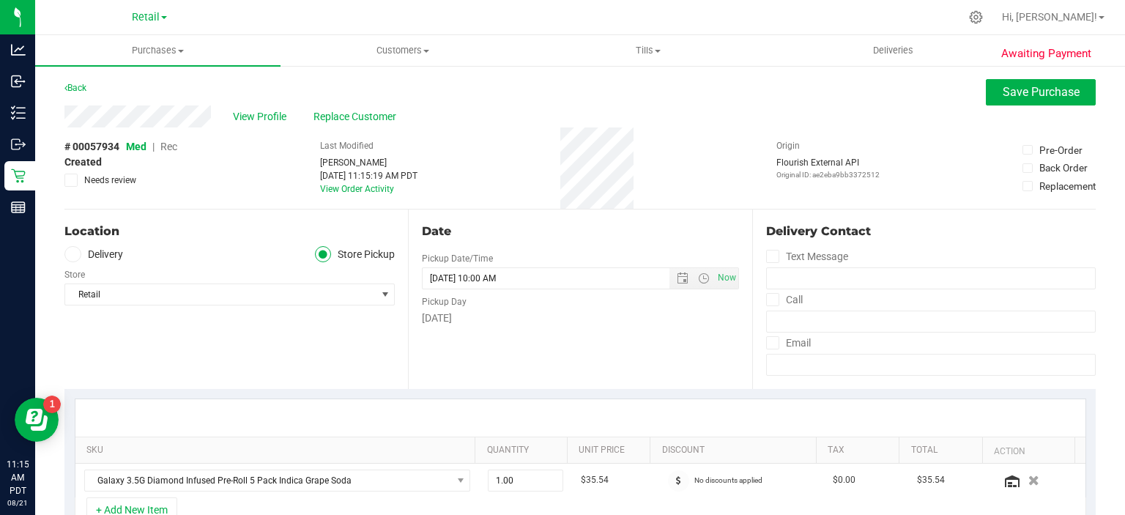
click at [168, 151] on span "Rec" at bounding box center [168, 147] width 17 height 12
click at [173, 146] on span "Rec" at bounding box center [168, 147] width 17 height 12
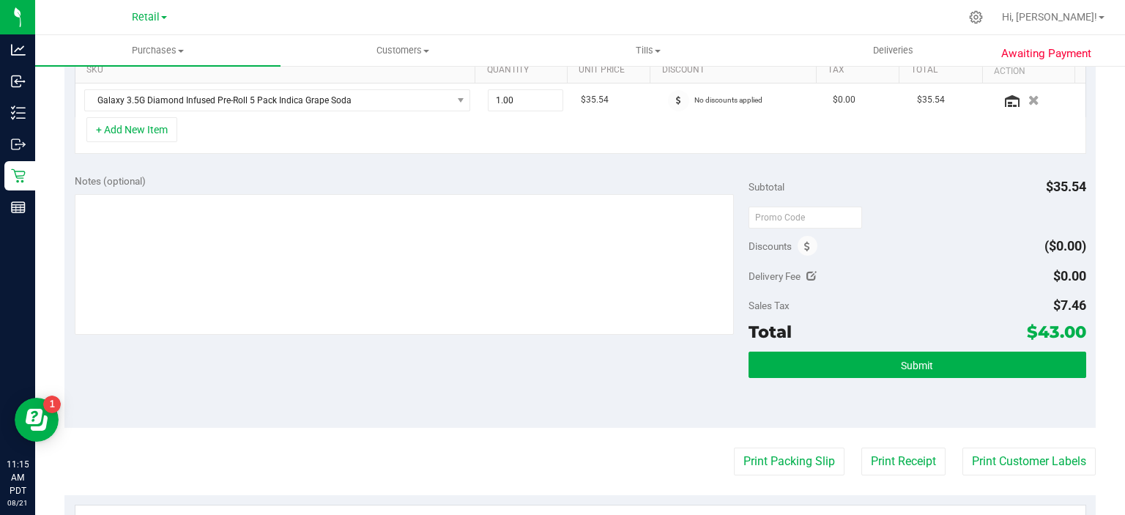
scroll to position [423, 0]
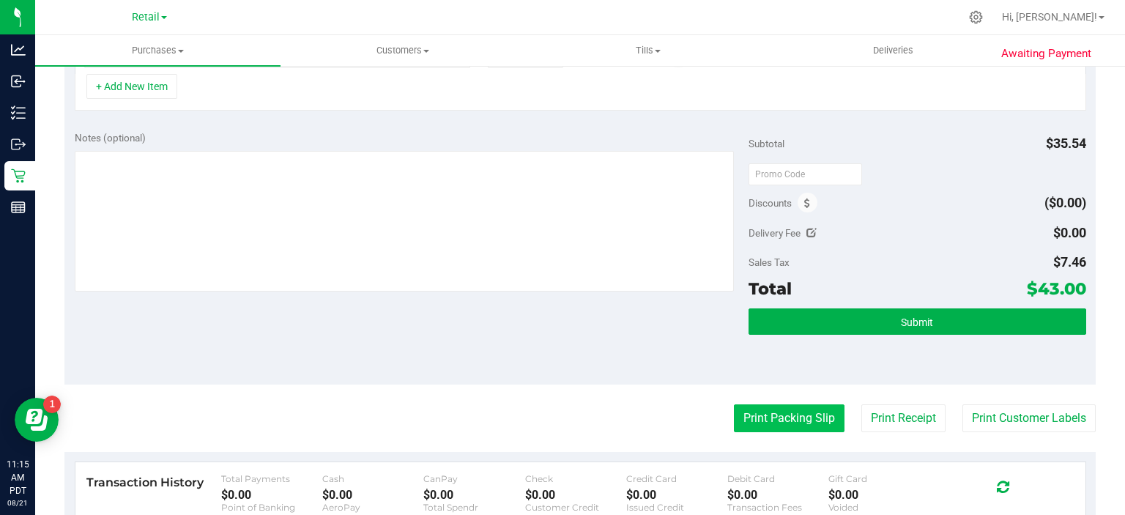
click at [781, 414] on button "Print Packing Slip" at bounding box center [789, 418] width 111 height 28
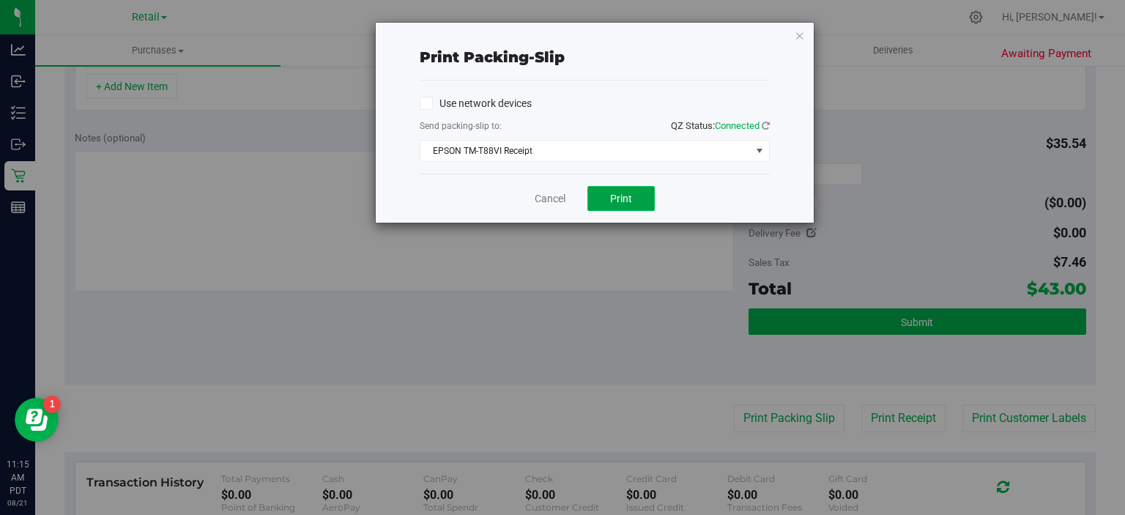
click at [628, 197] on span "Print" at bounding box center [621, 199] width 22 height 12
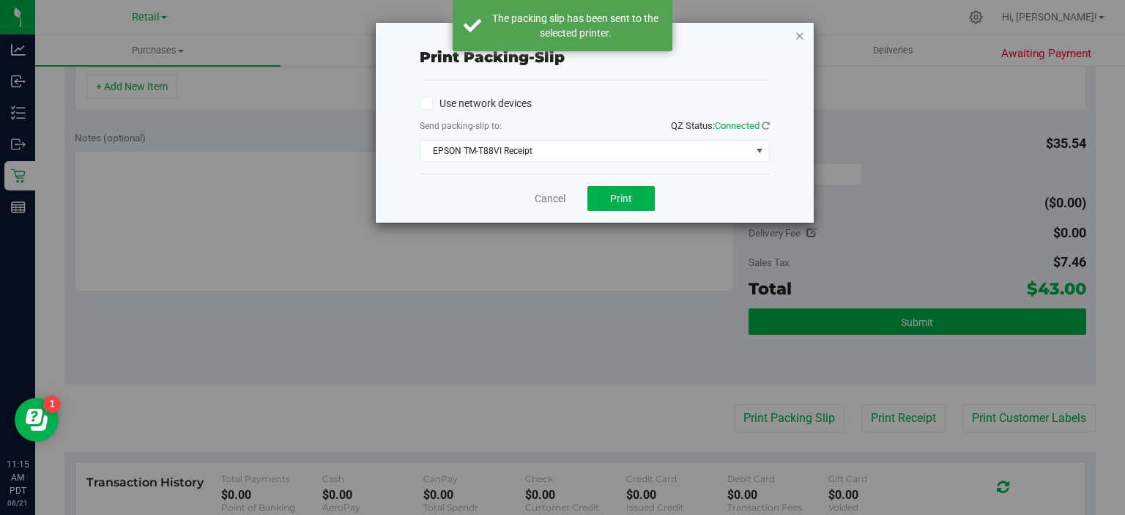
click at [803, 28] on icon "button" at bounding box center [800, 35] width 10 height 18
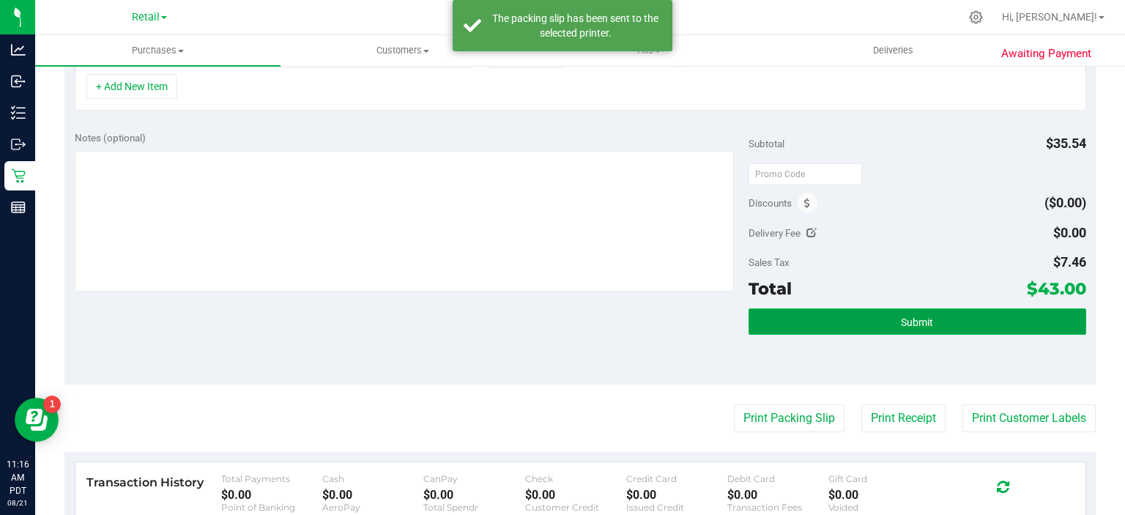
click at [978, 318] on button "Submit" at bounding box center [916, 321] width 337 height 26
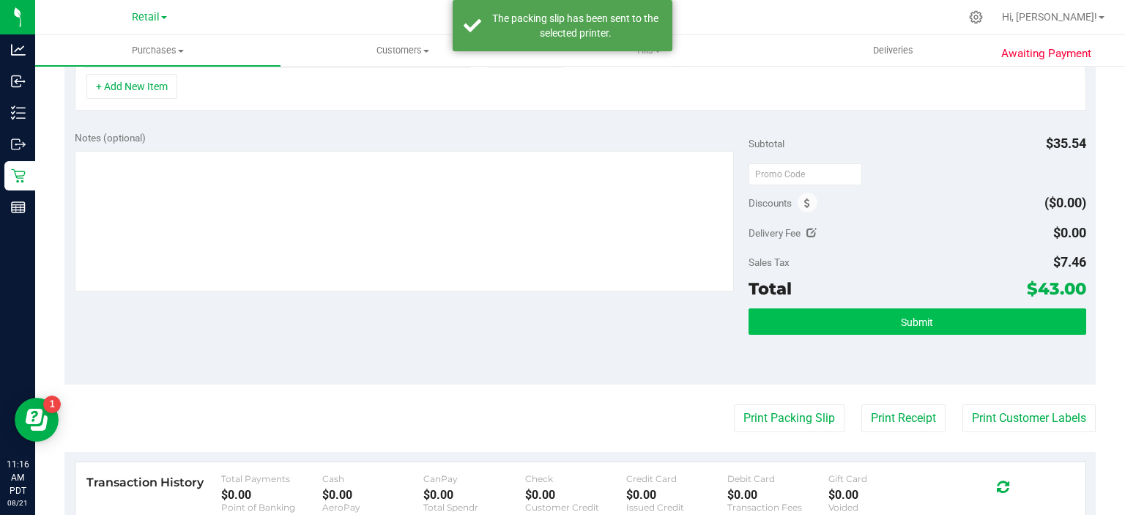
scroll to position [425, 0]
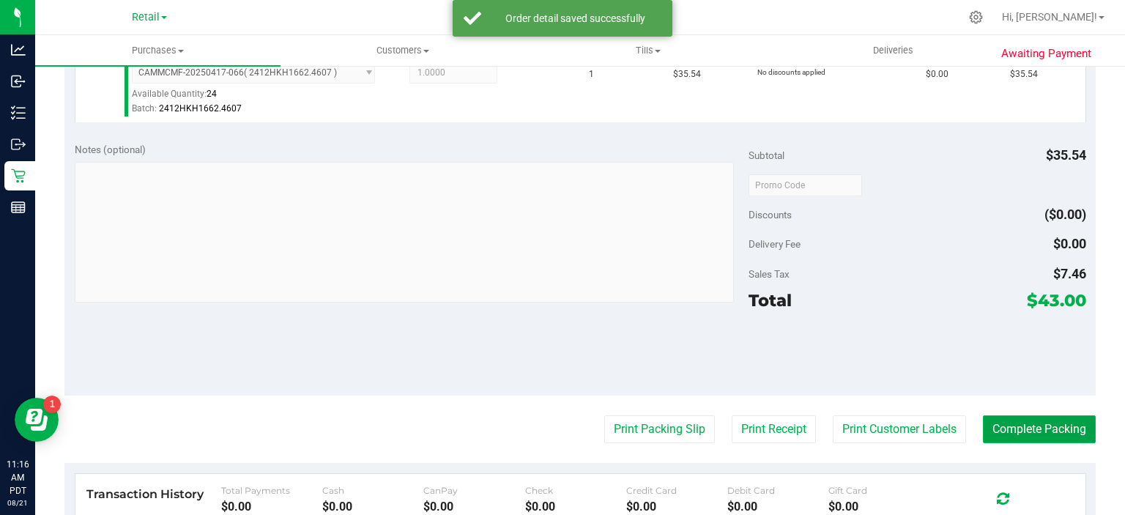
click at [1043, 425] on button "Complete Packing" at bounding box center [1039, 429] width 113 height 28
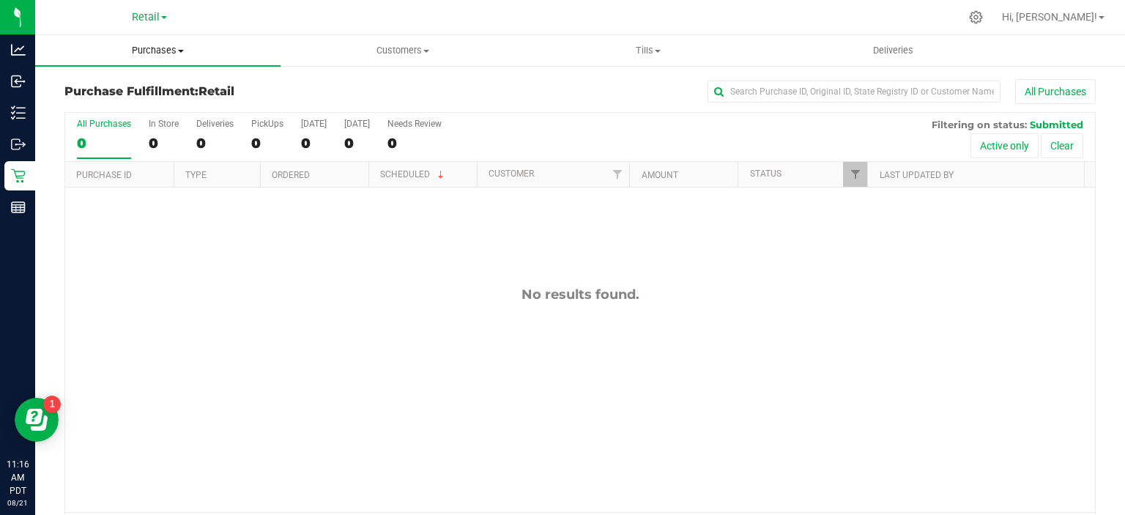
click at [179, 47] on span "Purchases" at bounding box center [157, 50] width 245 height 13
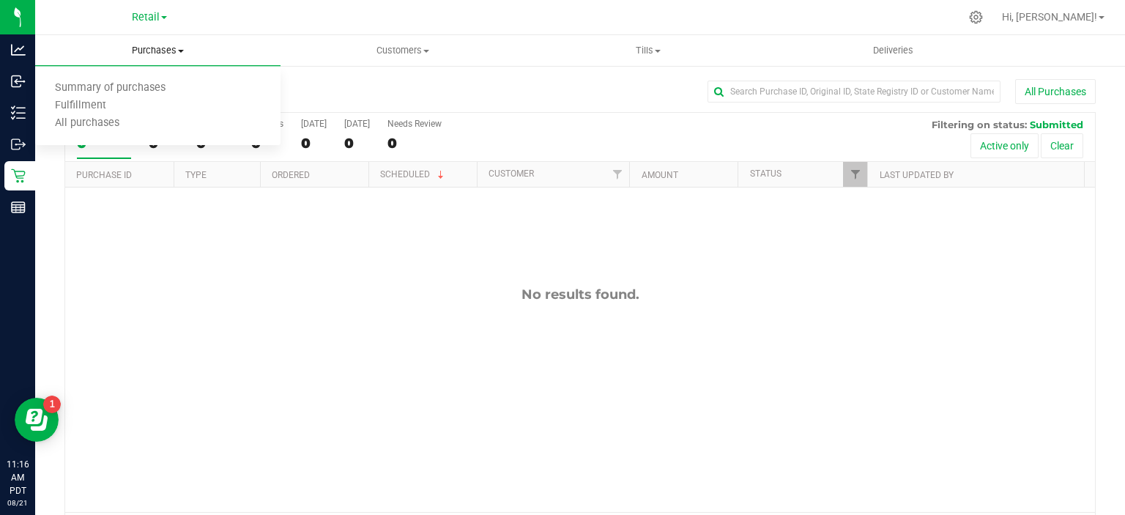
click at [146, 85] on span "Summary of purchases" at bounding box center [110, 88] width 150 height 12
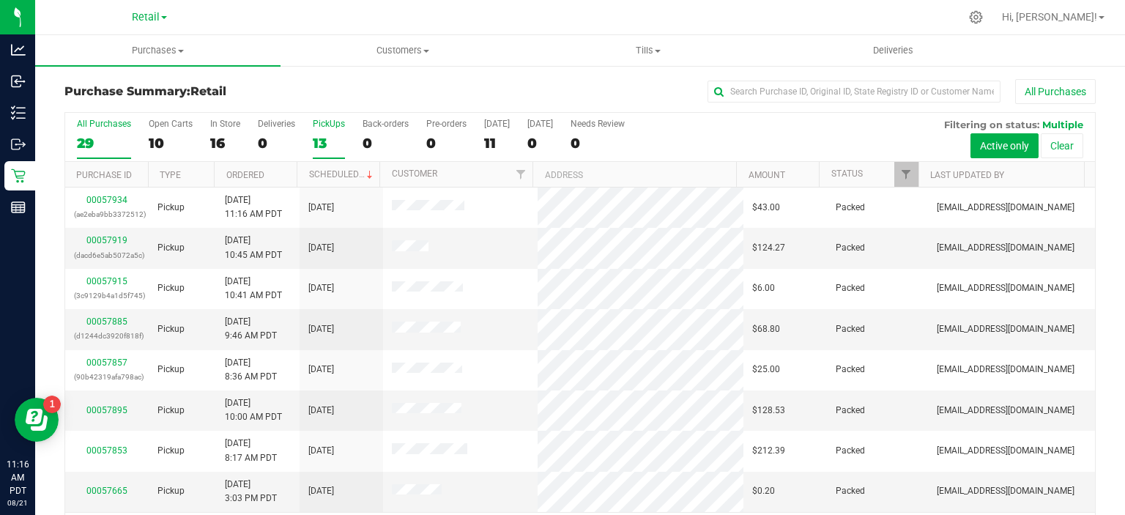
click at [321, 123] on div "PickUps" at bounding box center [329, 124] width 32 height 10
click at [0, 0] on input "PickUps 13" at bounding box center [0, 0] width 0 height 0
click at [364, 173] on span at bounding box center [370, 175] width 12 height 12
click at [376, 137] on div "0" at bounding box center [386, 143] width 46 height 17
click at [0, 0] on input "Back-orders 0" at bounding box center [0, 0] width 0 height 0
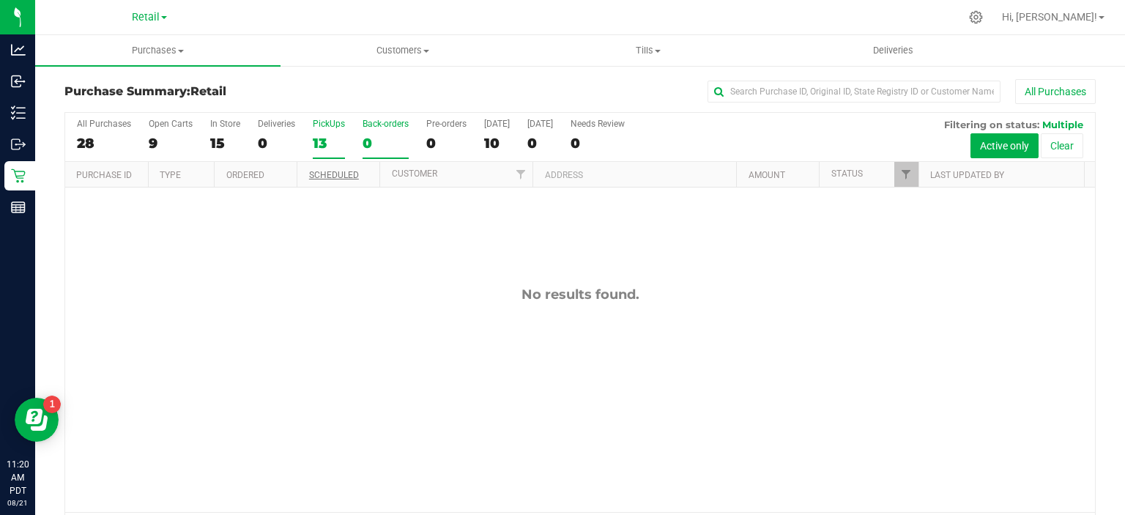
click at [325, 139] on div "13" at bounding box center [329, 143] width 32 height 17
click at [0, 0] on input "PickUps 13" at bounding box center [0, 0] width 0 height 0
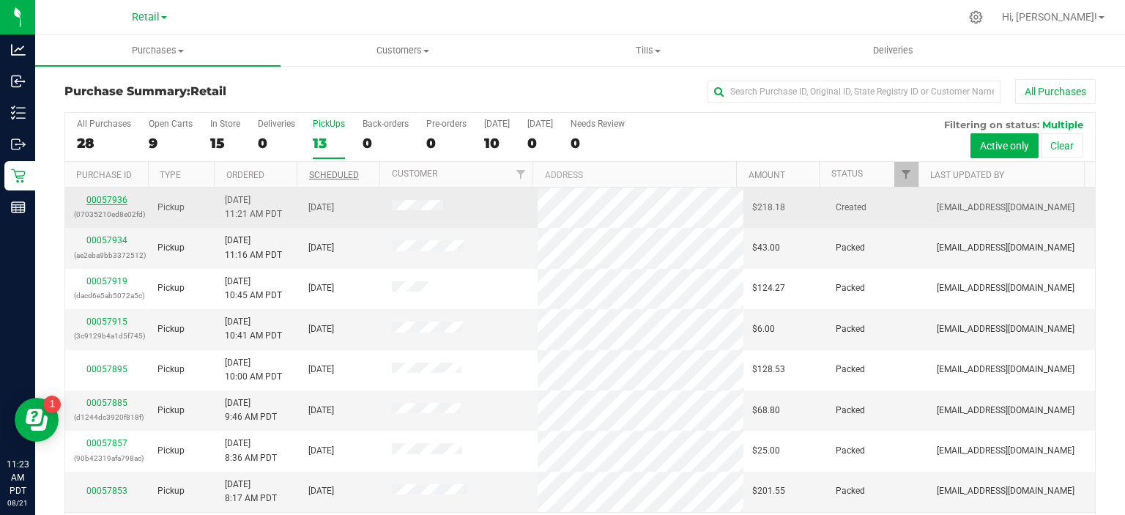
click at [108, 195] on link "00057936" at bounding box center [106, 200] width 41 height 10
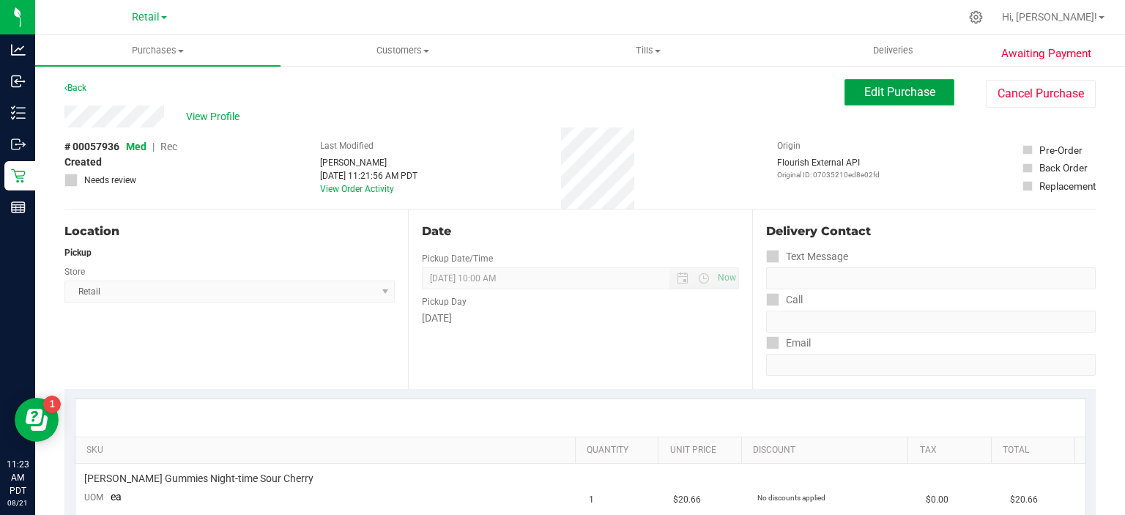
click at [885, 93] on span "Edit Purchase" at bounding box center [899, 92] width 71 height 14
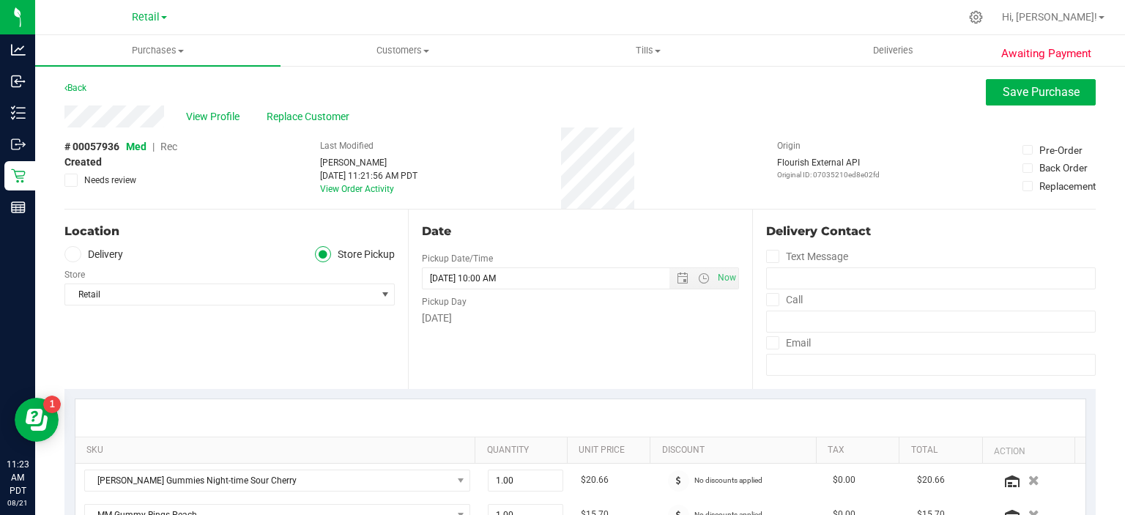
click at [170, 146] on span "Rec" at bounding box center [168, 147] width 17 height 12
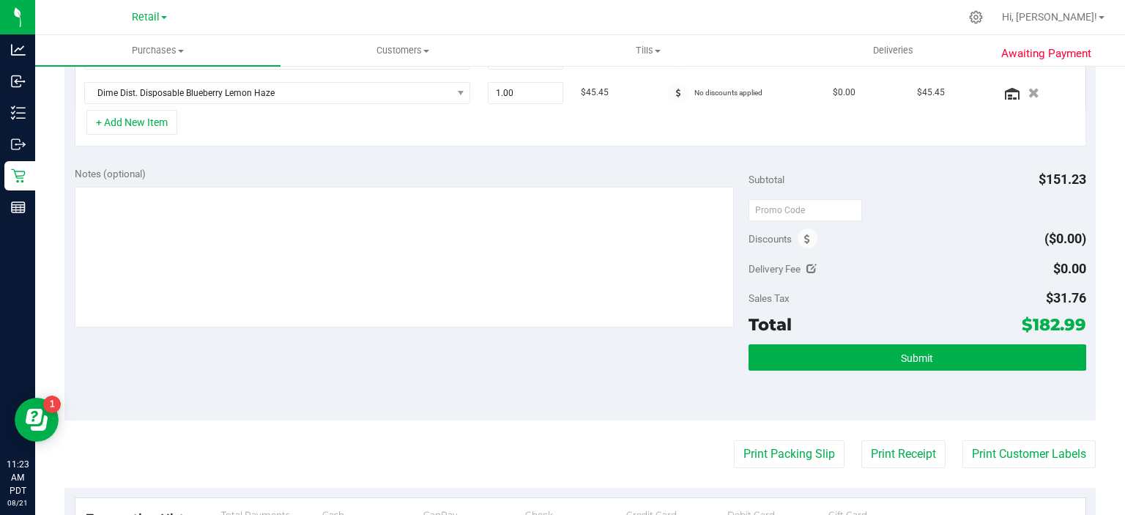
scroll to position [531, 0]
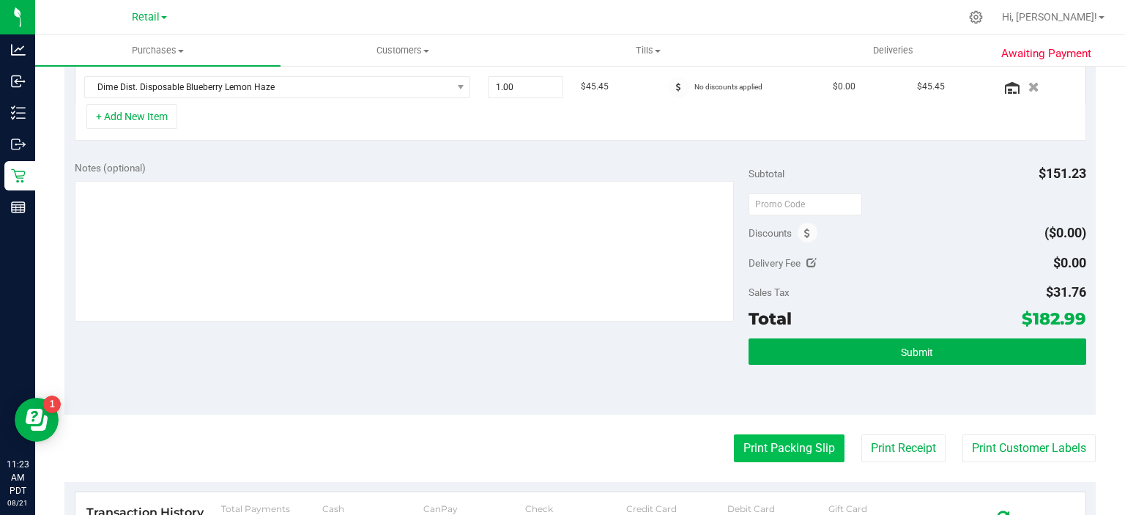
click at [791, 438] on button "Print Packing Slip" at bounding box center [789, 448] width 111 height 28
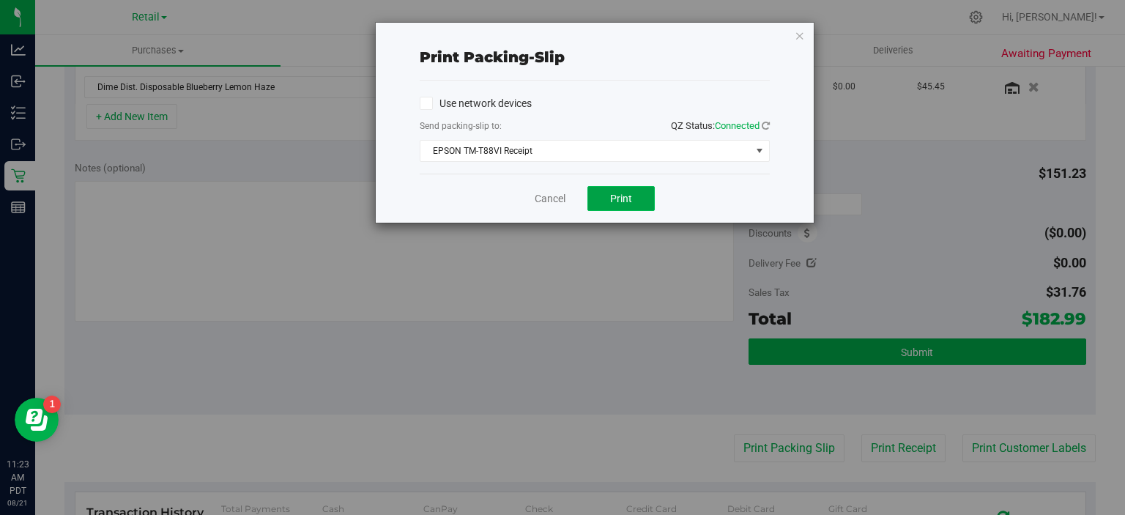
click at [634, 201] on button "Print" at bounding box center [620, 198] width 67 height 25
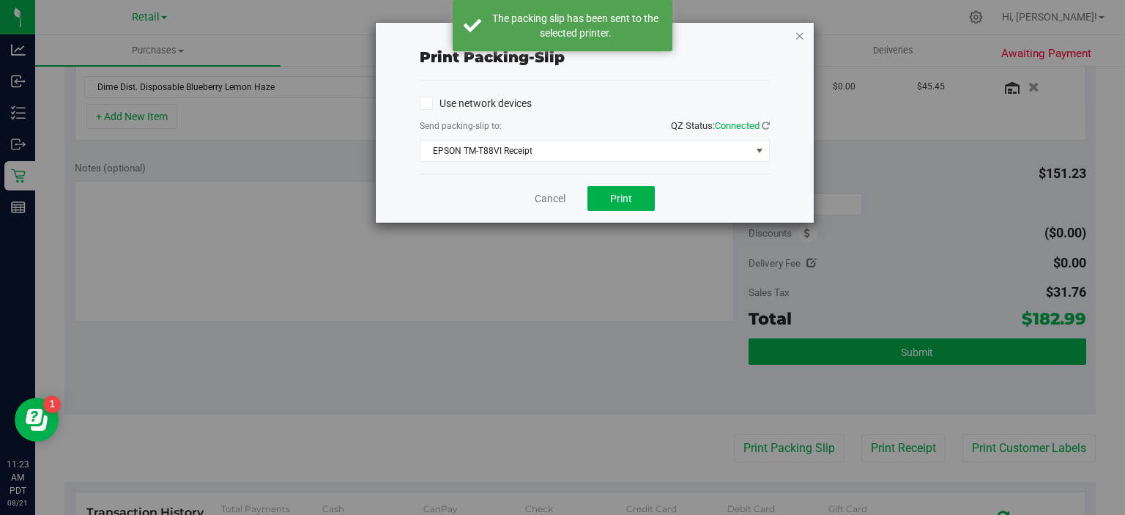
click at [800, 34] on icon "button" at bounding box center [800, 35] width 10 height 18
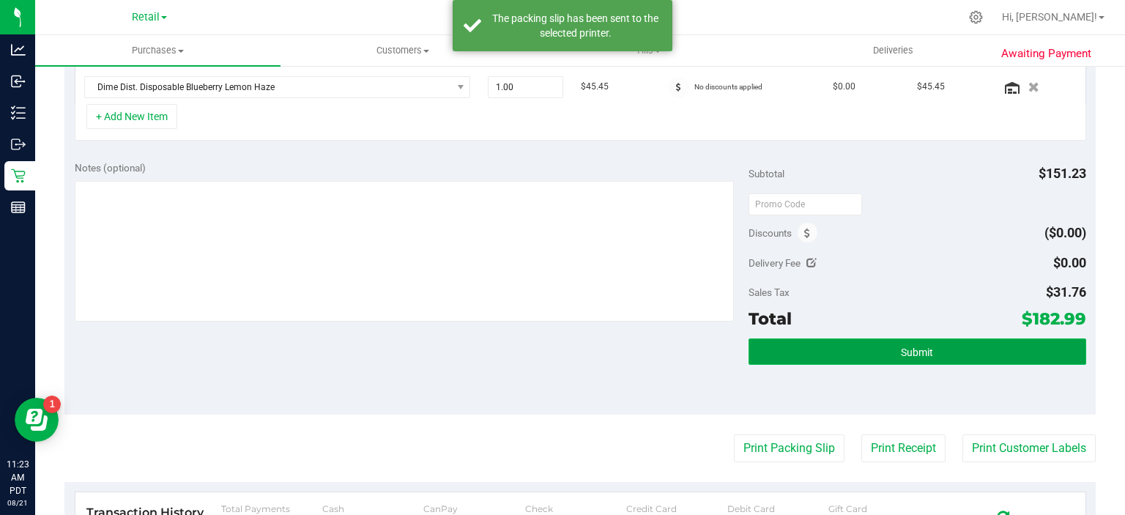
click at [918, 338] on button "Submit" at bounding box center [916, 351] width 337 height 26
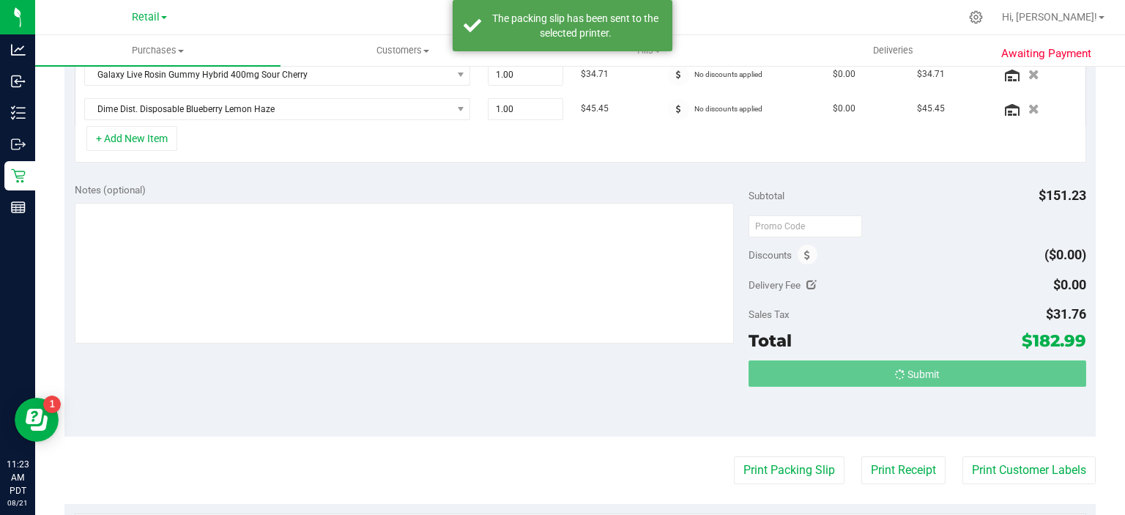
scroll to position [486, 0]
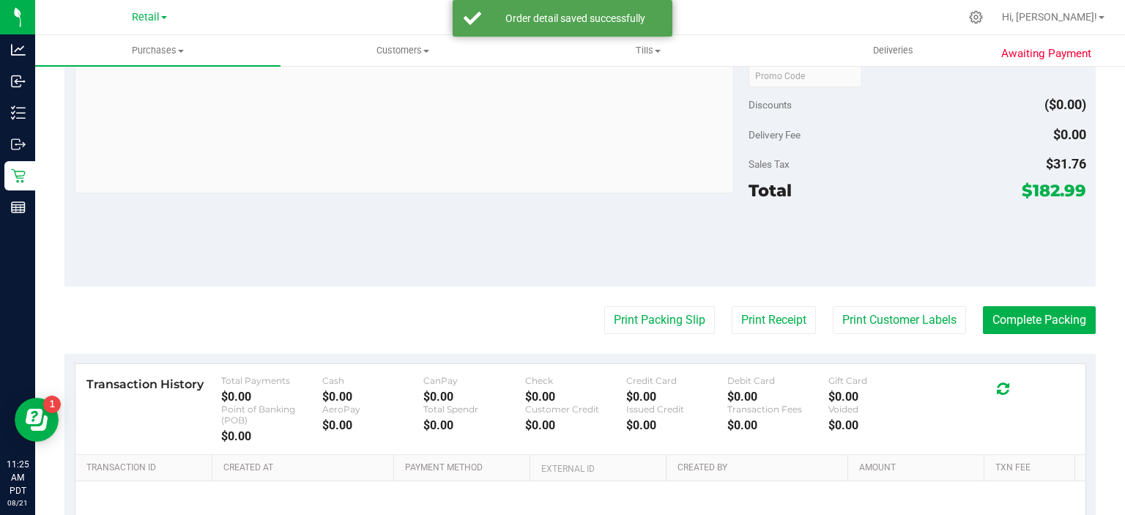
scroll to position [839, 0]
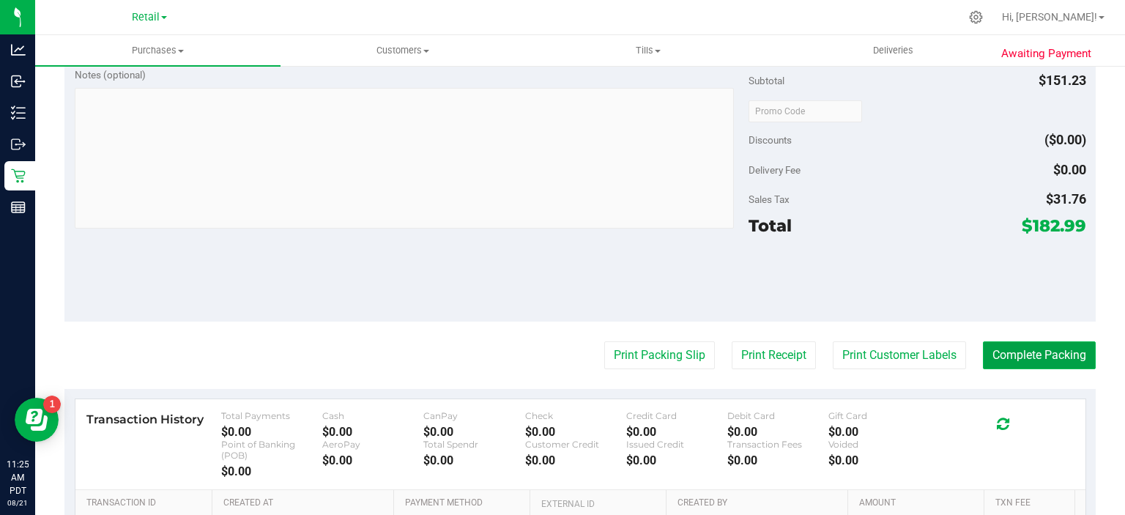
click at [1056, 352] on button "Complete Packing" at bounding box center [1039, 355] width 113 height 28
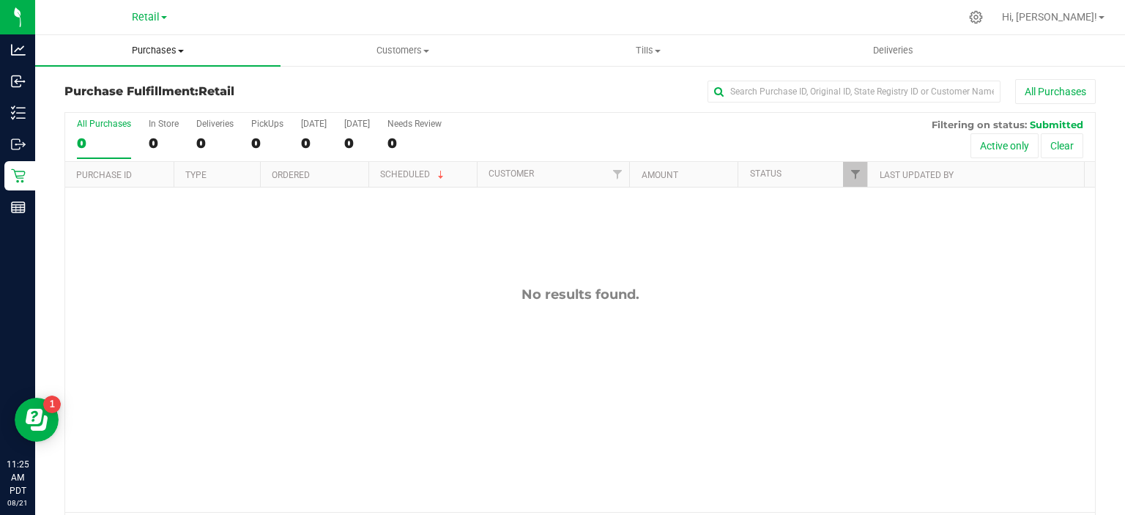
click at [179, 47] on span "Purchases" at bounding box center [157, 50] width 245 height 13
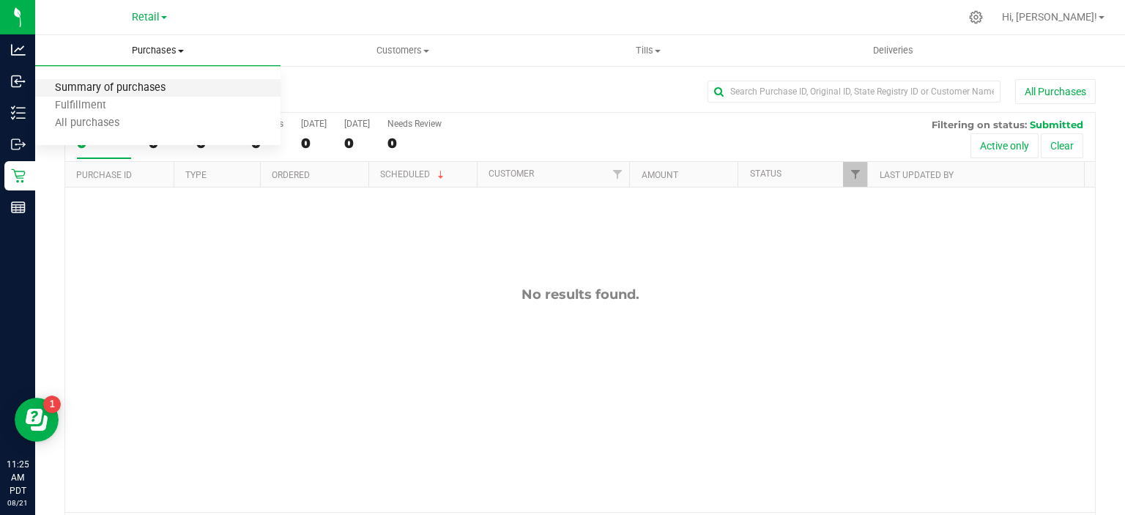
click at [162, 85] on span "Summary of purchases" at bounding box center [110, 88] width 150 height 12
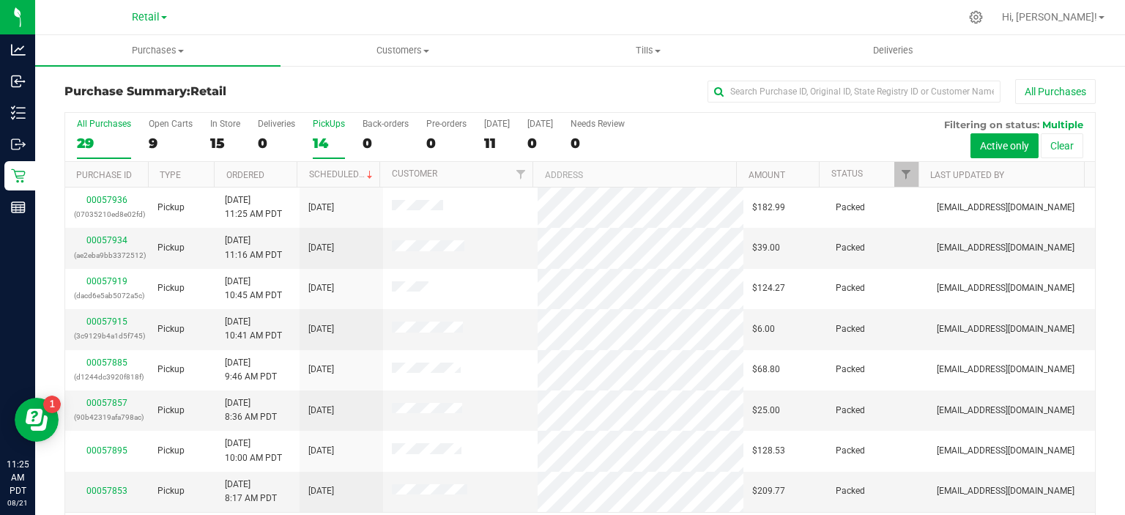
click at [332, 137] on div "14" at bounding box center [329, 143] width 32 height 17
click at [0, 0] on input "PickUps 14" at bounding box center [0, 0] width 0 height 0
click at [364, 173] on span at bounding box center [370, 175] width 12 height 12
click at [367, 142] on div "0" at bounding box center [386, 143] width 46 height 17
click at [0, 0] on input "Back-orders 0" at bounding box center [0, 0] width 0 height 0
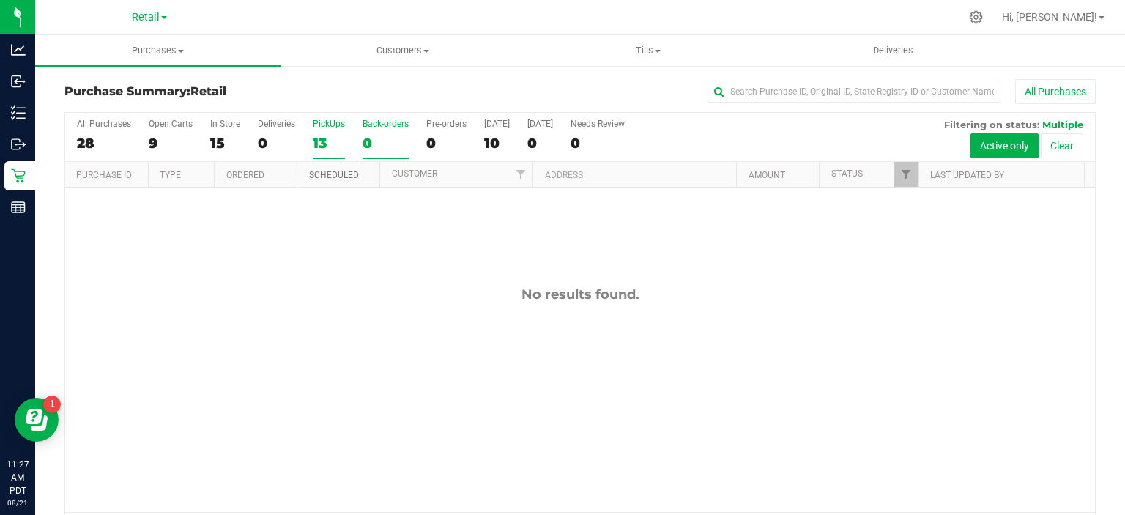
click at [328, 147] on div "13" at bounding box center [329, 143] width 32 height 17
click at [0, 0] on input "PickUps 13" at bounding box center [0, 0] width 0 height 0
